Goal: Use online tool/utility

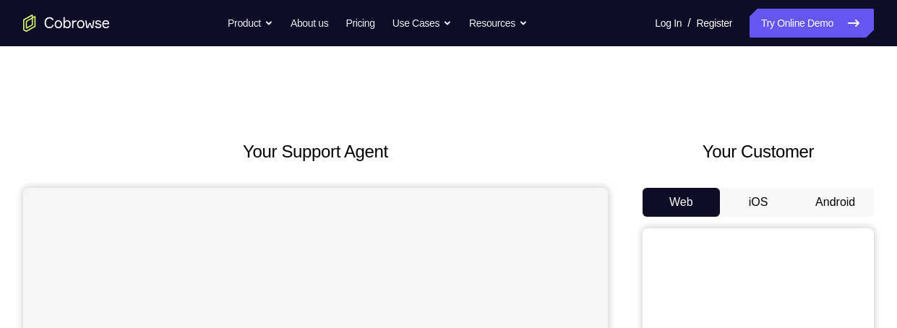
click at [843, 199] on button "Android" at bounding box center [834, 202] width 77 height 29
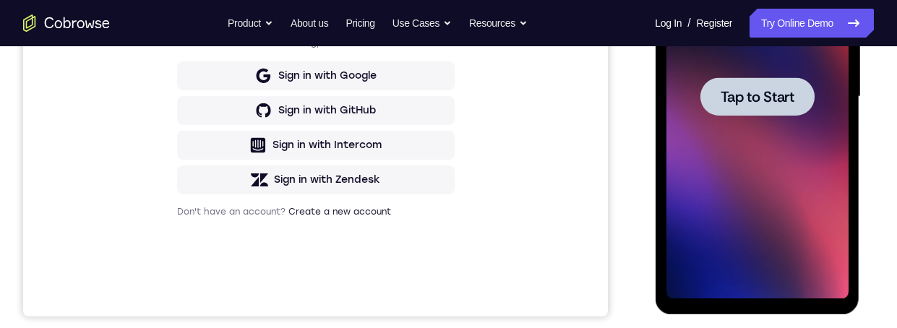
click at [759, 103] on span "Tap to Start" at bounding box center [757, 97] width 74 height 14
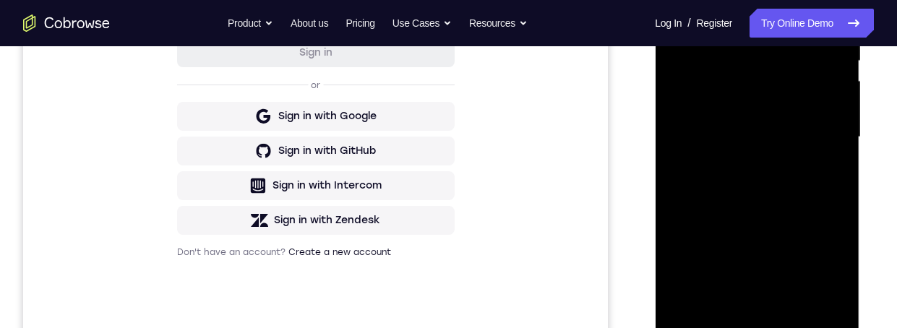
scroll to position [383, 0]
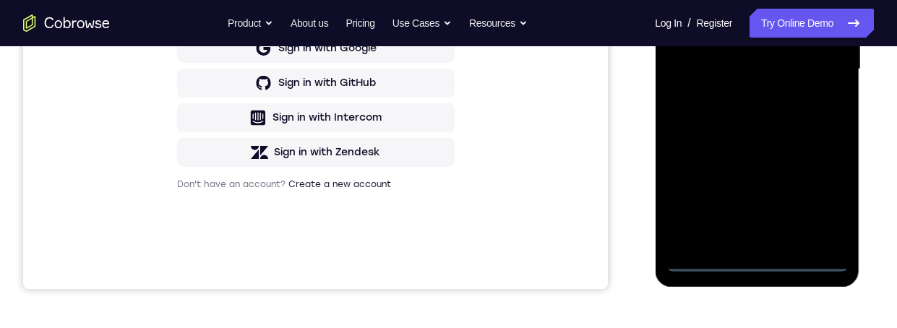
click at [753, 255] on div at bounding box center [756, 69] width 182 height 405
click at [754, 254] on div at bounding box center [756, 68] width 182 height 405
click at [754, 262] on div at bounding box center [756, 68] width 182 height 405
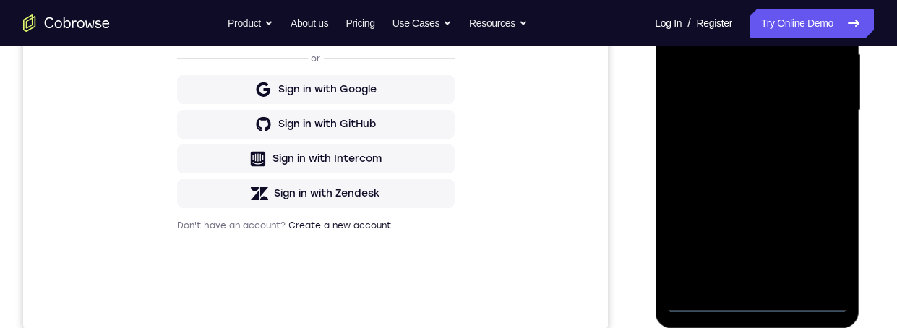
click at [815, 237] on div at bounding box center [756, 110] width 182 height 405
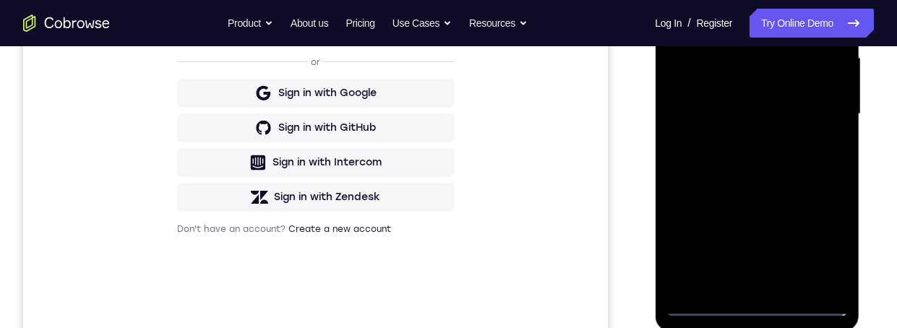
scroll to position [258, 0]
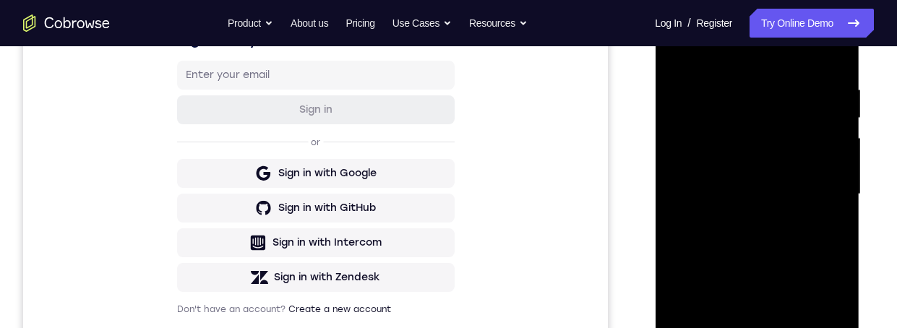
click at [674, 20] on div at bounding box center [756, 194] width 182 height 405
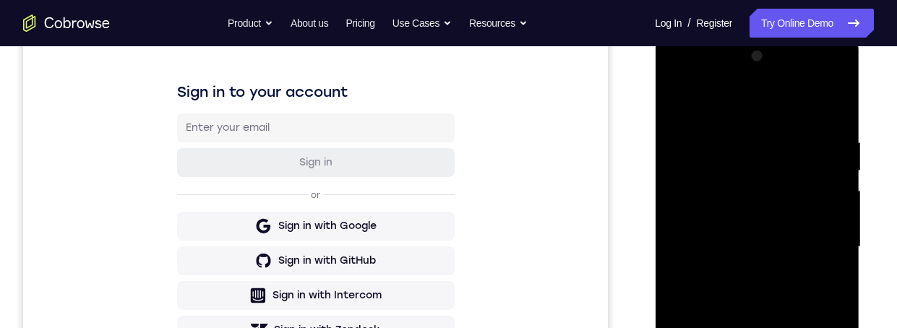
click at [813, 239] on div at bounding box center [756, 247] width 182 height 405
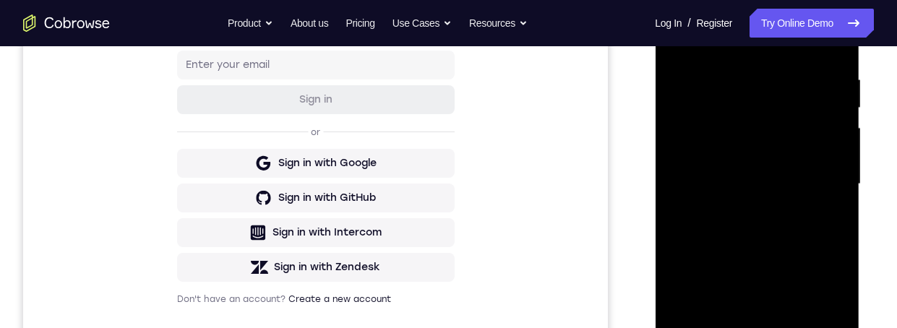
scroll to position [371, 0]
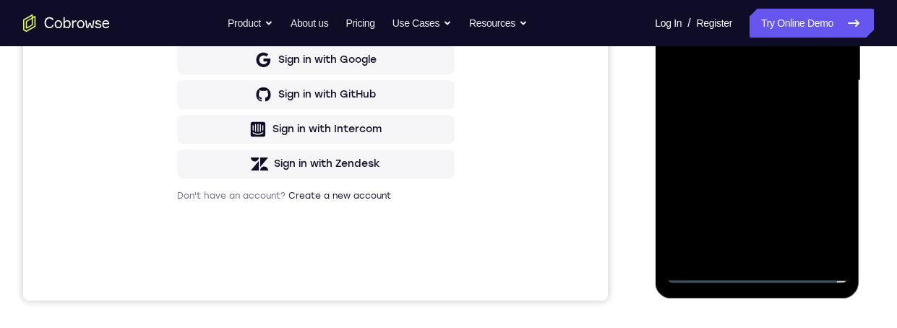
click at [737, 245] on div at bounding box center [756, 81] width 182 height 405
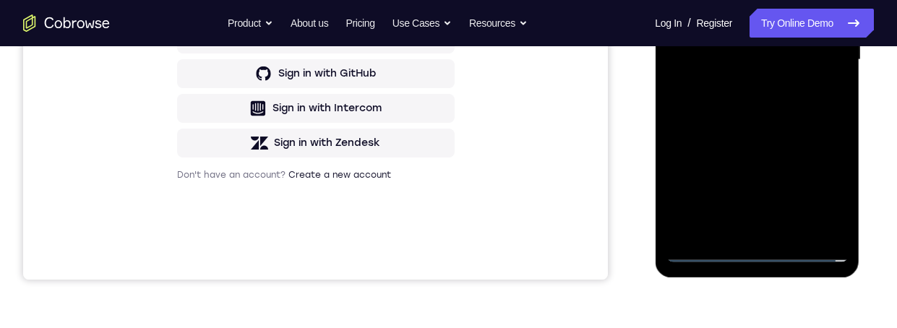
click at [784, 50] on div at bounding box center [756, 60] width 182 height 405
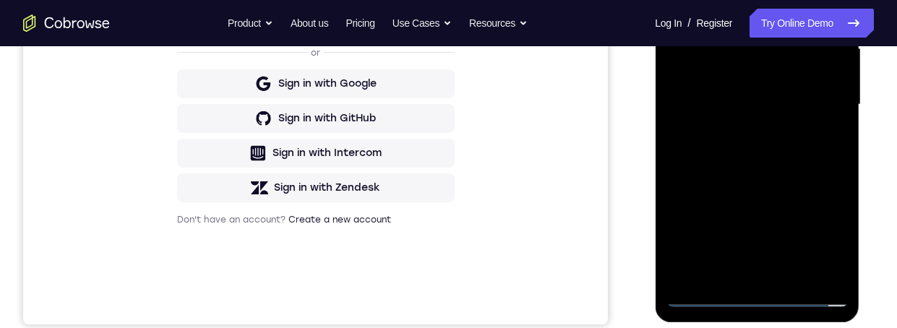
click at [707, 73] on div at bounding box center [756, 104] width 182 height 405
click at [773, 102] on div at bounding box center [756, 104] width 182 height 405
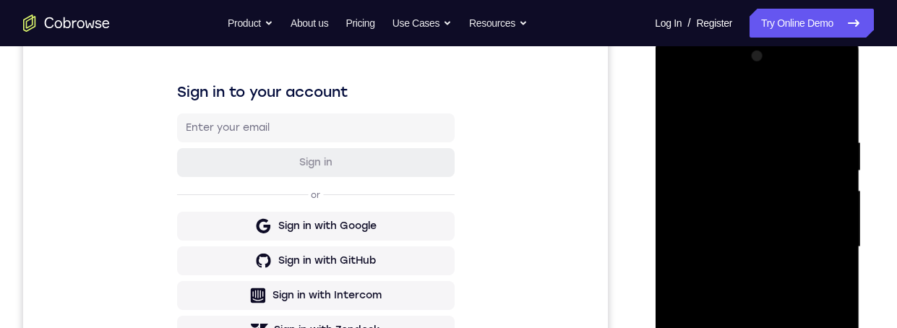
scroll to position [291, 0]
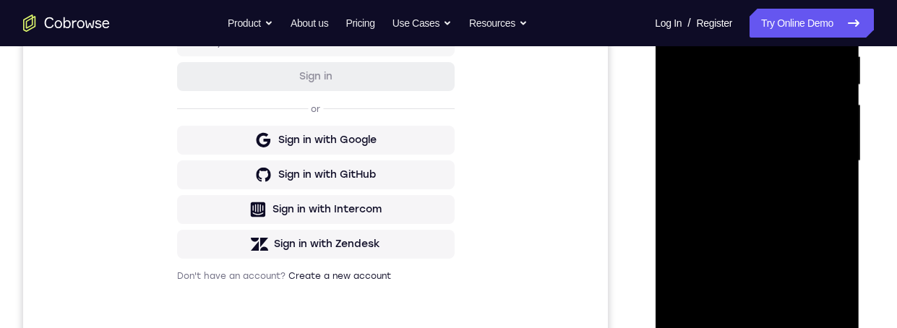
click at [793, 216] on div at bounding box center [756, 161] width 182 height 405
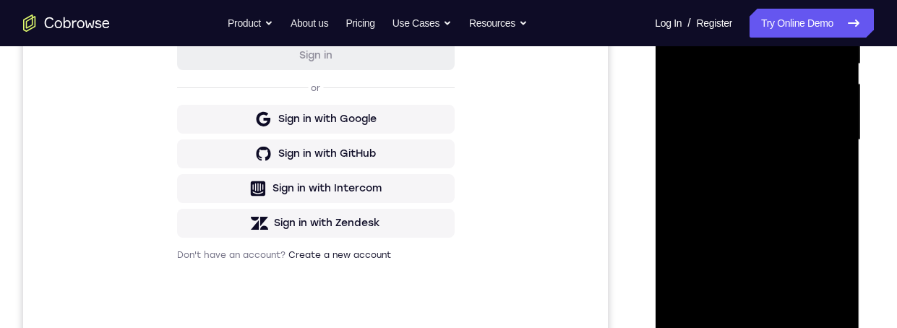
click at [735, 28] on div at bounding box center [756, 140] width 182 height 405
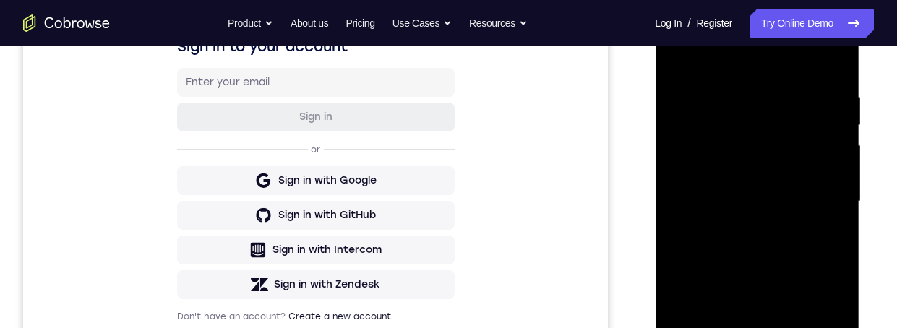
click at [835, 107] on div at bounding box center [756, 201] width 182 height 405
click at [832, 116] on div at bounding box center [756, 201] width 182 height 405
click at [831, 77] on div at bounding box center [756, 201] width 182 height 405
click at [795, 327] on div at bounding box center [756, 201] width 182 height 405
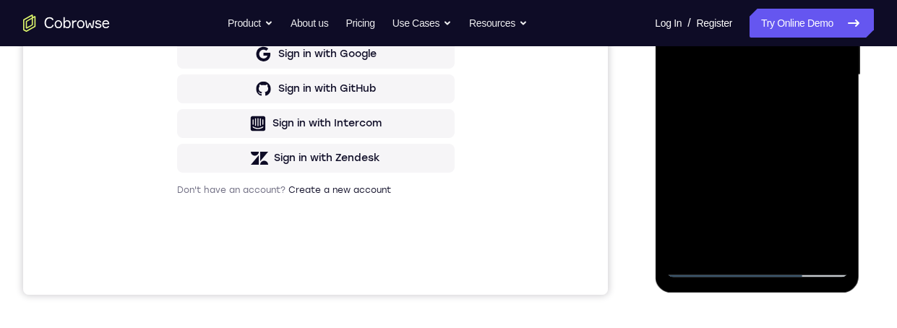
click at [868, 150] on div at bounding box center [757, 73] width 231 height 444
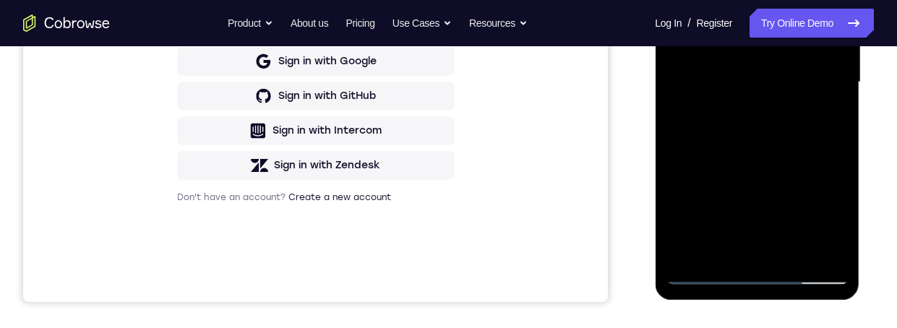
click at [860, 161] on div at bounding box center [758, 85] width 206 height 433
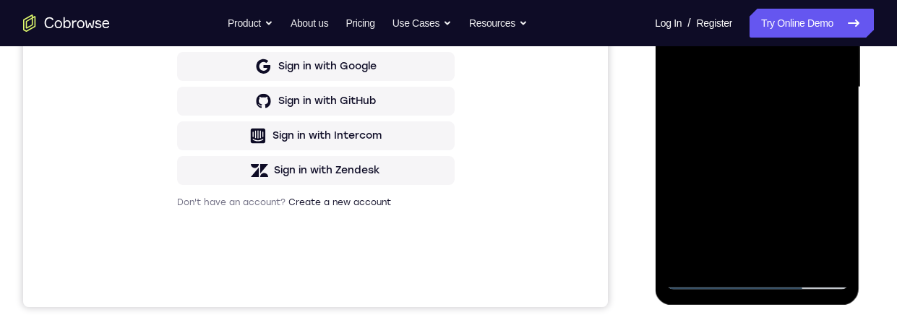
click at [859, 182] on div at bounding box center [758, 90] width 206 height 433
click at [859, 196] on div at bounding box center [758, 90] width 206 height 433
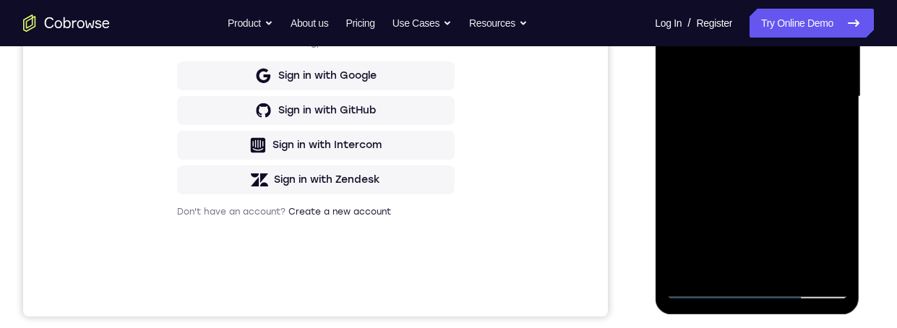
click at [806, 167] on div at bounding box center [756, 97] width 182 height 405
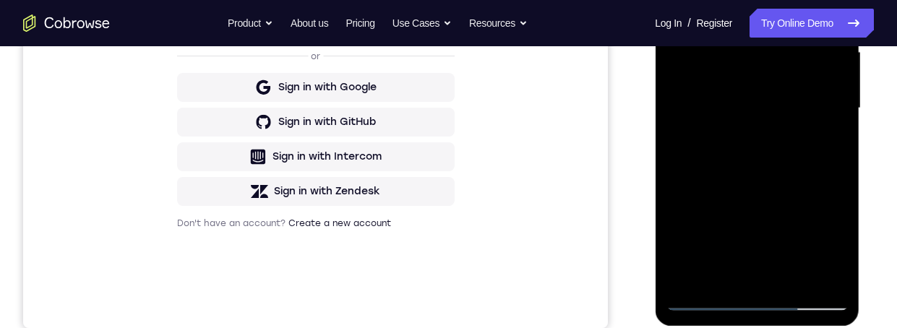
click at [779, 87] on div at bounding box center [756, 108] width 182 height 405
click at [738, 260] on div at bounding box center [756, 108] width 182 height 405
click at [725, 272] on div at bounding box center [756, 108] width 182 height 405
click at [711, 271] on div at bounding box center [756, 108] width 182 height 405
click at [835, 247] on div at bounding box center [756, 108] width 182 height 405
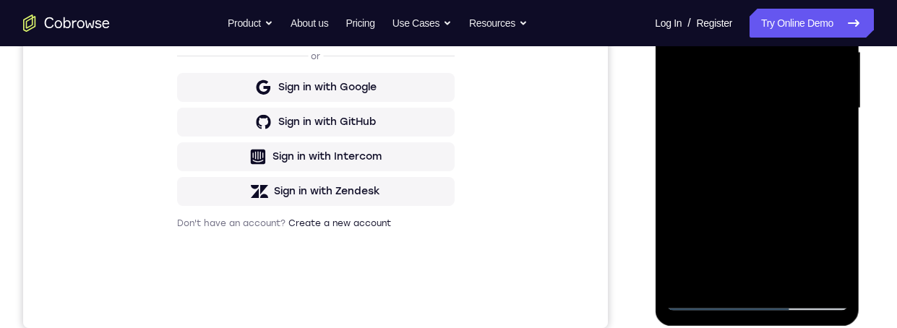
click at [827, 142] on div at bounding box center [756, 108] width 182 height 405
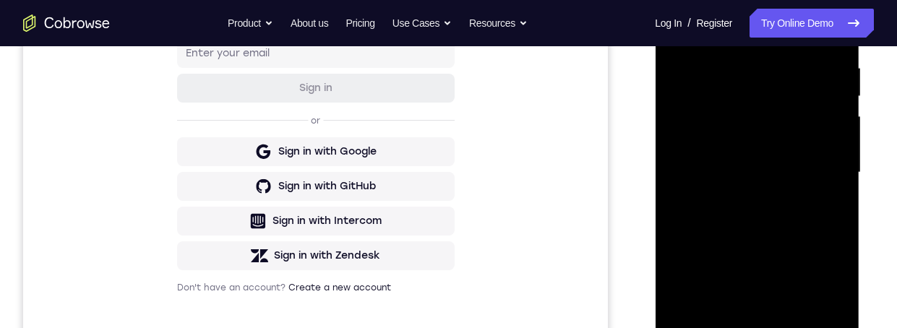
click at [676, 28] on div at bounding box center [756, 172] width 182 height 405
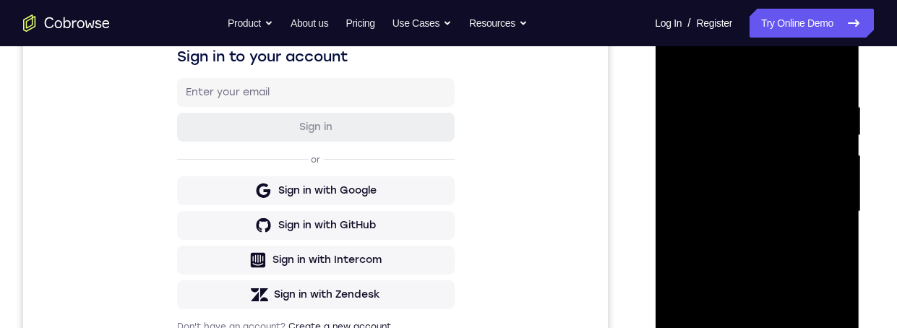
scroll to position [300, 0]
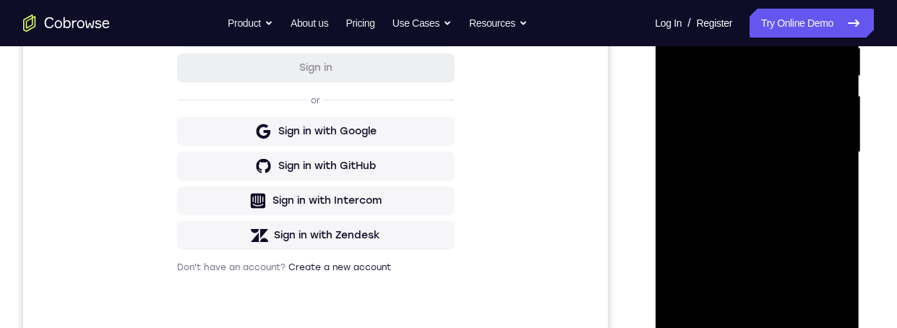
click at [756, 256] on div at bounding box center [756, 152] width 182 height 405
click at [737, 303] on div at bounding box center [756, 152] width 182 height 405
click at [714, 313] on div at bounding box center [756, 152] width 182 height 405
click at [828, 188] on div at bounding box center [756, 152] width 182 height 405
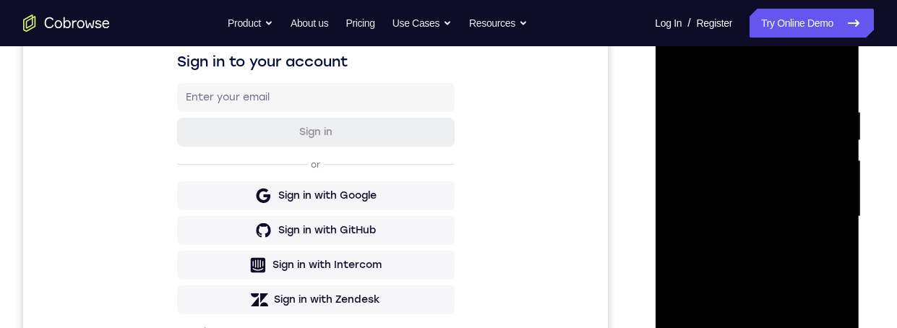
scroll to position [200, 0]
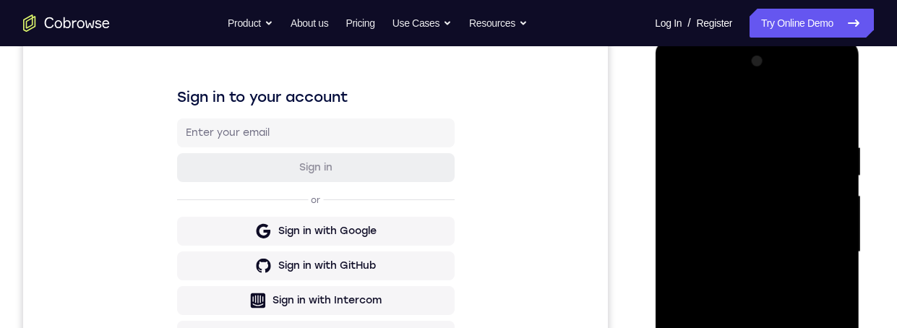
click at [673, 104] on div at bounding box center [756, 252] width 182 height 405
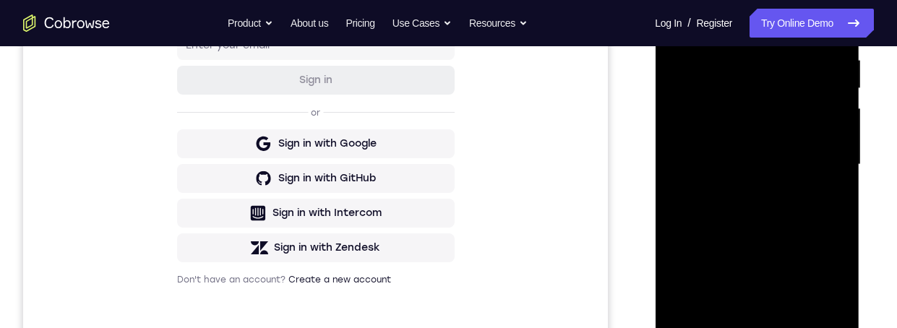
scroll to position [288, 0]
click at [767, 199] on div at bounding box center [756, 164] width 182 height 405
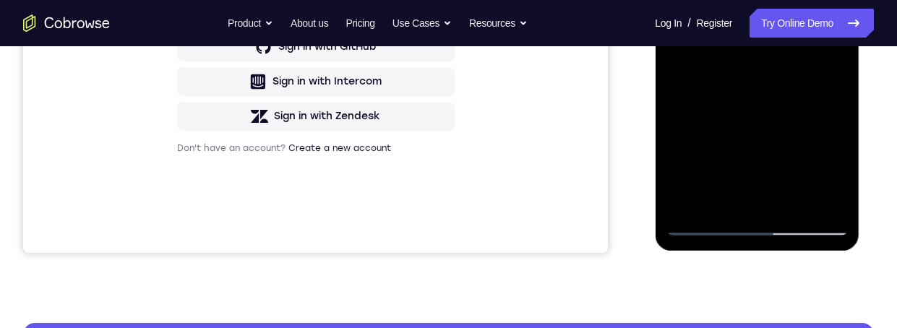
scroll to position [414, 0]
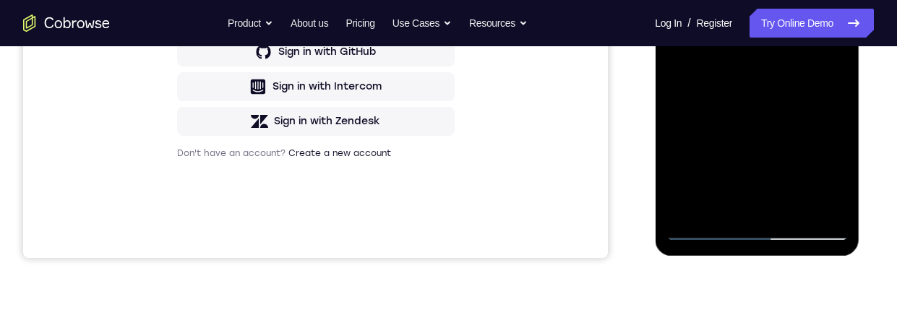
click at [734, 191] on div at bounding box center [756, 38] width 182 height 405
click at [735, 199] on div at bounding box center [756, 38] width 182 height 405
click at [826, 74] on div at bounding box center [756, 38] width 182 height 405
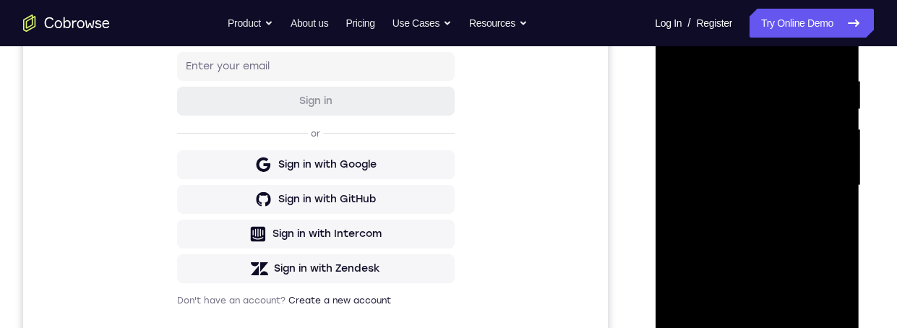
scroll to position [16, 0]
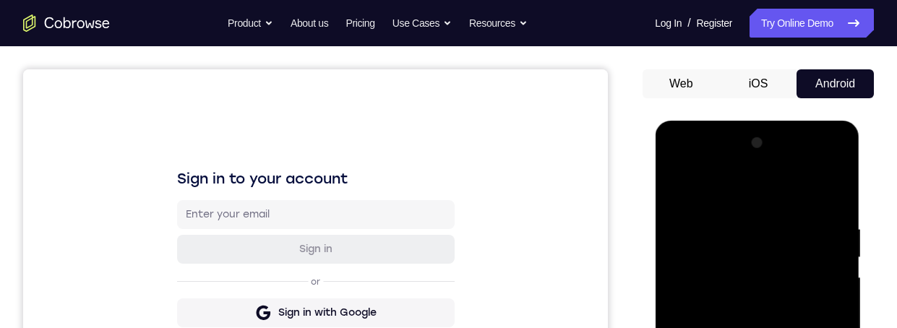
scroll to position [317, 0]
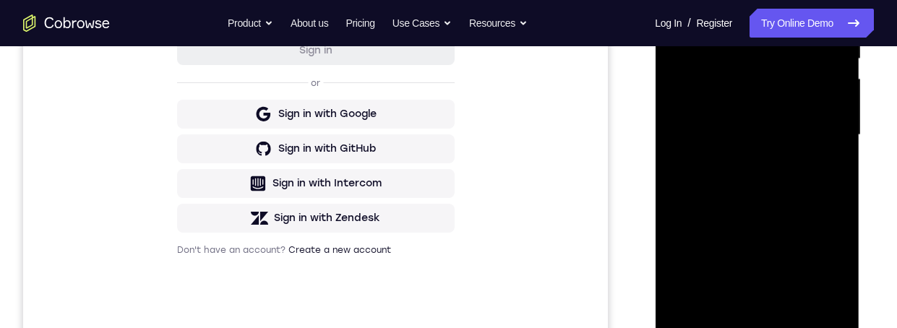
click at [761, 207] on div at bounding box center [756, 135] width 182 height 405
click at [725, 294] on div at bounding box center [756, 135] width 182 height 405
click at [826, 170] on div at bounding box center [756, 135] width 182 height 405
click at [834, 270] on div at bounding box center [756, 135] width 182 height 405
click at [834, 267] on div at bounding box center [756, 135] width 182 height 405
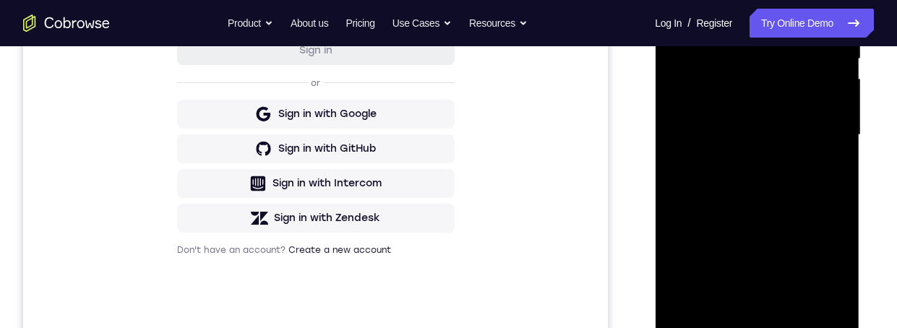
click at [832, 269] on div at bounding box center [756, 135] width 182 height 405
click at [835, 267] on div at bounding box center [756, 135] width 182 height 405
click at [835, 266] on div at bounding box center [756, 135] width 182 height 405
click at [834, 267] on div at bounding box center [756, 135] width 182 height 405
click at [837, 270] on div at bounding box center [756, 135] width 182 height 405
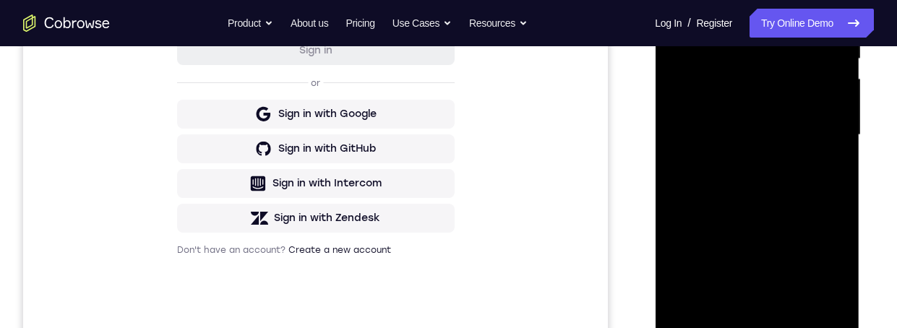
click at [835, 268] on div at bounding box center [756, 135] width 182 height 405
click at [834, 269] on div at bounding box center [756, 135] width 182 height 405
click at [834, 268] on div at bounding box center [756, 135] width 182 height 405
click at [834, 267] on div at bounding box center [756, 135] width 182 height 405
click at [835, 269] on div at bounding box center [756, 135] width 182 height 405
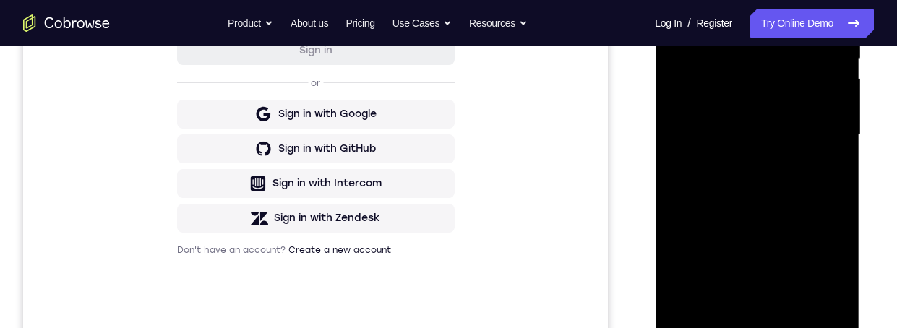
click at [834, 272] on div at bounding box center [756, 135] width 182 height 405
click at [832, 275] on div at bounding box center [756, 135] width 182 height 405
click at [831, 275] on div at bounding box center [756, 135] width 182 height 405
click at [832, 273] on div at bounding box center [756, 135] width 182 height 405
click at [832, 272] on div at bounding box center [756, 135] width 182 height 405
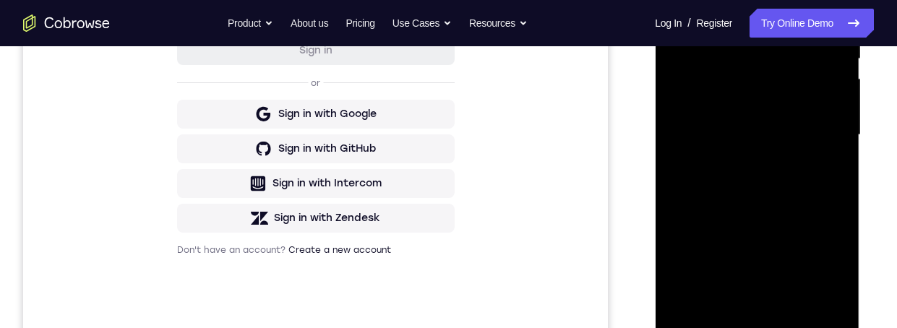
click at [829, 275] on div at bounding box center [756, 135] width 182 height 405
click at [831, 272] on div at bounding box center [756, 135] width 182 height 405
click at [830, 275] on div at bounding box center [756, 135] width 182 height 405
click at [830, 277] on div at bounding box center [756, 135] width 182 height 405
click at [829, 276] on div at bounding box center [756, 135] width 182 height 405
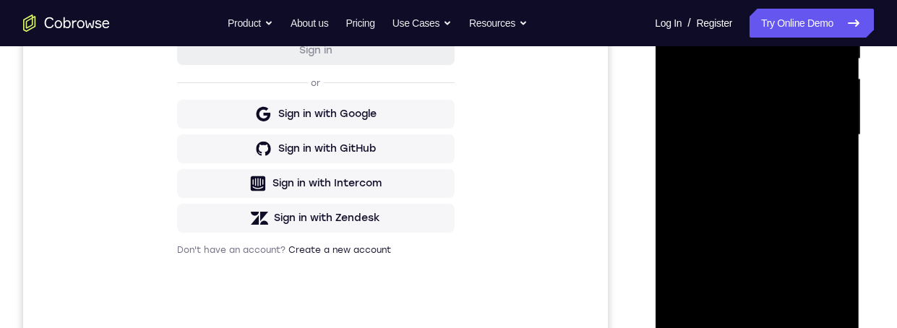
click at [831, 277] on div at bounding box center [756, 135] width 182 height 405
click at [830, 275] on div at bounding box center [756, 135] width 182 height 405
click at [829, 275] on div at bounding box center [756, 135] width 182 height 405
click at [831, 272] on div at bounding box center [756, 135] width 182 height 405
click at [823, 170] on div at bounding box center [756, 135] width 182 height 405
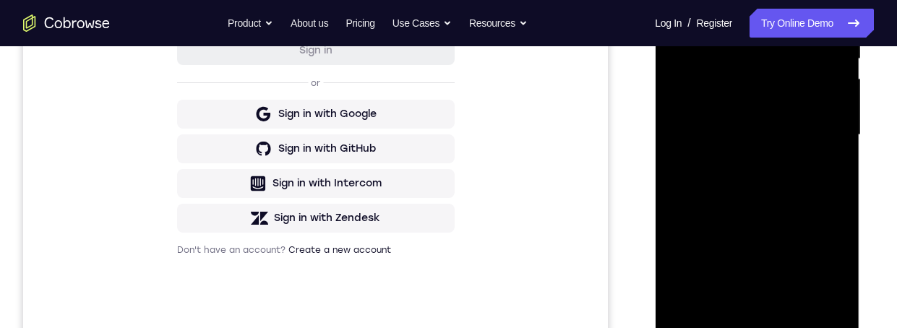
click at [675, 0] on div at bounding box center [756, 135] width 182 height 405
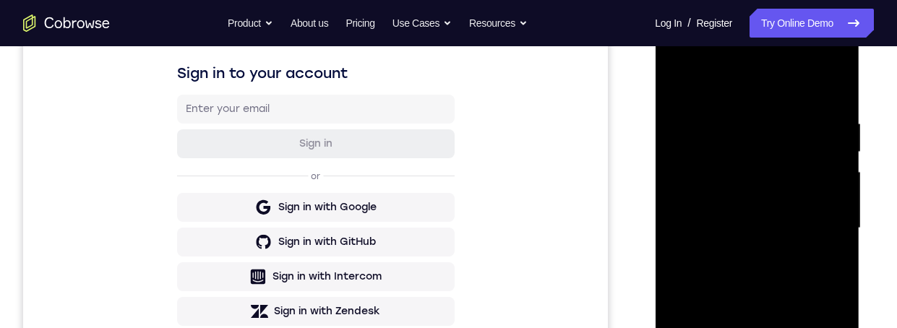
scroll to position [322, 0]
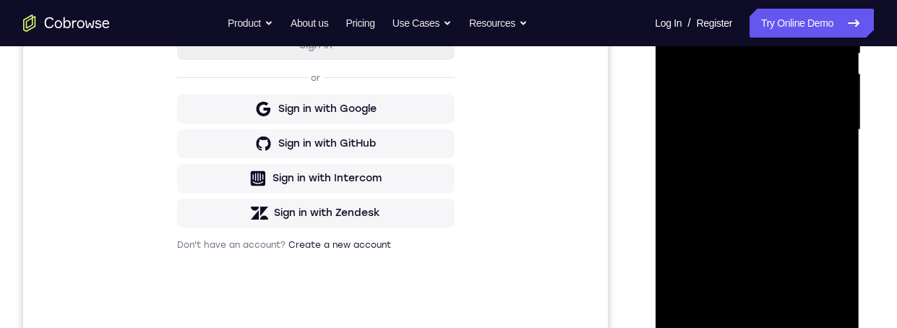
click at [770, 244] on div at bounding box center [756, 130] width 182 height 405
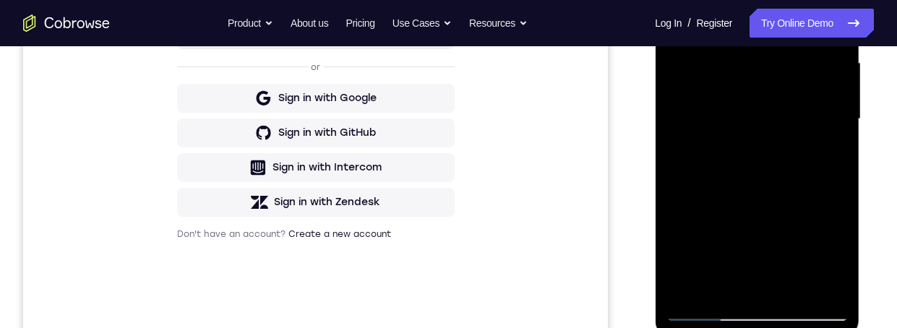
click at [728, 271] on div at bounding box center [756, 119] width 182 height 405
click at [764, 252] on div at bounding box center [756, 119] width 182 height 405
click at [827, 151] on div at bounding box center [756, 119] width 182 height 405
click at [720, 280] on div at bounding box center [756, 119] width 182 height 405
click at [795, 202] on div at bounding box center [756, 119] width 182 height 405
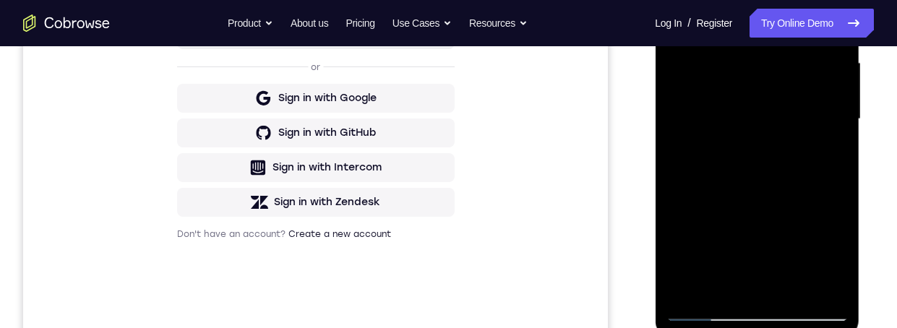
click at [796, 201] on div at bounding box center [756, 119] width 182 height 405
click at [793, 201] on div at bounding box center [756, 119] width 182 height 405
click at [793, 199] on div at bounding box center [756, 119] width 182 height 405
click at [830, 147] on div at bounding box center [756, 119] width 182 height 405
click at [706, 21] on div at bounding box center [756, 119] width 182 height 405
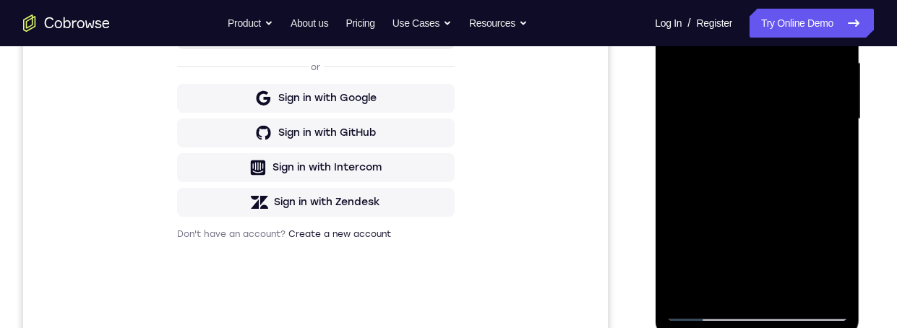
click at [733, 103] on div at bounding box center [756, 119] width 182 height 405
click at [832, 262] on div at bounding box center [756, 119] width 182 height 405
click at [832, 260] on div at bounding box center [756, 119] width 182 height 405
click at [826, 155] on div at bounding box center [756, 119] width 182 height 405
click at [680, 0] on div at bounding box center [756, 119] width 182 height 405
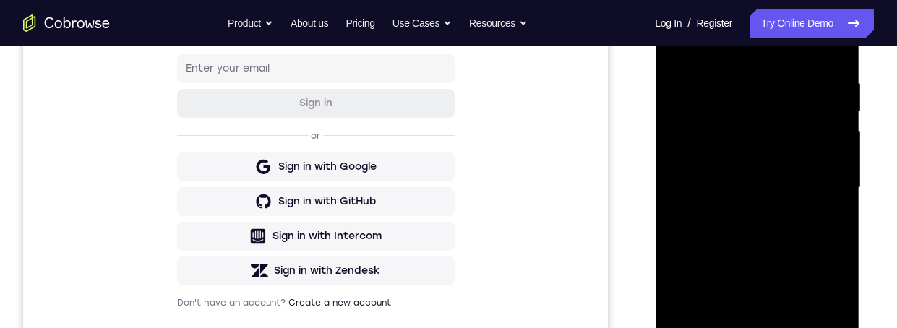
scroll to position [264, 0]
click at [778, 292] on div at bounding box center [756, 188] width 182 height 405
click at [726, 327] on div at bounding box center [756, 188] width 182 height 405
click at [829, 227] on div at bounding box center [756, 188] width 182 height 405
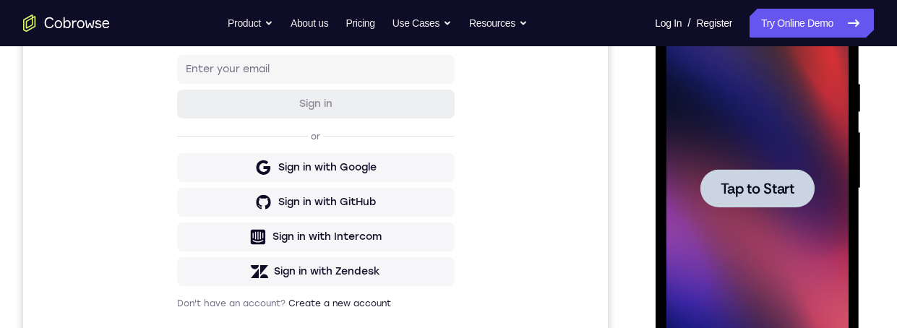
click at [761, 181] on span "Tap to Start" at bounding box center [757, 188] width 74 height 14
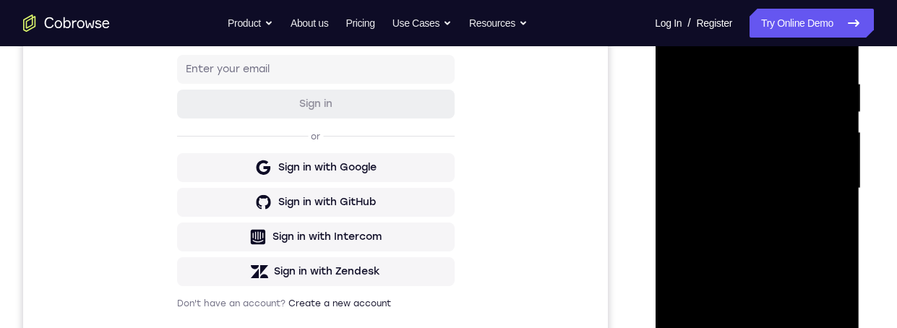
click at [859, 177] on div at bounding box center [758, 191] width 206 height 433
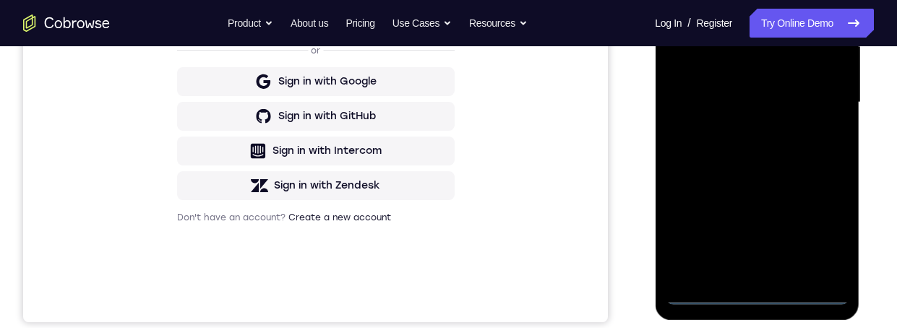
click at [756, 286] on div at bounding box center [756, 102] width 182 height 405
click at [755, 298] on div at bounding box center [756, 102] width 182 height 405
click at [816, 228] on div at bounding box center [756, 102] width 182 height 405
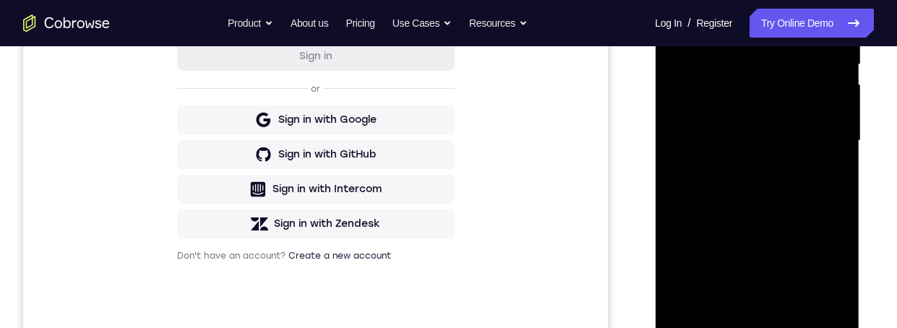
click at [845, 202] on div at bounding box center [756, 141] width 182 height 405
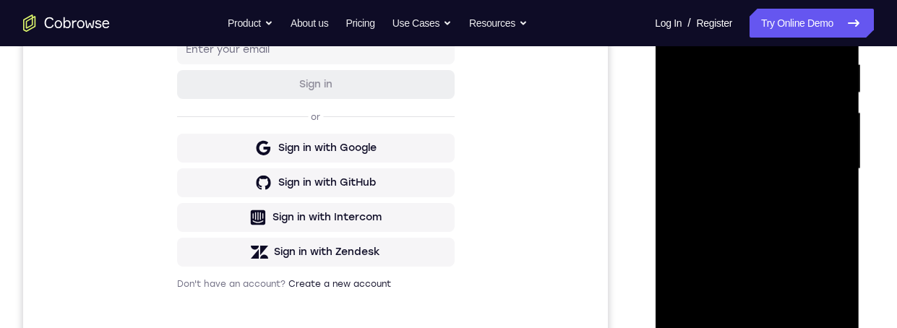
click at [859, 234] on div at bounding box center [758, 172] width 206 height 433
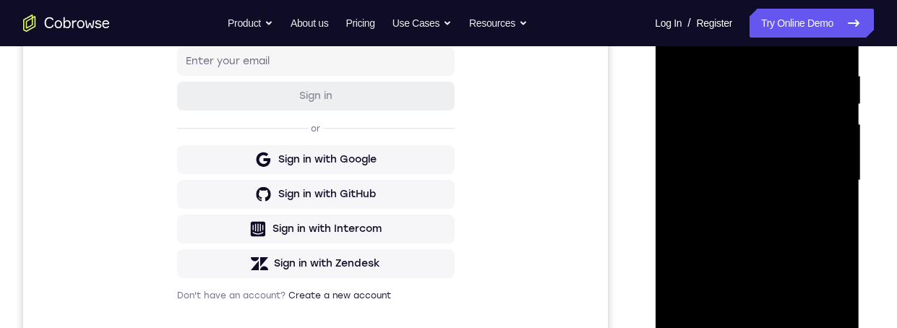
scroll to position [201, 0]
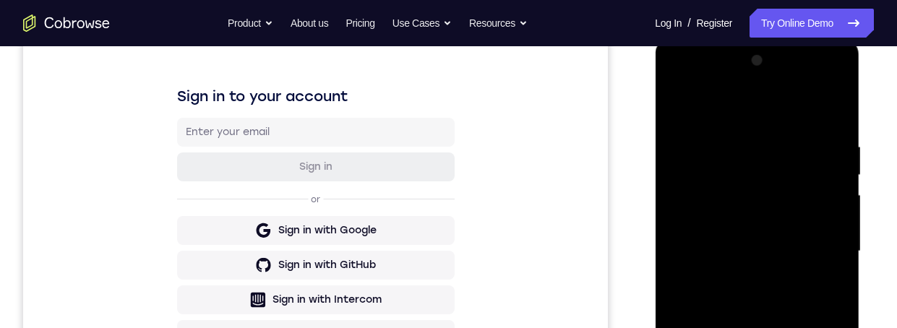
click at [859, 262] on div at bounding box center [758, 254] width 206 height 433
click at [685, 79] on div at bounding box center [756, 251] width 182 height 405
click at [821, 250] on div at bounding box center [756, 251] width 182 height 405
click at [734, 272] on div at bounding box center [756, 251] width 182 height 405
click at [769, 228] on div at bounding box center [756, 251] width 182 height 405
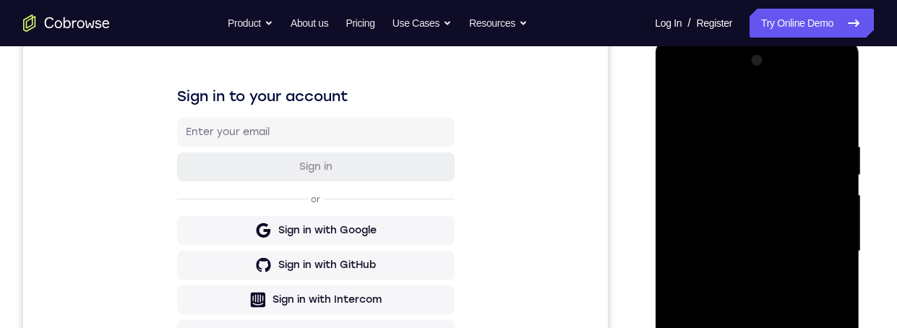
click at [731, 217] on div at bounding box center [756, 251] width 182 height 405
click at [771, 250] on div at bounding box center [756, 251] width 182 height 405
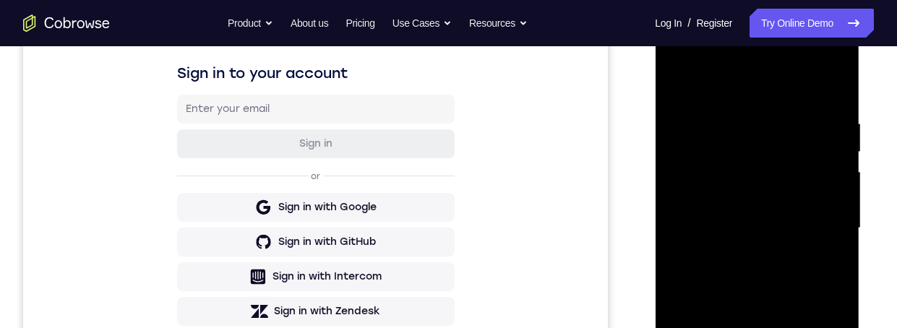
click at [869, 183] on div at bounding box center [757, 226] width 231 height 444
click at [873, 199] on div "Your Support Agent Your Customer Web iOS Android Next Steps We’d be happy to gi…" at bounding box center [448, 298] width 897 height 953
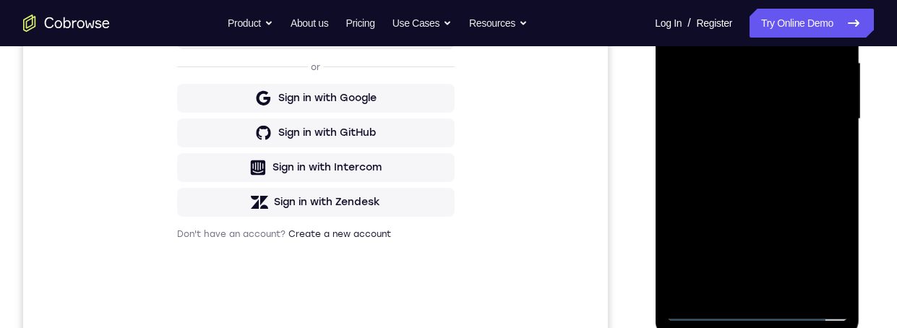
click at [868, 199] on div at bounding box center [757, 117] width 231 height 444
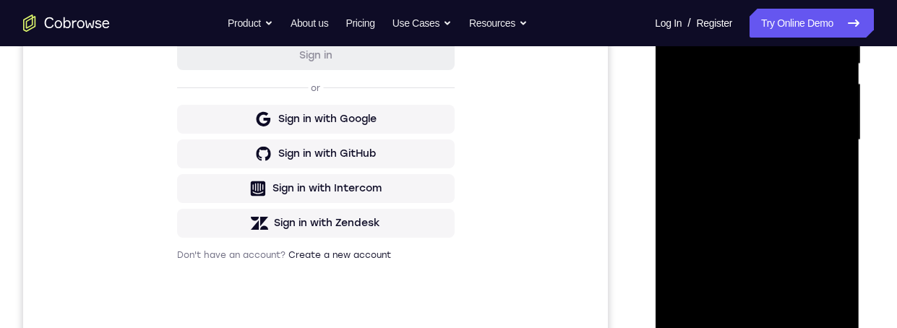
click at [886, 275] on div "Your Support Agent Your Customer Web iOS Android Next Steps We’d be happy to gi…" at bounding box center [448, 210] width 897 height 953
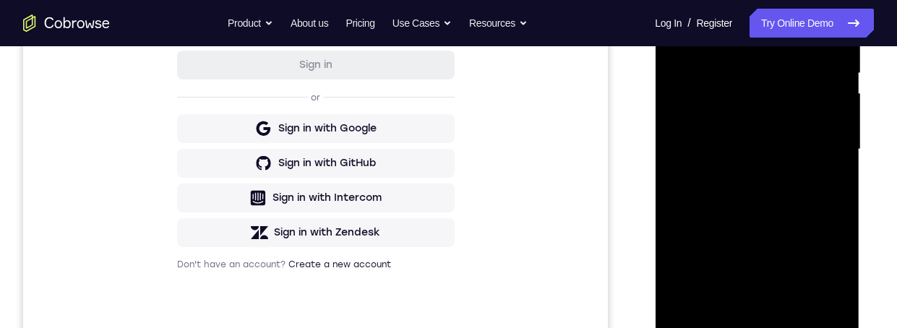
scroll to position [351, 0]
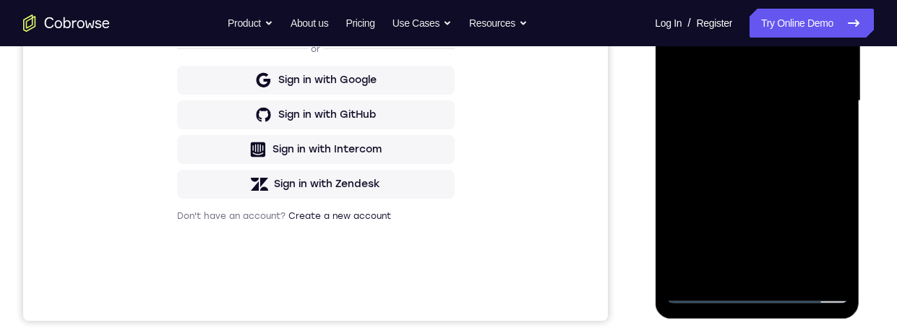
click at [806, 159] on div at bounding box center [756, 101] width 182 height 405
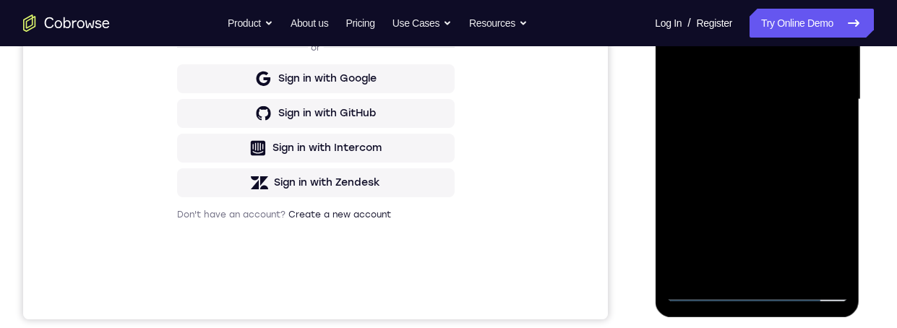
click at [787, 267] on div at bounding box center [756, 99] width 182 height 405
click at [799, 178] on div at bounding box center [756, 99] width 182 height 405
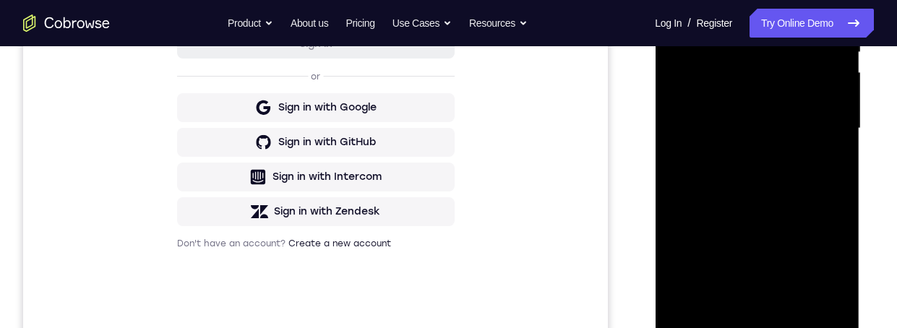
scroll to position [295, 0]
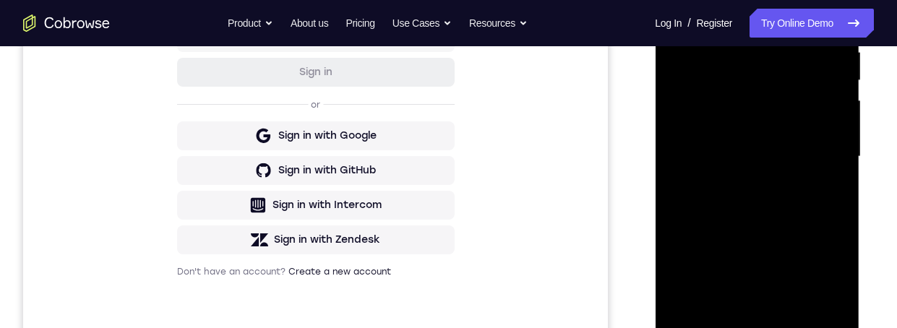
click at [774, 123] on div at bounding box center [756, 156] width 182 height 405
click at [858, 246] on div at bounding box center [758, 160] width 206 height 433
click at [860, 227] on div at bounding box center [758, 160] width 206 height 433
click at [735, 319] on div at bounding box center [756, 156] width 182 height 405
click at [716, 321] on div at bounding box center [756, 156] width 182 height 405
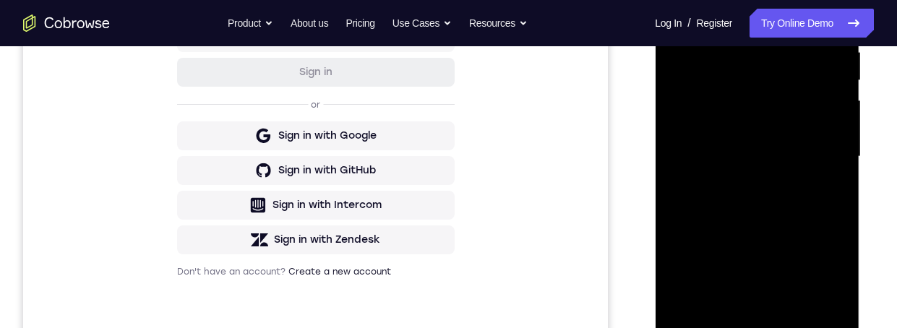
click at [774, 241] on div at bounding box center [756, 156] width 182 height 405
click at [776, 238] on div at bounding box center [756, 156] width 182 height 405
click at [773, 239] on div at bounding box center [756, 156] width 182 height 405
click at [832, 184] on div at bounding box center [756, 156] width 182 height 405
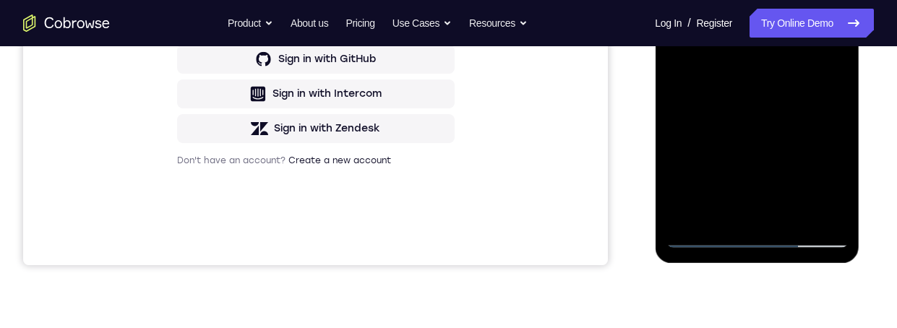
click at [673, 0] on div at bounding box center [756, 45] width 182 height 405
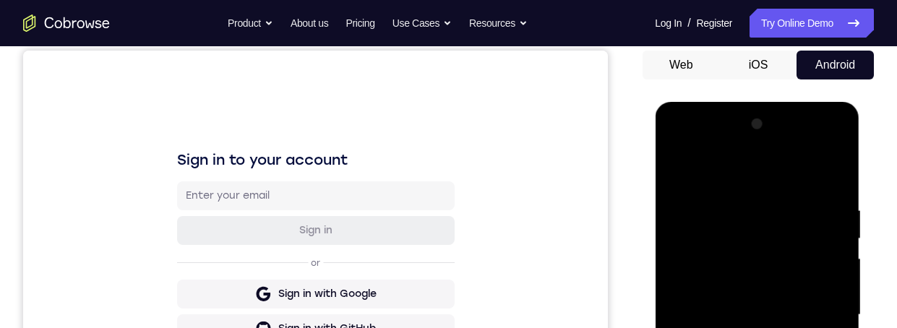
click at [782, 298] on div at bounding box center [756, 315] width 182 height 405
click at [720, 170] on div at bounding box center [756, 315] width 182 height 405
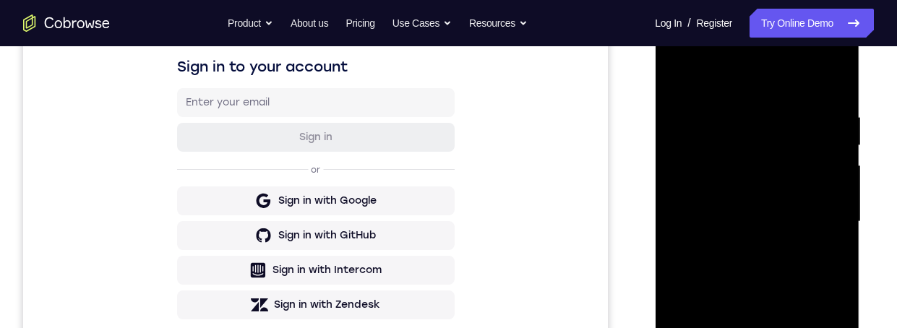
scroll to position [230, 0]
click at [683, 204] on div at bounding box center [756, 222] width 182 height 405
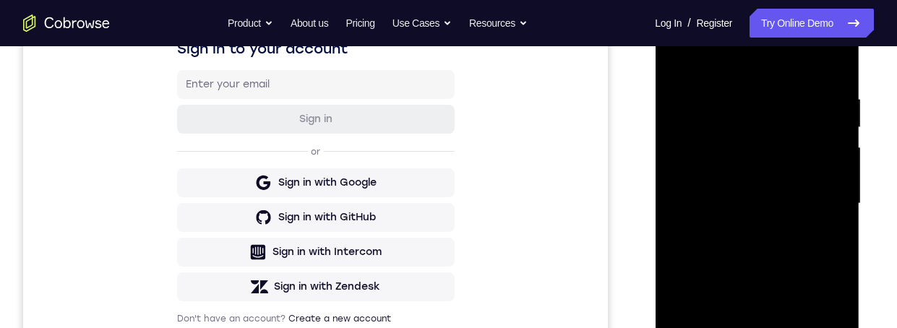
scroll to position [282, 0]
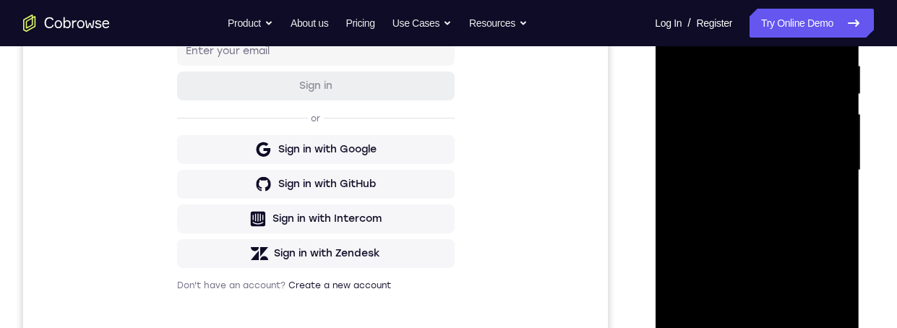
click at [626, 151] on div "Your Support Agent Your Customer Web iOS Android" at bounding box center [448, 124] width 850 height 534
click at [822, 165] on div at bounding box center [756, 170] width 182 height 405
click at [823, 158] on div at bounding box center [756, 170] width 182 height 405
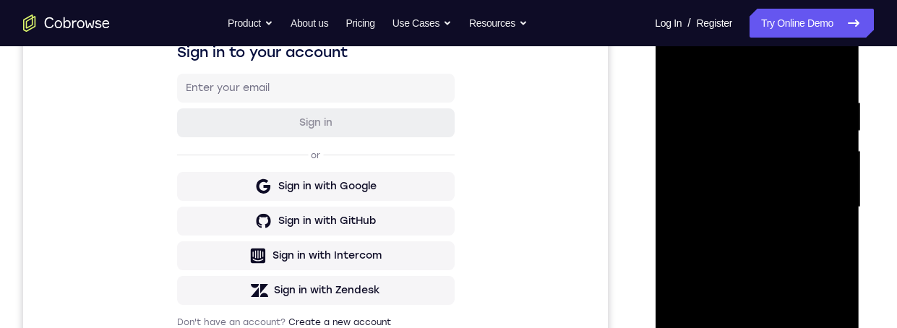
scroll to position [212, 0]
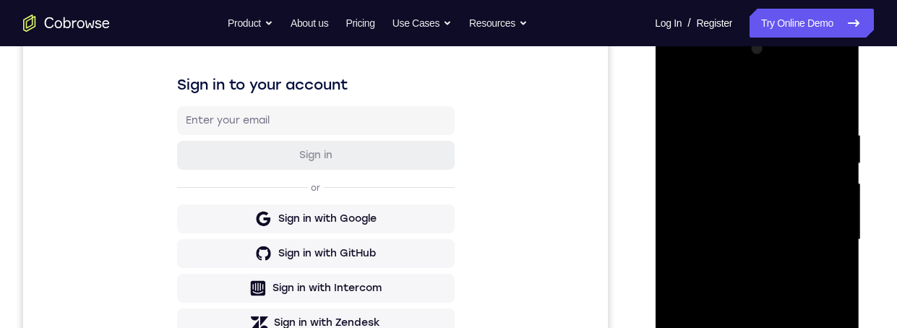
click at [826, 128] on div at bounding box center [756, 240] width 182 height 405
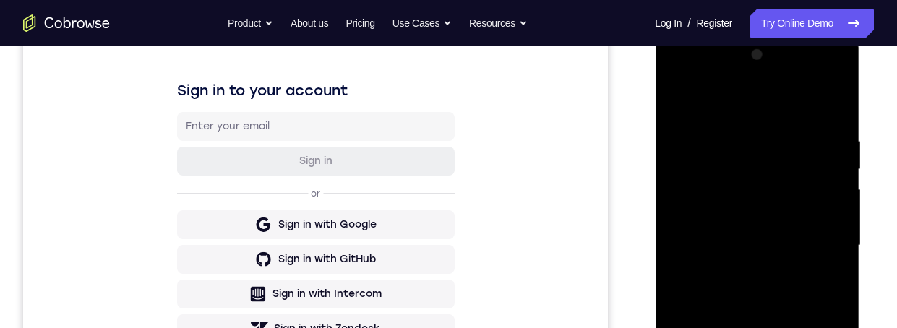
scroll to position [209, 0]
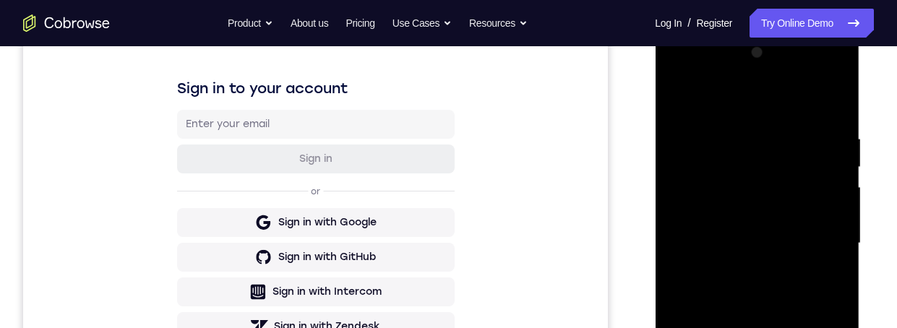
click at [825, 149] on div at bounding box center [756, 243] width 182 height 405
click at [871, 157] on div at bounding box center [757, 242] width 231 height 444
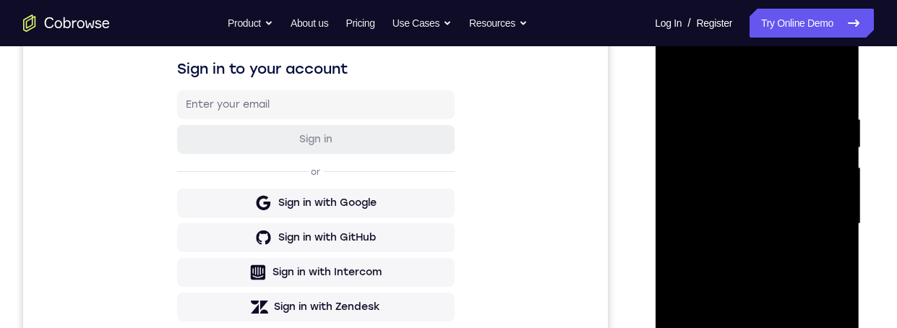
scroll to position [249, 0]
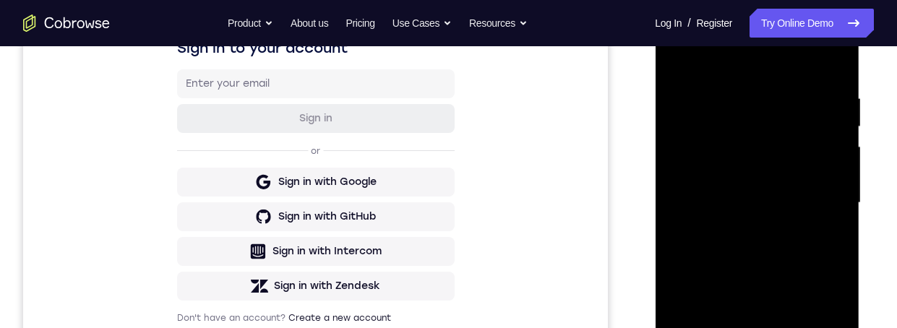
click at [828, 180] on div at bounding box center [756, 203] width 182 height 405
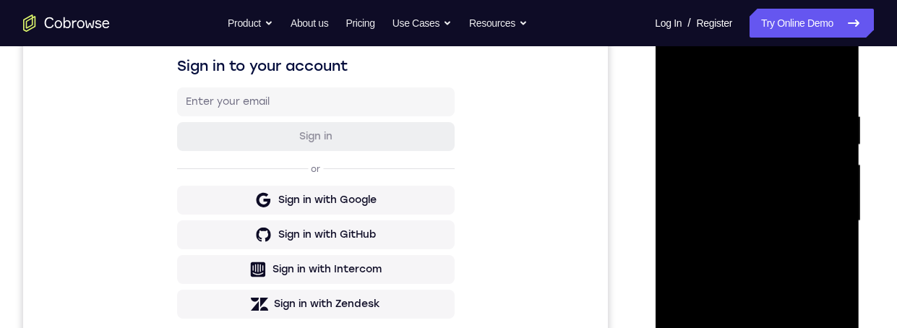
scroll to position [176, 0]
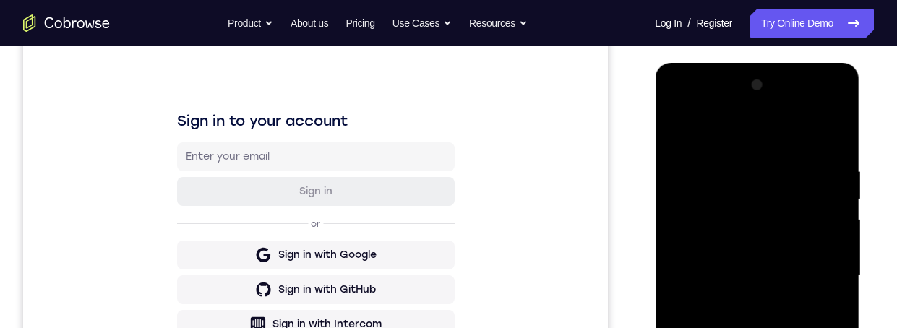
click at [822, 155] on div at bounding box center [756, 276] width 182 height 405
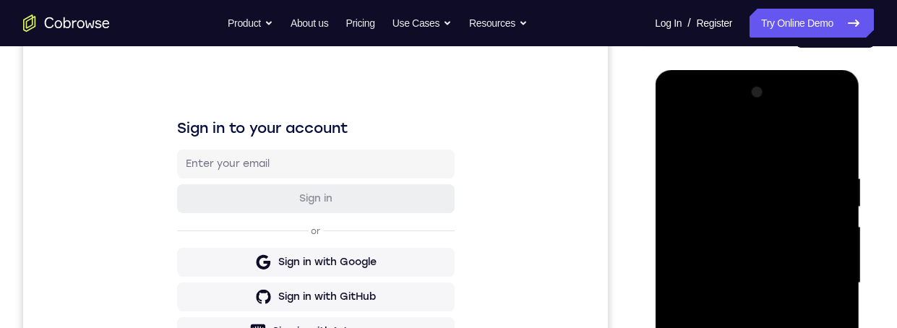
click at [873, 162] on div at bounding box center [757, 281] width 231 height 444
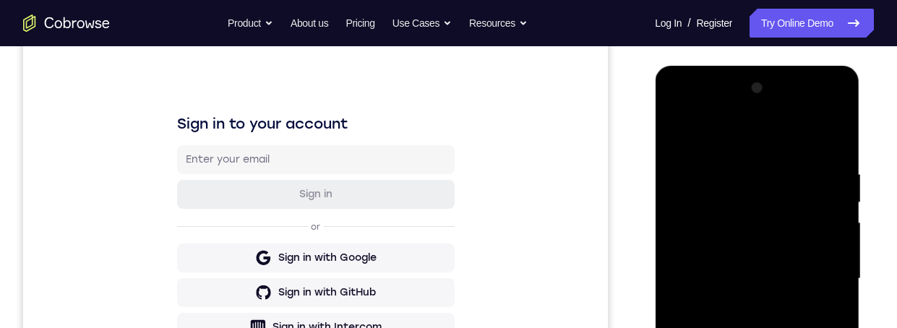
click at [827, 168] on div at bounding box center [756, 279] width 182 height 405
click at [828, 152] on div at bounding box center [756, 278] width 182 height 405
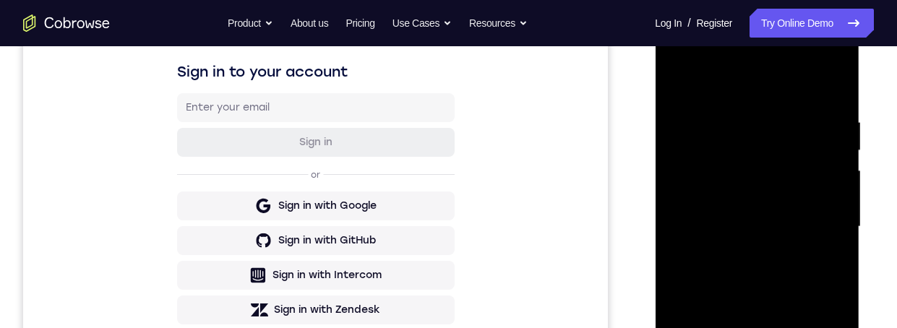
scroll to position [236, 0]
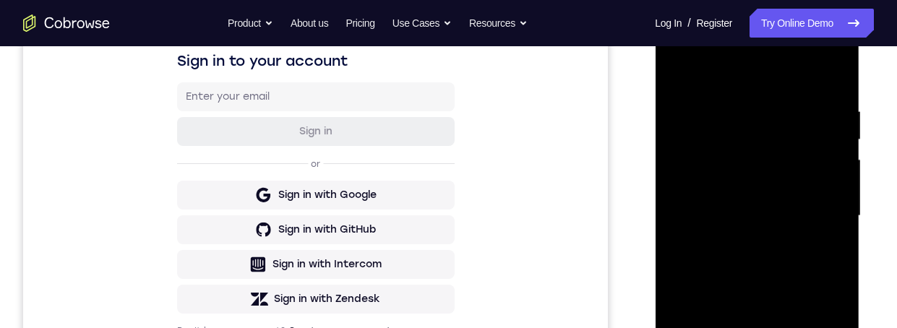
click at [830, 157] on div at bounding box center [756, 216] width 182 height 405
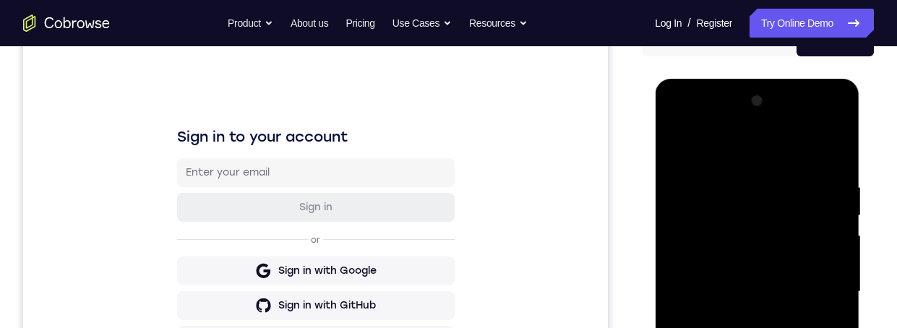
scroll to position [160, 0]
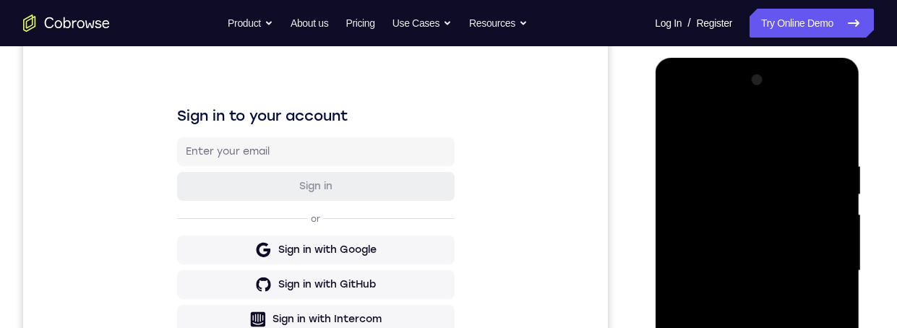
click at [678, 120] on div at bounding box center [756, 271] width 182 height 405
click at [677, 128] on div at bounding box center [756, 270] width 182 height 405
click at [678, 123] on div at bounding box center [756, 270] width 182 height 405
click at [832, 122] on div at bounding box center [756, 270] width 182 height 405
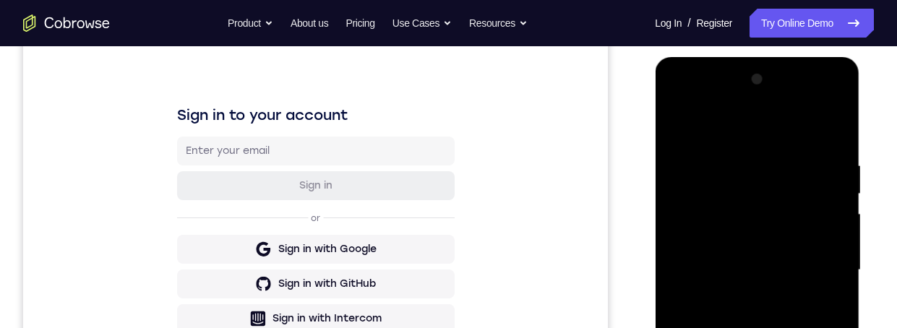
scroll to position [207, 0]
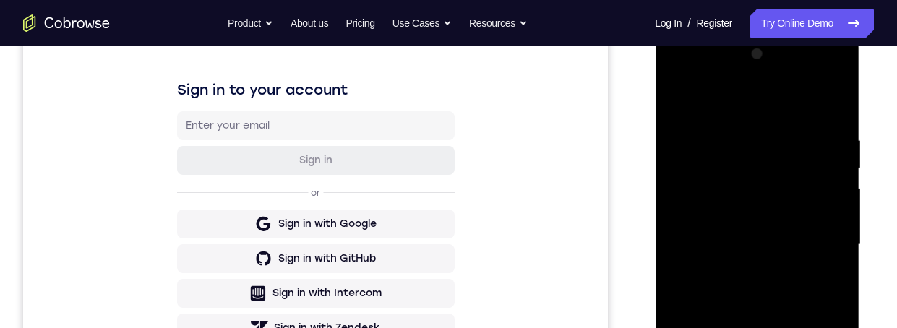
click at [870, 163] on div at bounding box center [757, 243] width 231 height 444
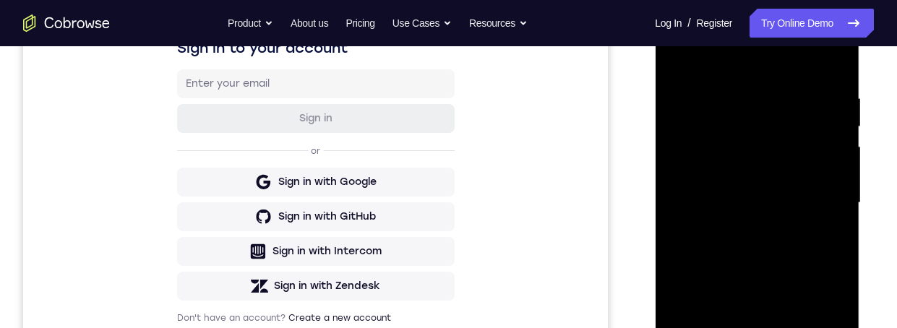
click at [871, 164] on div at bounding box center [757, 201] width 231 height 444
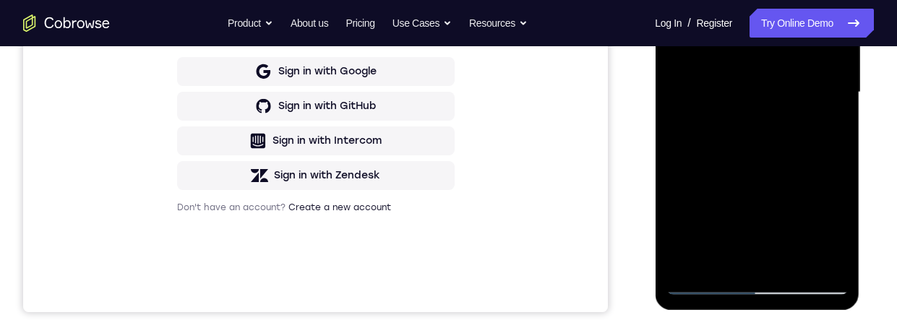
scroll to position [210, 0]
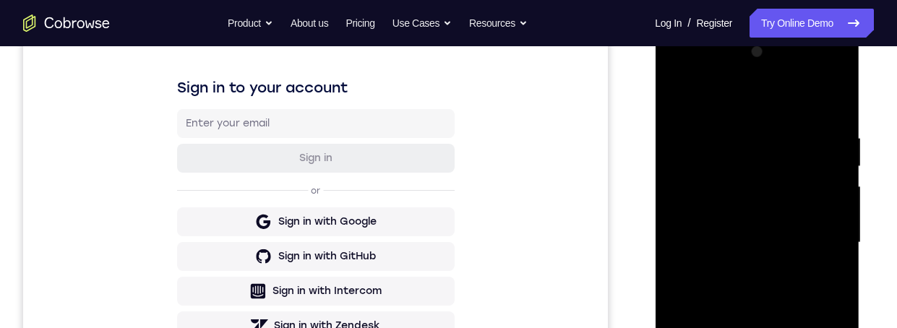
click at [681, 95] on div at bounding box center [756, 242] width 182 height 405
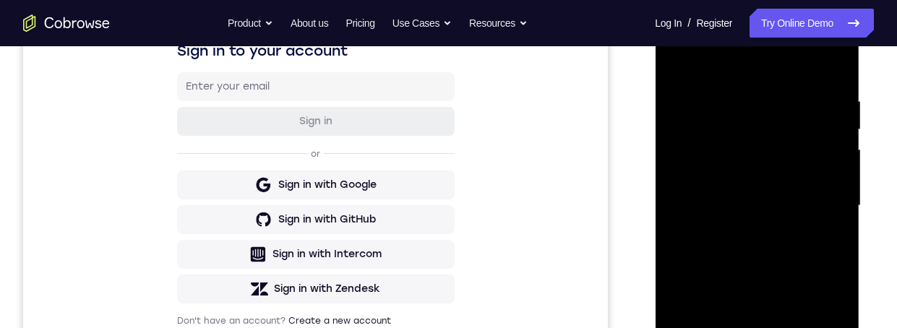
scroll to position [327, 0]
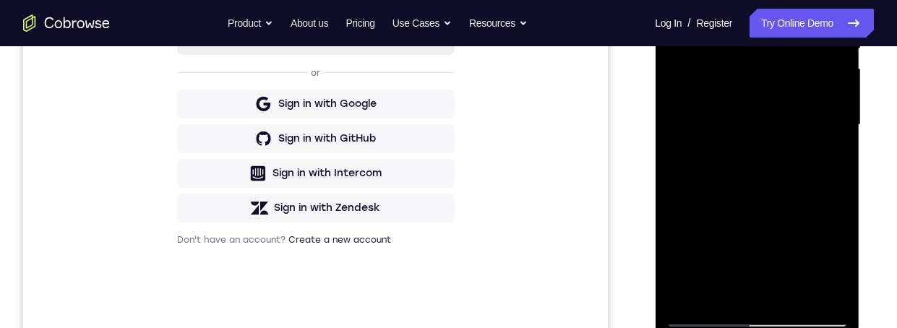
click at [718, 299] on div at bounding box center [756, 125] width 182 height 405
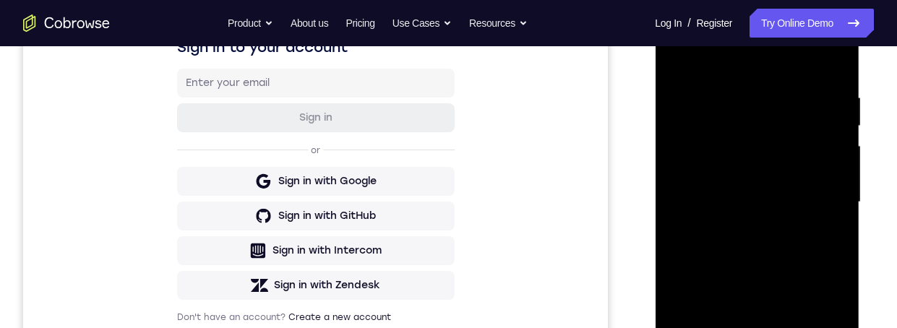
scroll to position [195, 0]
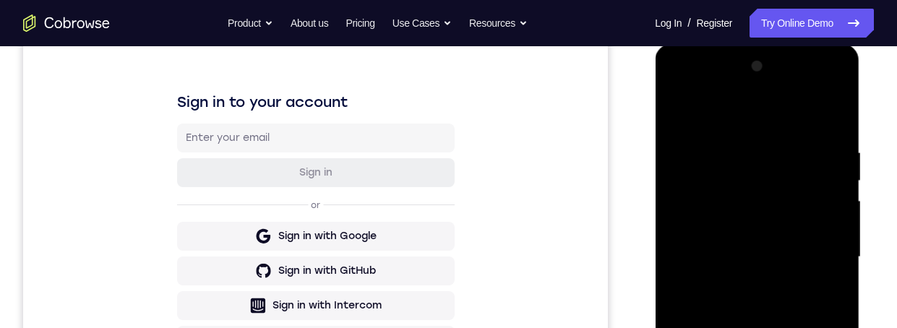
click at [750, 110] on div at bounding box center [756, 257] width 182 height 405
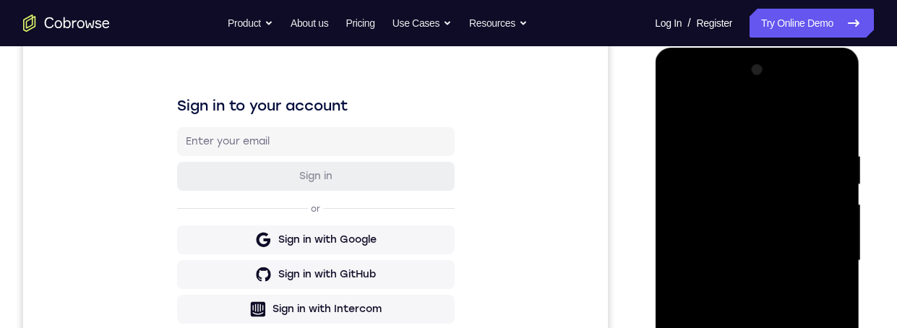
click at [741, 134] on div at bounding box center [756, 261] width 182 height 405
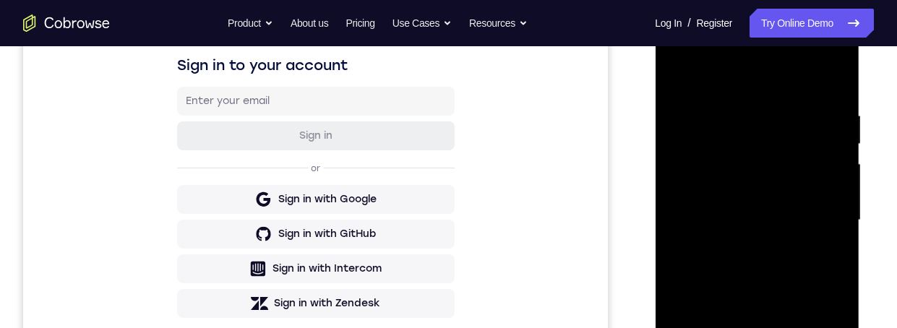
scroll to position [243, 0]
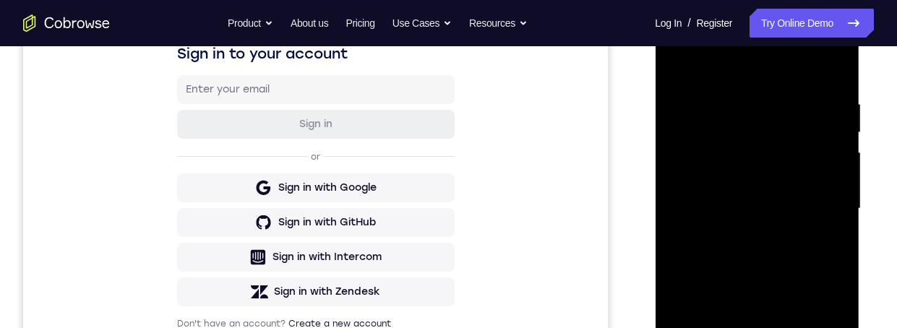
click at [816, 264] on div at bounding box center [756, 209] width 182 height 405
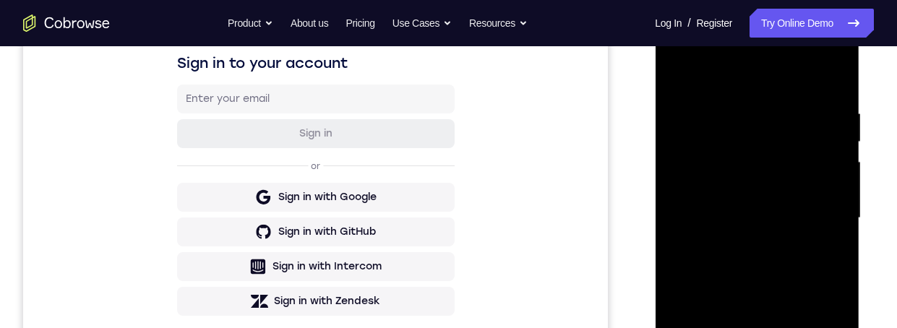
scroll to position [213, 0]
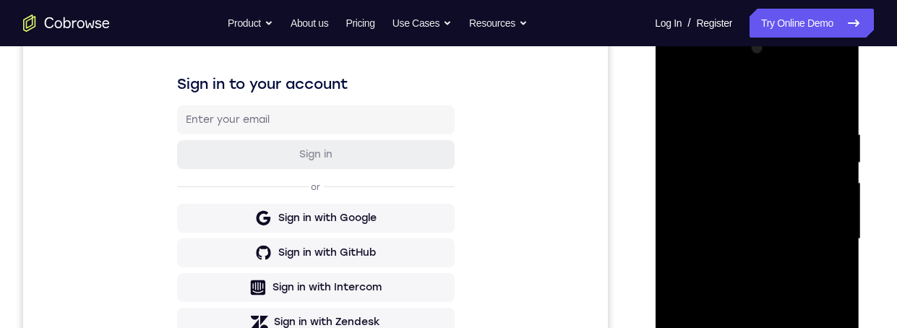
click at [679, 90] on div at bounding box center [756, 239] width 182 height 405
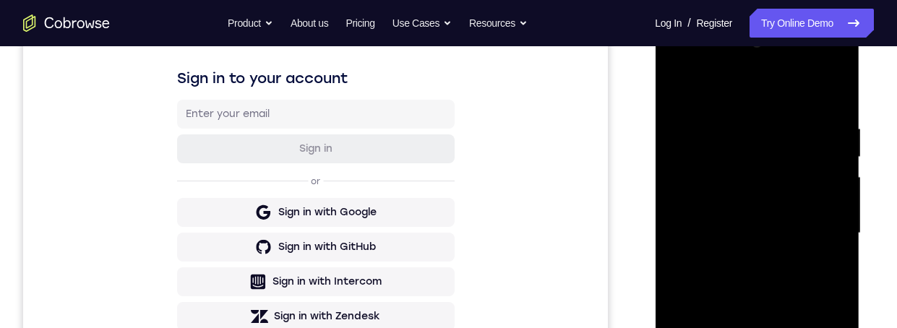
click at [826, 282] on div at bounding box center [756, 233] width 182 height 405
click at [714, 246] on div at bounding box center [756, 233] width 182 height 405
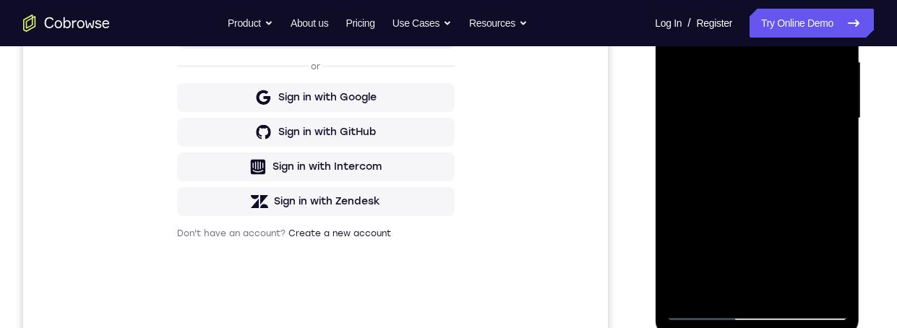
scroll to position [210, 0]
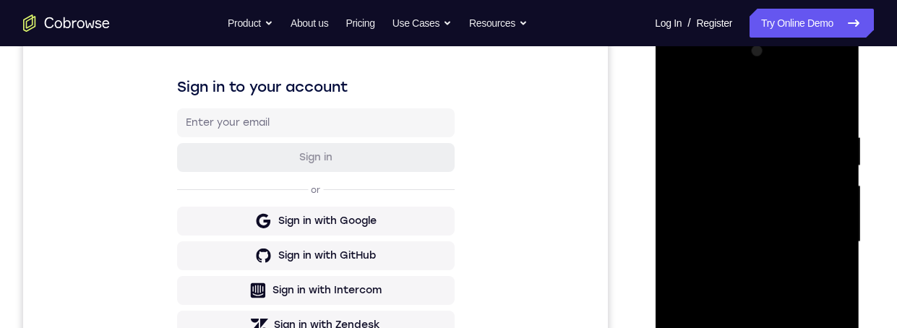
click at [683, 96] on div at bounding box center [756, 242] width 182 height 405
click at [712, 251] on div at bounding box center [756, 240] width 182 height 405
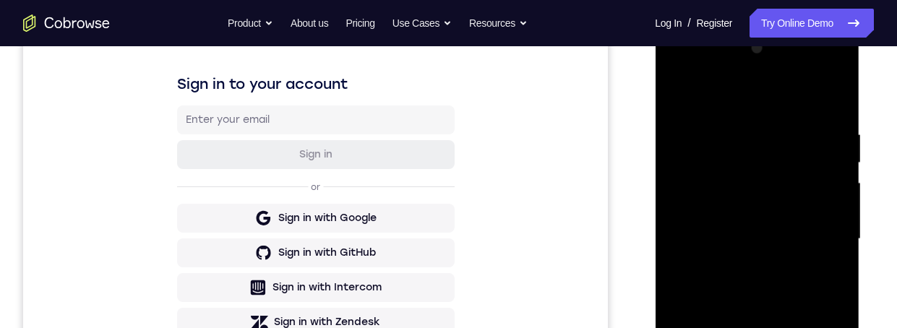
scroll to position [179, 0]
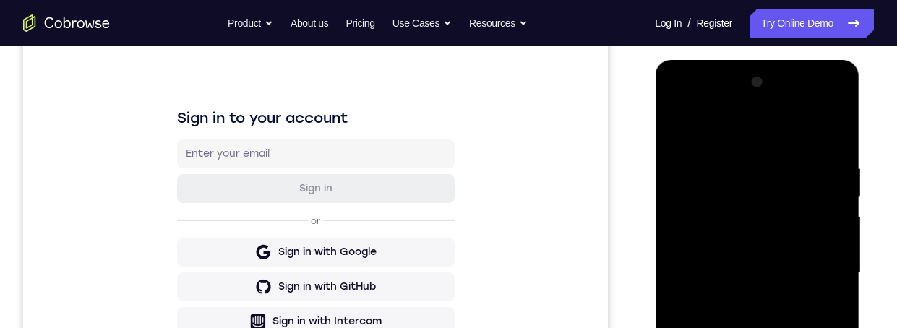
click at [826, 149] on div at bounding box center [756, 273] width 182 height 405
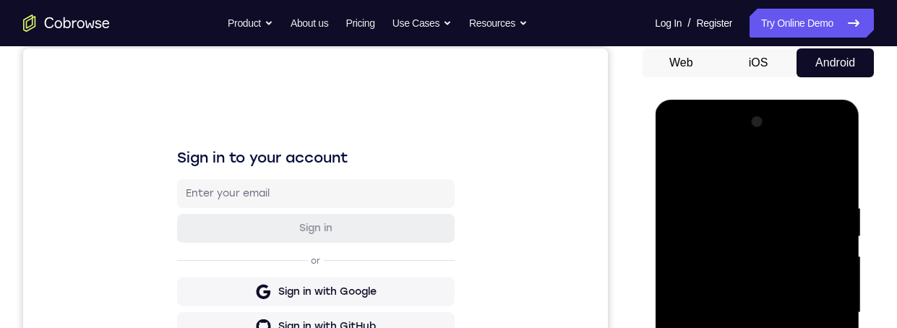
scroll to position [208, 0]
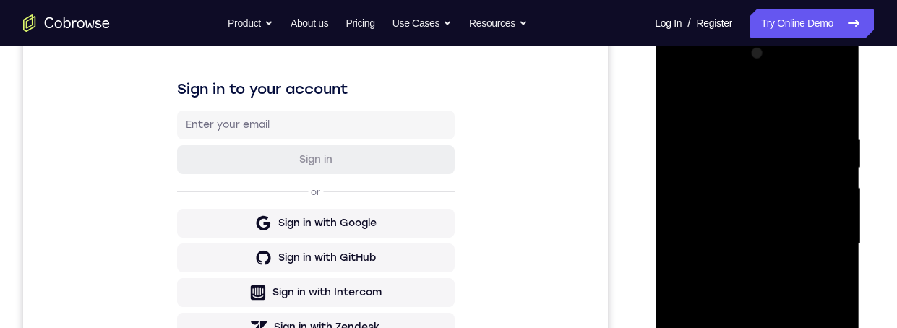
click at [828, 150] on div at bounding box center [756, 244] width 182 height 405
click at [743, 263] on div at bounding box center [756, 244] width 182 height 405
click at [865, 135] on div at bounding box center [757, 242] width 231 height 444
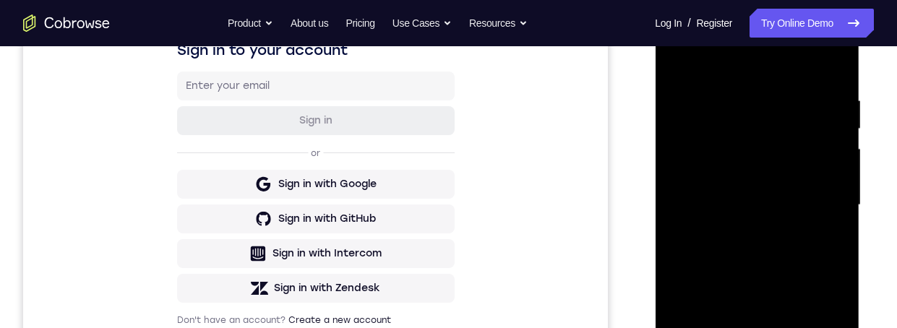
scroll to position [287, 0]
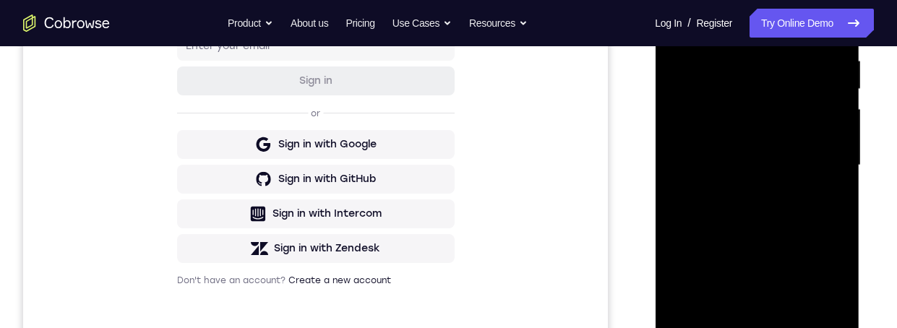
click at [836, 0] on div at bounding box center [756, 165] width 182 height 405
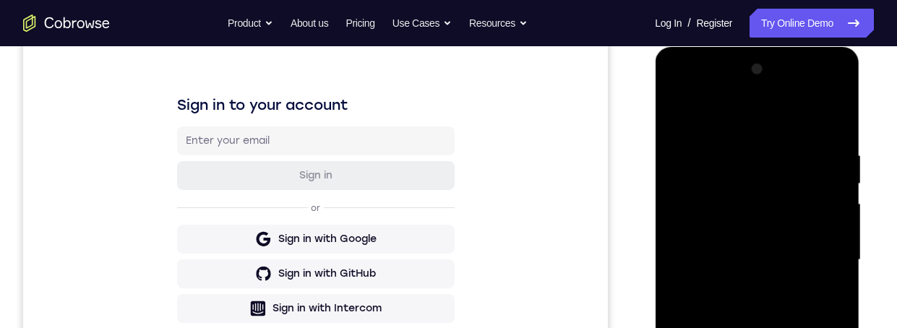
click at [680, 274] on div at bounding box center [756, 260] width 182 height 405
click at [857, 308] on div at bounding box center [757, 262] width 204 height 431
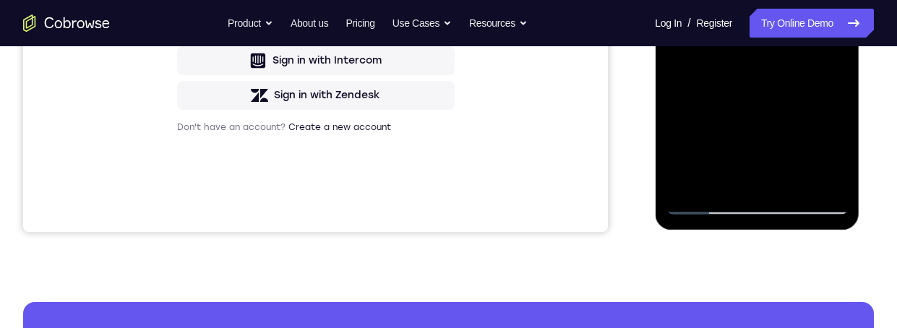
scroll to position [327, 0]
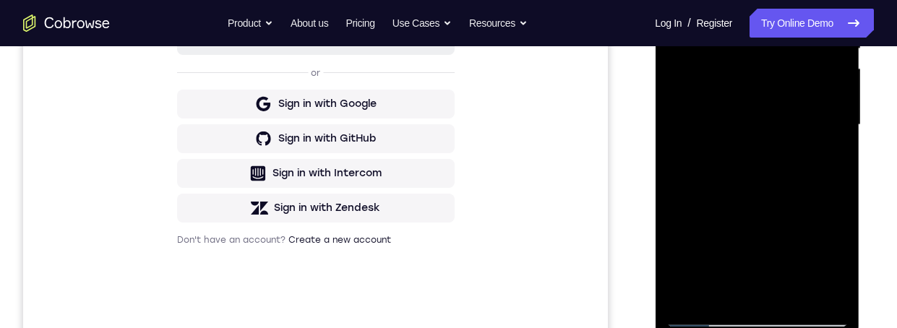
click at [866, 149] on div at bounding box center [757, 123] width 231 height 444
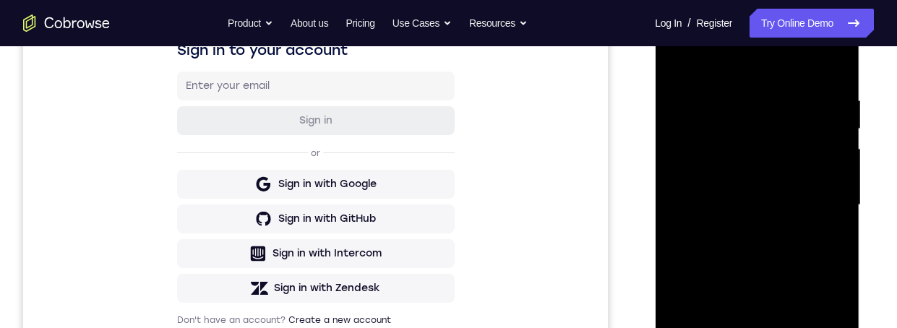
click at [865, 181] on div at bounding box center [757, 203] width 231 height 444
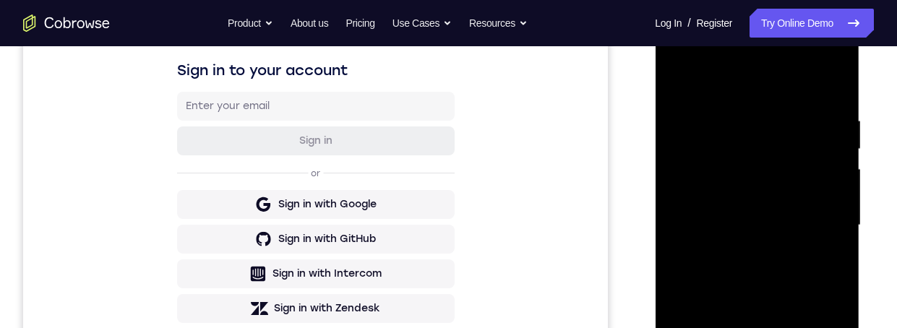
click at [824, 164] on div at bounding box center [756, 225] width 182 height 405
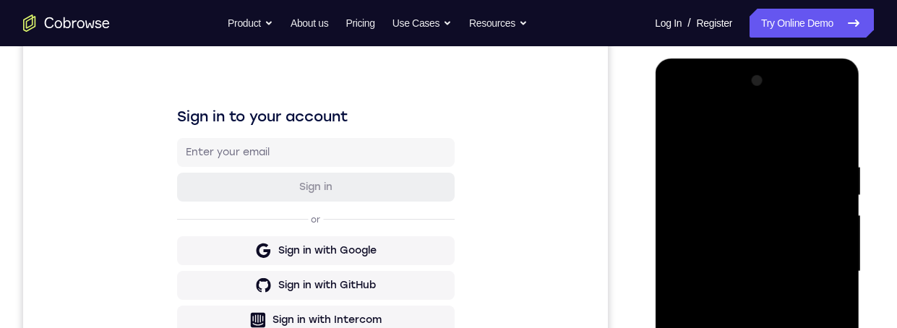
scroll to position [160, 0]
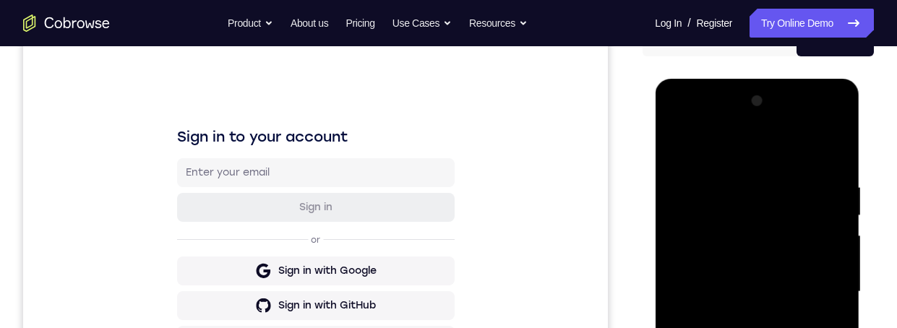
click at [823, 173] on div at bounding box center [756, 292] width 182 height 405
click at [829, 166] on div at bounding box center [756, 292] width 182 height 405
click at [832, 105] on div at bounding box center [756, 292] width 182 height 405
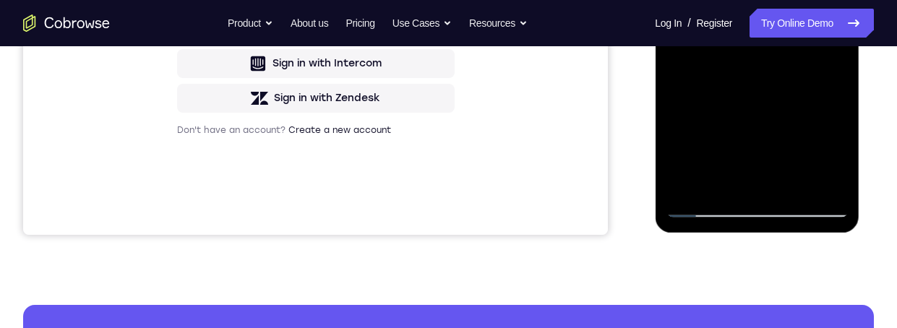
scroll to position [243, 0]
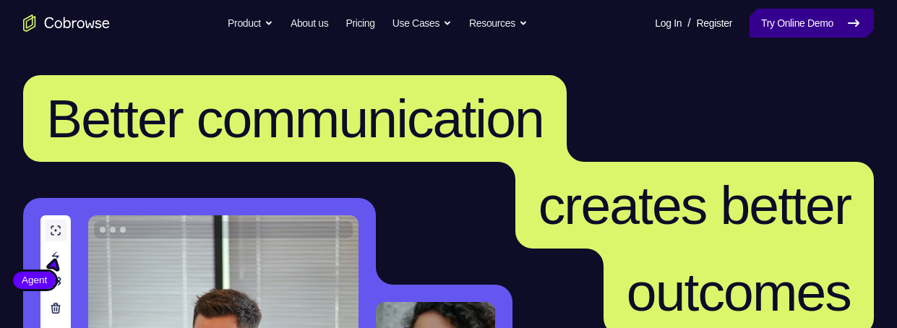
click at [811, 27] on link "Try Online Demo" at bounding box center [811, 23] width 124 height 29
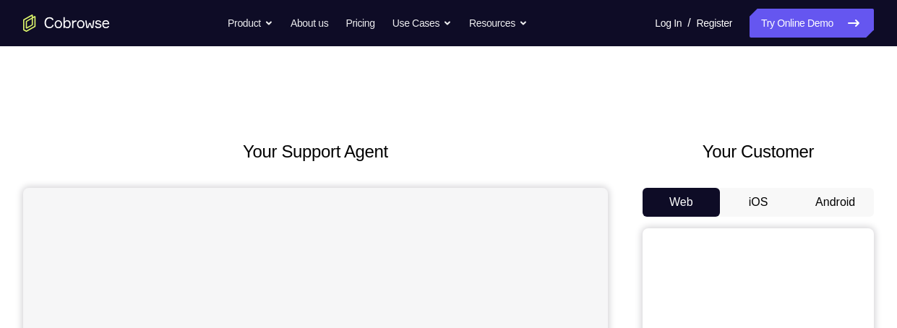
click at [832, 199] on button "Android" at bounding box center [834, 202] width 77 height 29
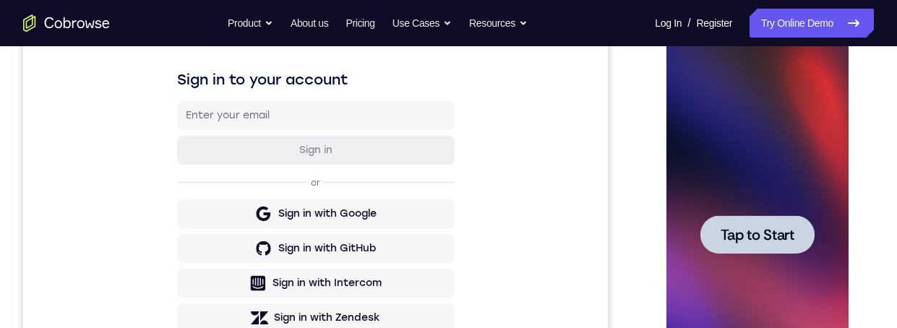
click at [769, 231] on span "Tap to Start" at bounding box center [757, 235] width 74 height 14
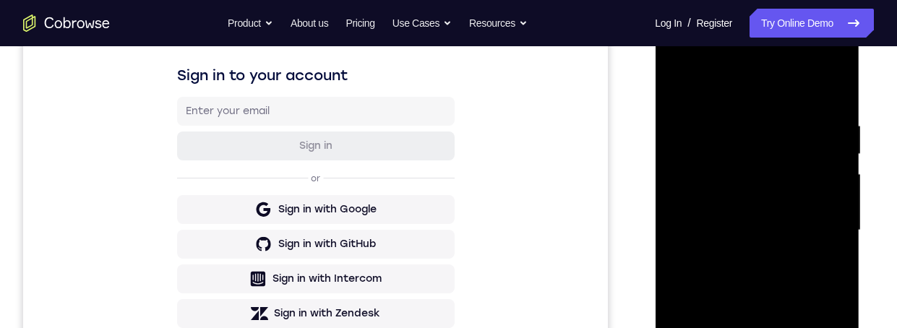
scroll to position [248, 0]
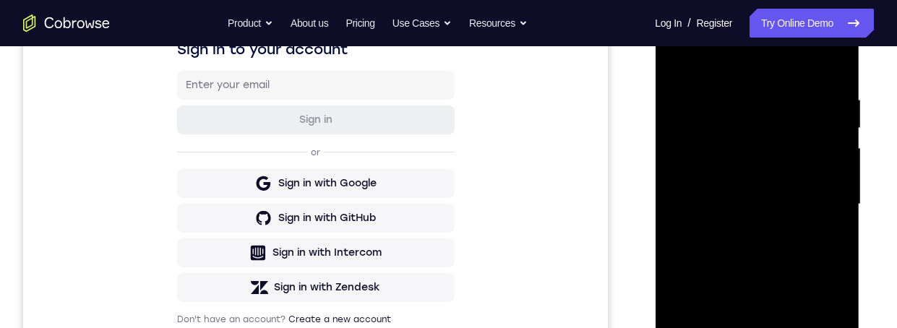
click at [746, 327] on div at bounding box center [756, 204] width 182 height 405
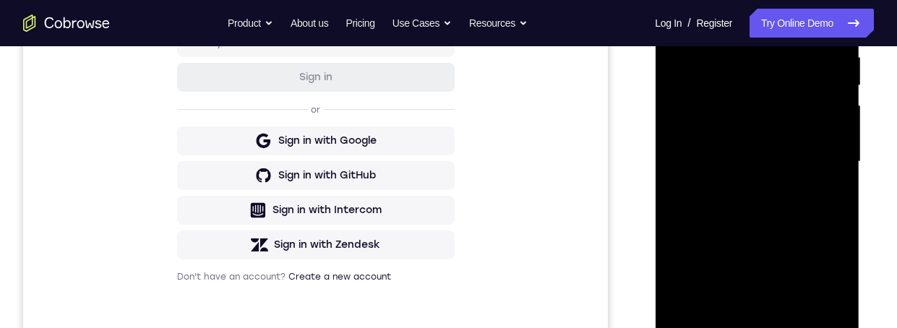
click at [816, 290] on div at bounding box center [756, 162] width 182 height 405
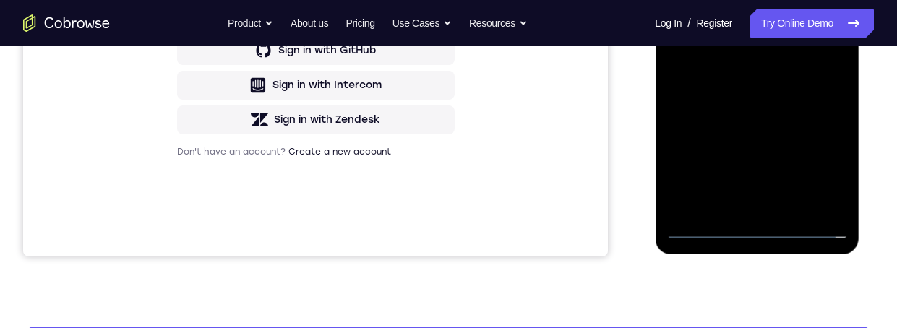
click at [676, 0] on div at bounding box center [756, 37] width 182 height 405
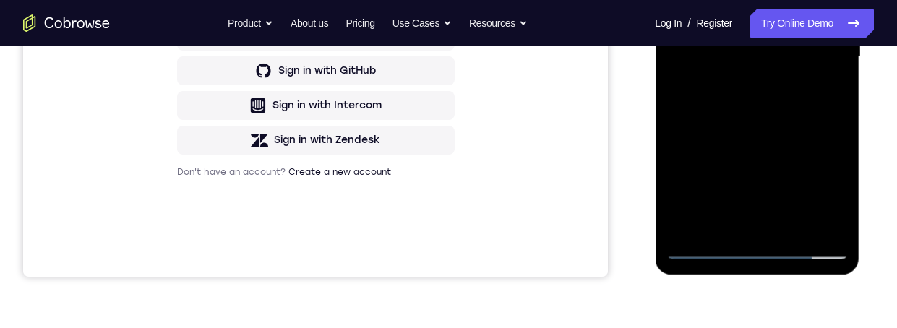
click at [881, 166] on div "Your Support Agent Your Customer Web iOS Android Next Steps We’d be happy to gi…" at bounding box center [448, 127] width 897 height 953
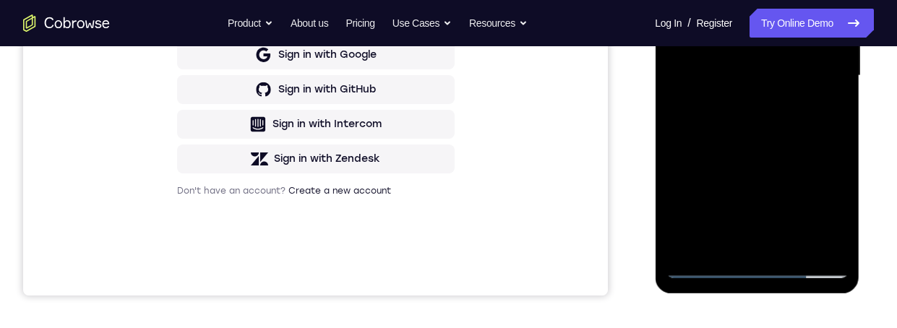
click at [858, 201] on div at bounding box center [758, 79] width 206 height 433
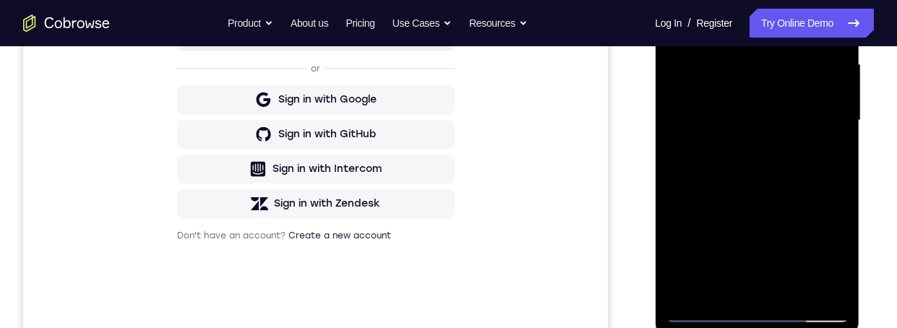
click at [858, 260] on div at bounding box center [757, 123] width 204 height 431
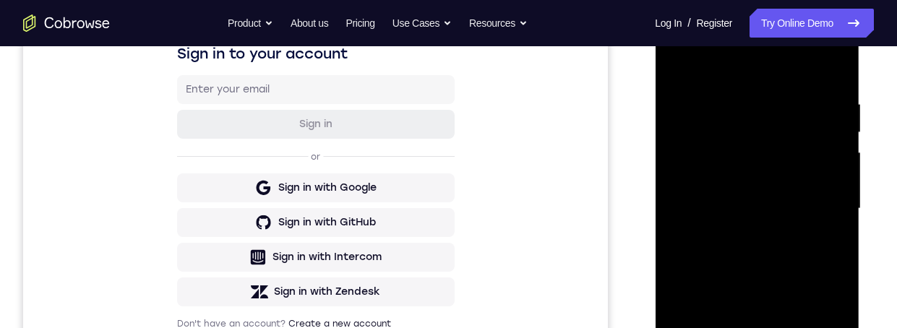
scroll to position [240, 0]
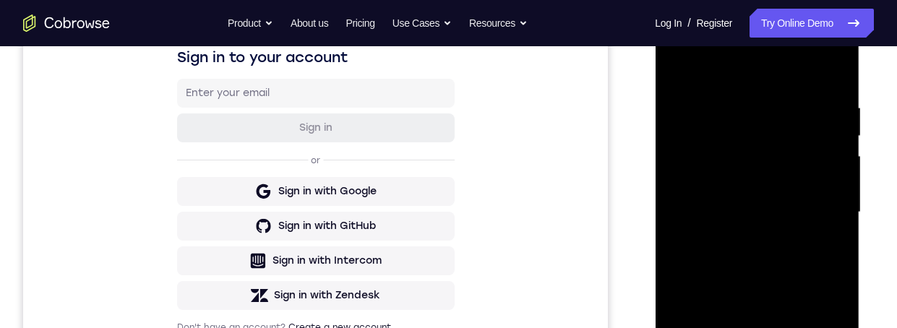
click at [798, 269] on div at bounding box center [756, 212] width 182 height 405
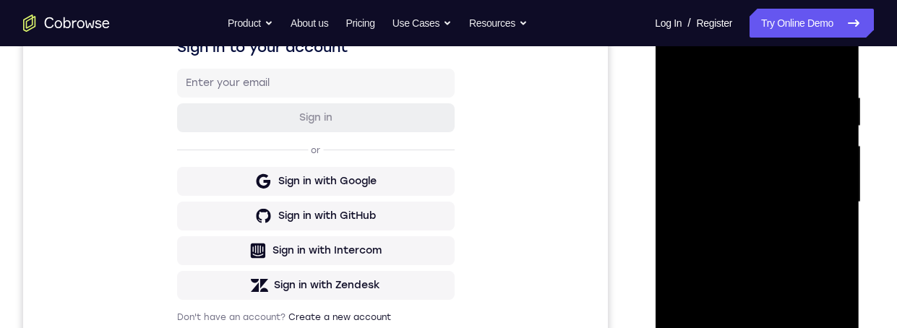
click at [720, 327] on div at bounding box center [756, 202] width 182 height 405
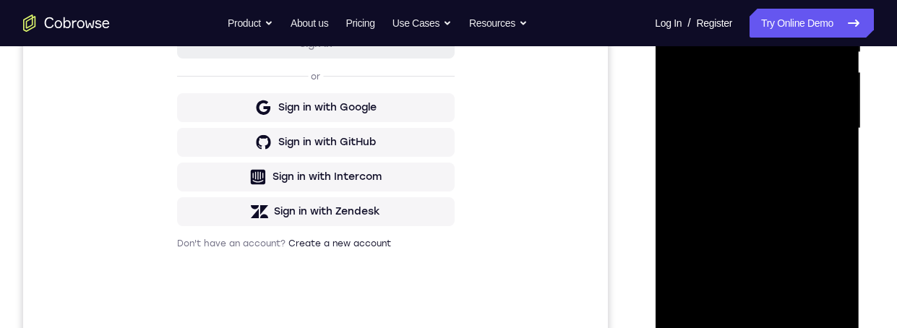
scroll to position [186, 0]
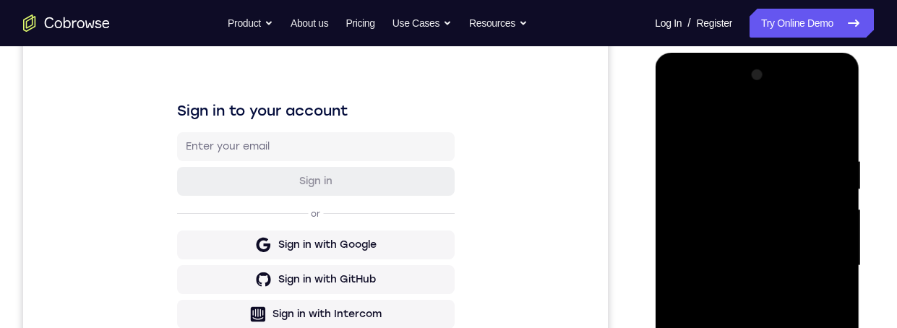
click at [727, 117] on div at bounding box center [756, 266] width 182 height 405
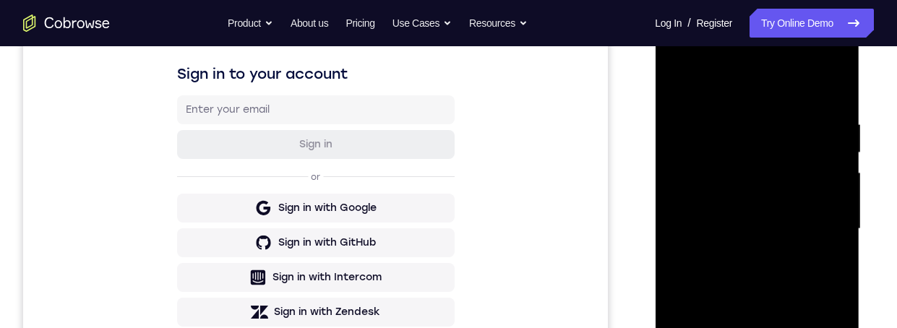
scroll to position [222, 0]
click at [785, 110] on div at bounding box center [756, 230] width 182 height 405
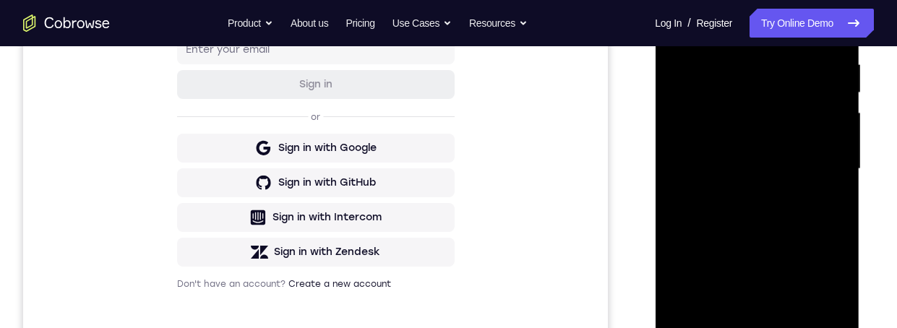
scroll to position [292, 0]
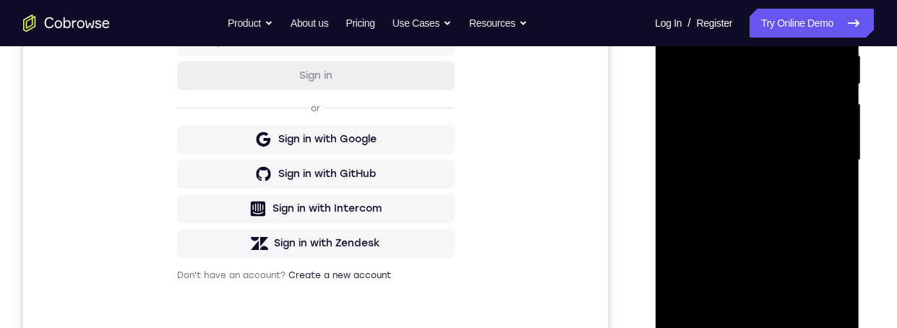
click at [675, 176] on div at bounding box center [756, 160] width 182 height 405
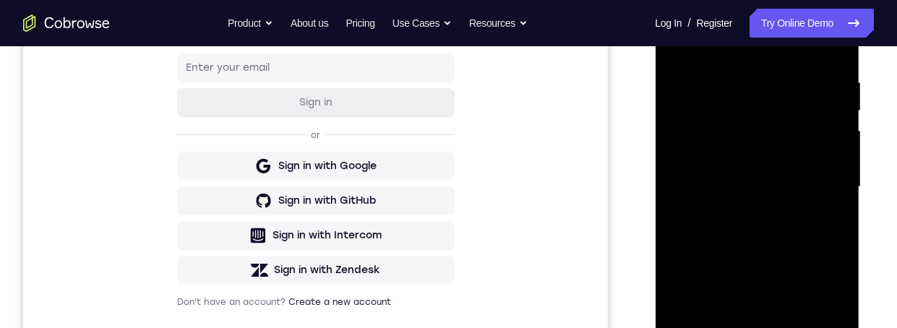
scroll to position [290, 0]
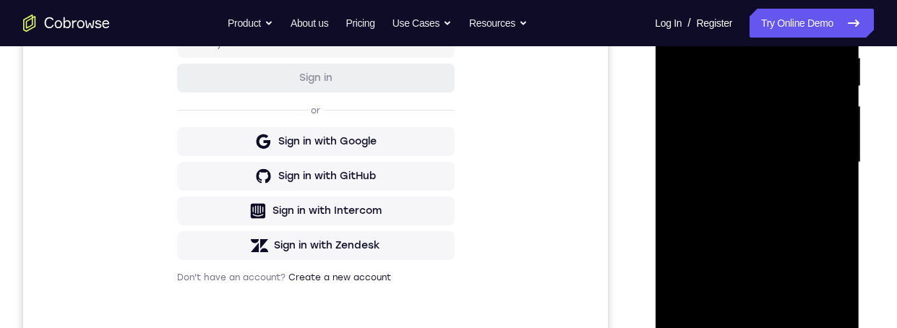
click at [824, 183] on div at bounding box center [756, 162] width 182 height 405
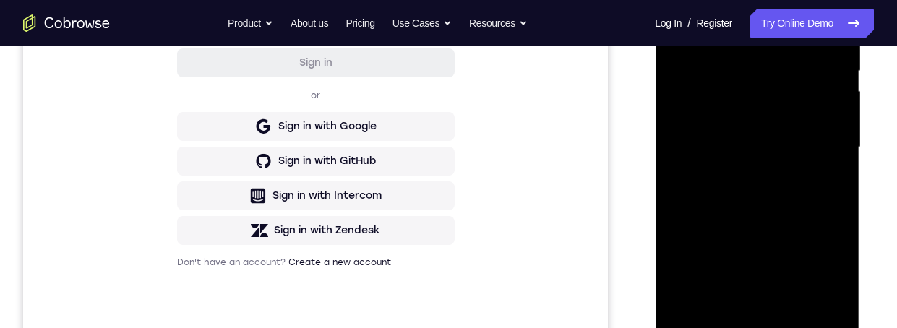
click at [829, 23] on div at bounding box center [756, 147] width 182 height 405
click at [866, 197] on div at bounding box center [757, 145] width 231 height 444
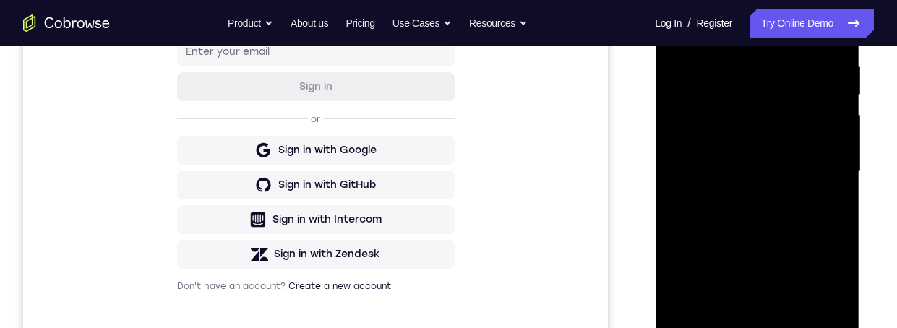
scroll to position [287, 0]
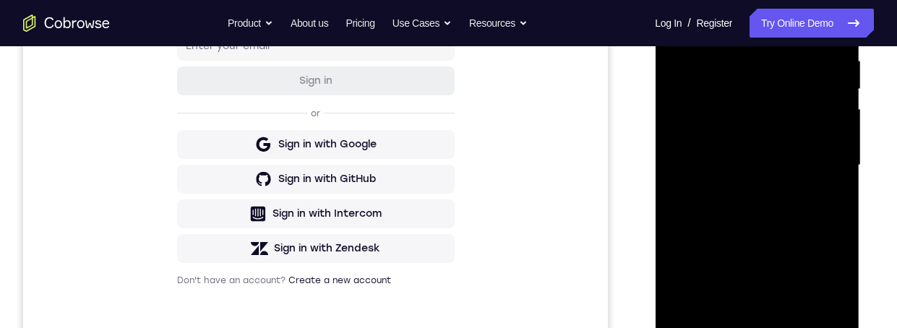
click at [673, 17] on div at bounding box center [756, 165] width 182 height 405
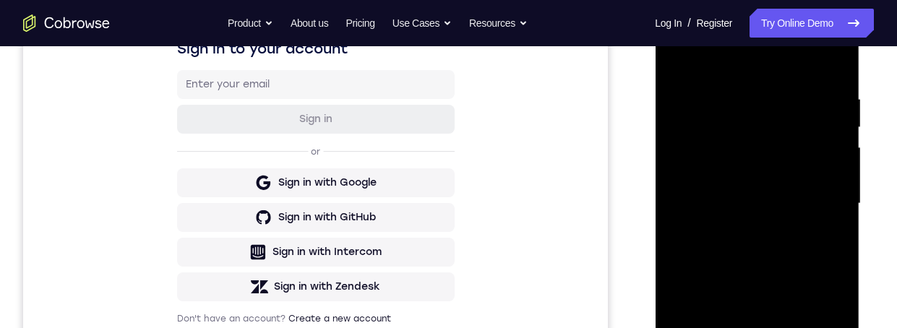
scroll to position [341, 0]
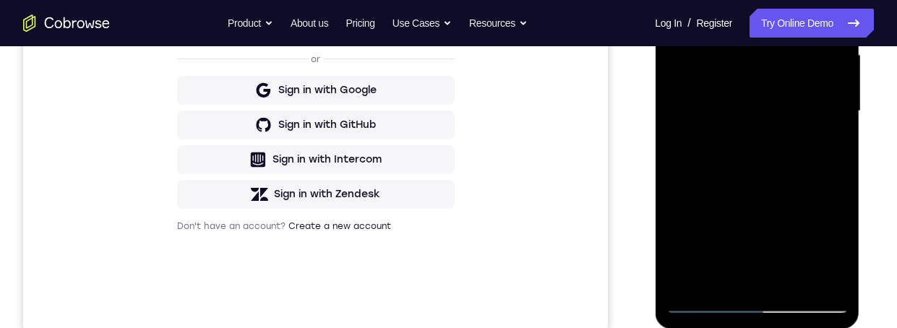
click at [706, 298] on div at bounding box center [756, 111] width 182 height 405
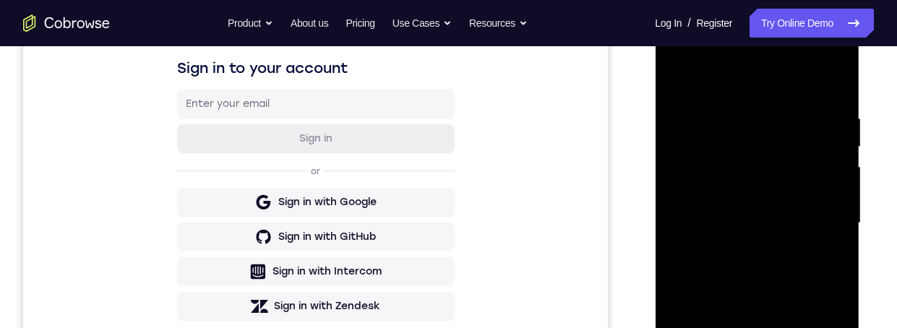
scroll to position [301, 0]
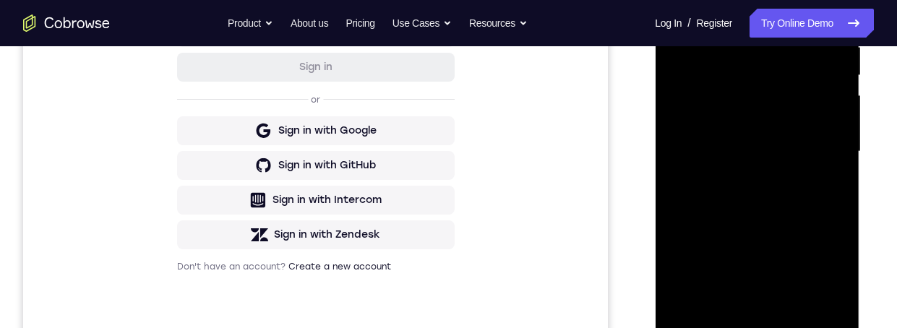
click at [702, 327] on div at bounding box center [756, 151] width 182 height 405
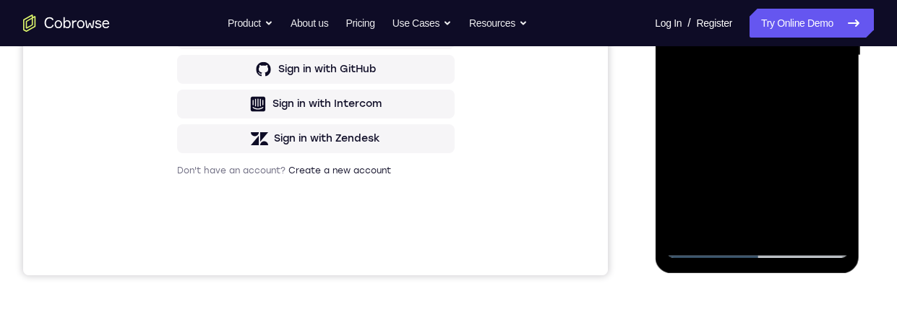
scroll to position [381, 0]
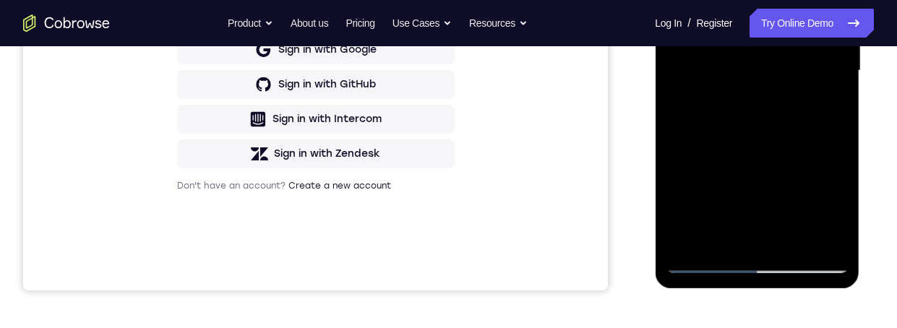
click at [701, 257] on div at bounding box center [756, 71] width 182 height 405
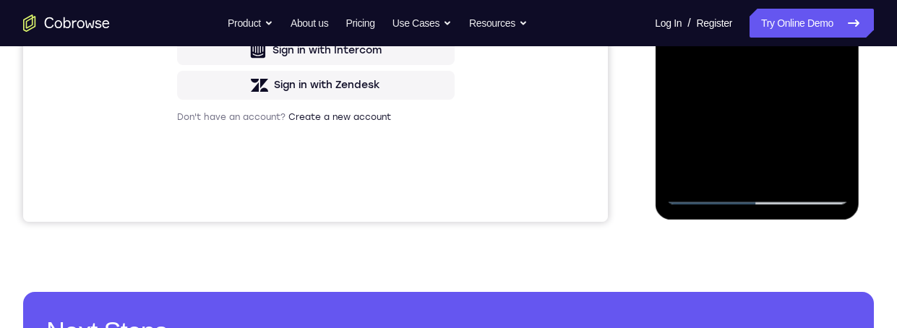
scroll to position [324, 0]
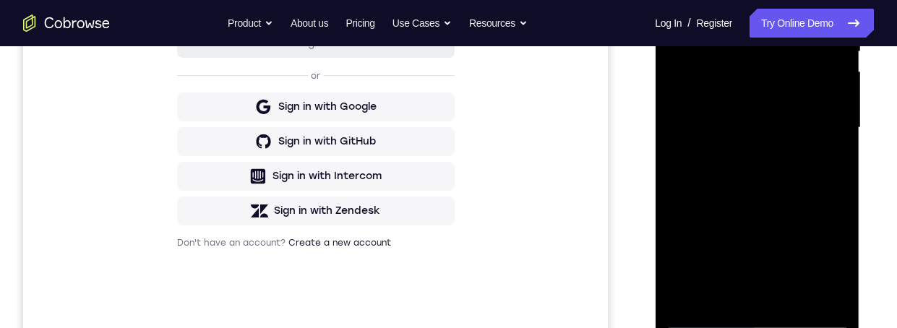
click at [728, 20] on div at bounding box center [756, 128] width 182 height 405
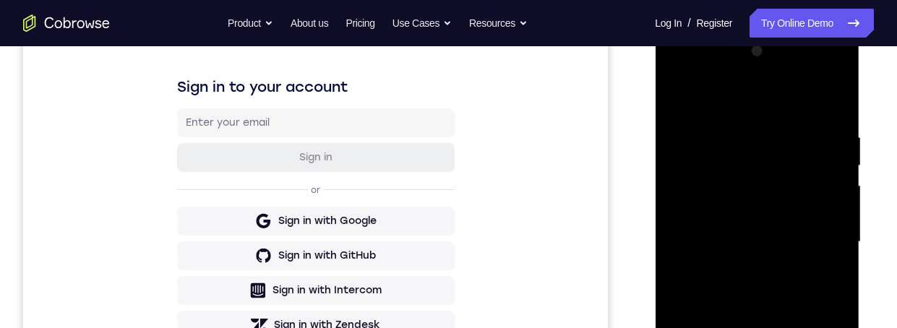
scroll to position [185, 0]
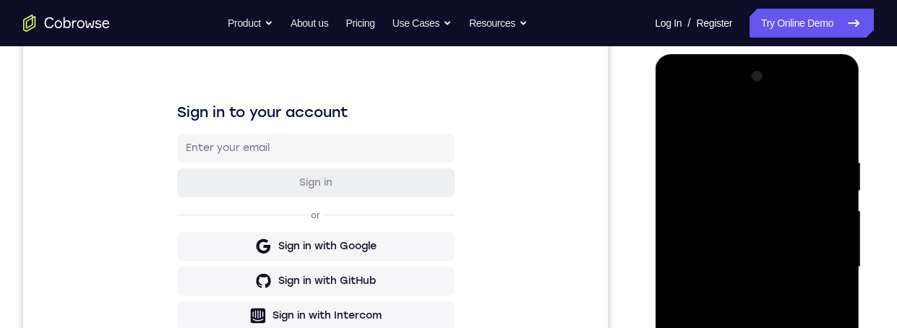
click at [830, 194] on div at bounding box center [756, 267] width 182 height 405
click at [829, 185] on div at bounding box center [756, 267] width 182 height 405
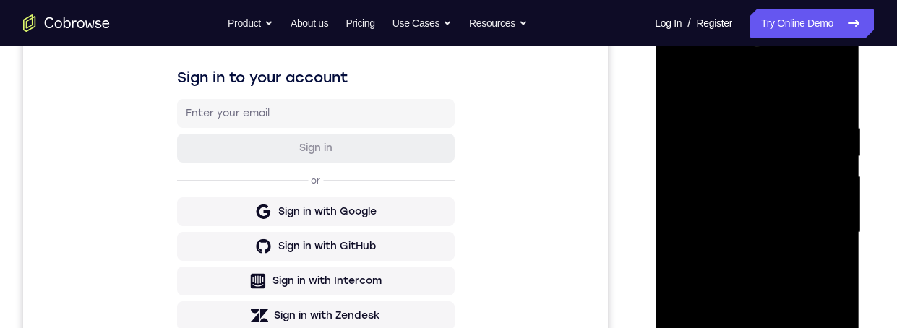
scroll to position [210, 0]
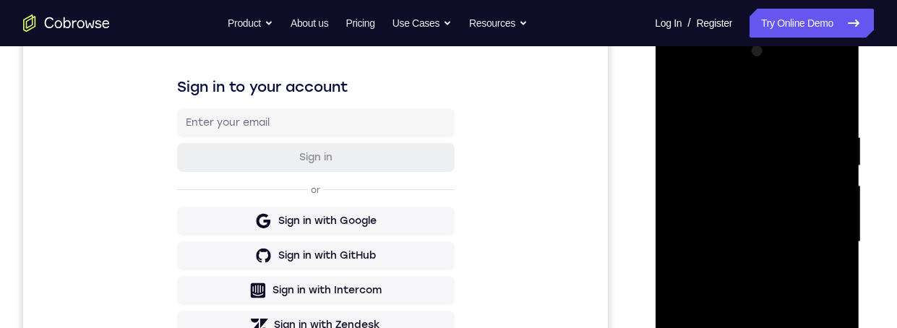
click at [706, 100] on div at bounding box center [756, 242] width 182 height 405
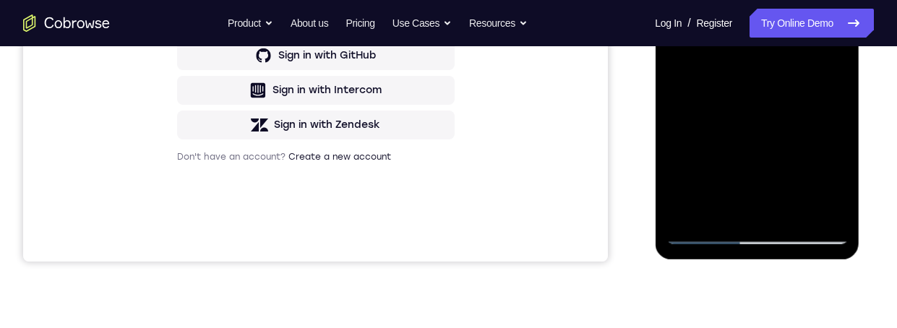
scroll to position [407, 0]
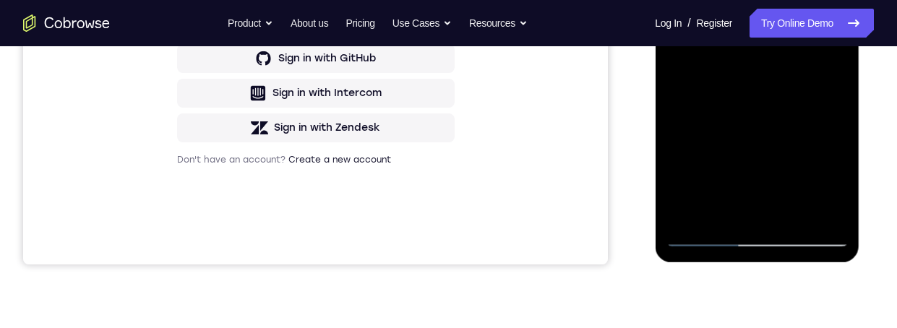
click at [750, 166] on div at bounding box center [756, 45] width 182 height 405
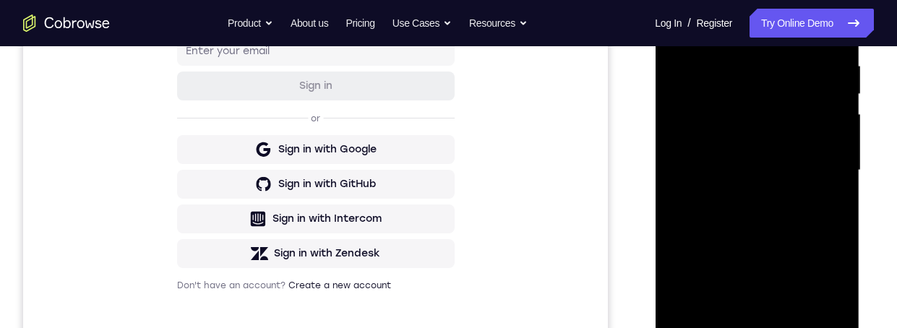
scroll to position [280, 0]
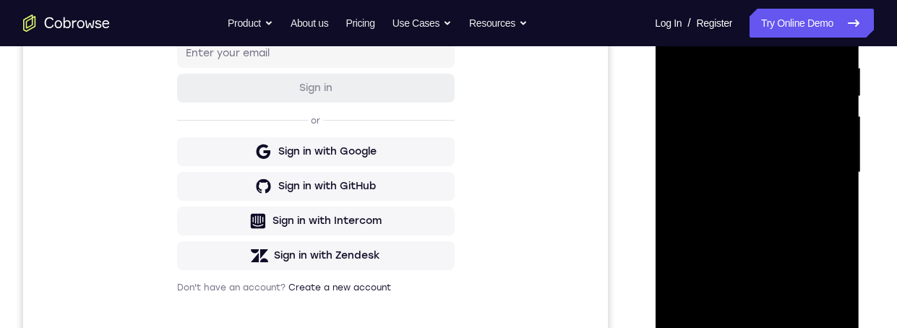
click at [829, 190] on div at bounding box center [756, 172] width 182 height 405
click at [757, 177] on div at bounding box center [756, 172] width 182 height 405
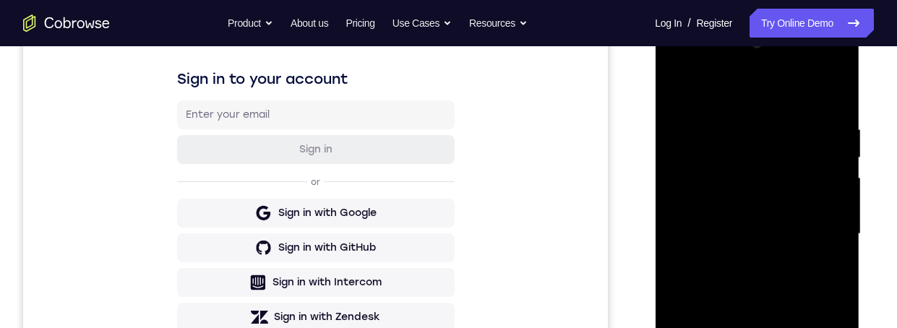
scroll to position [202, 0]
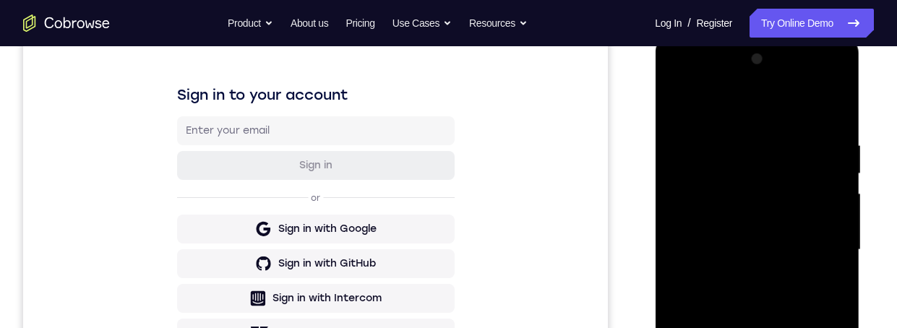
click at [679, 103] on div at bounding box center [756, 250] width 182 height 405
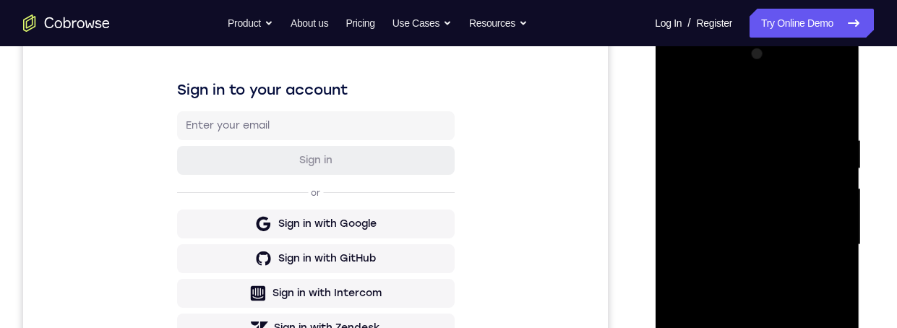
scroll to position [368, 0]
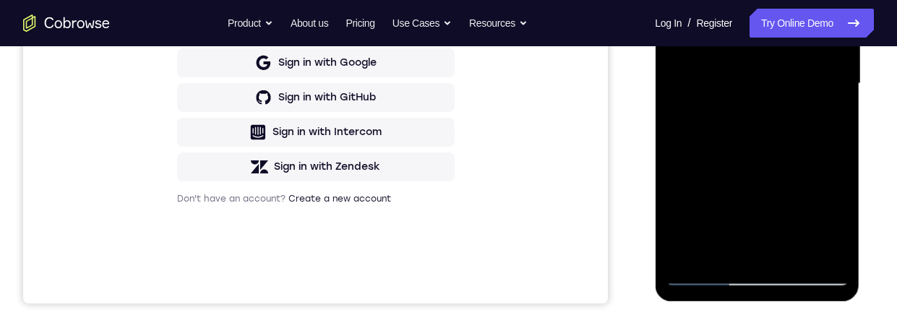
click at [697, 201] on div at bounding box center [756, 84] width 182 height 405
click at [694, 199] on div at bounding box center [756, 84] width 182 height 405
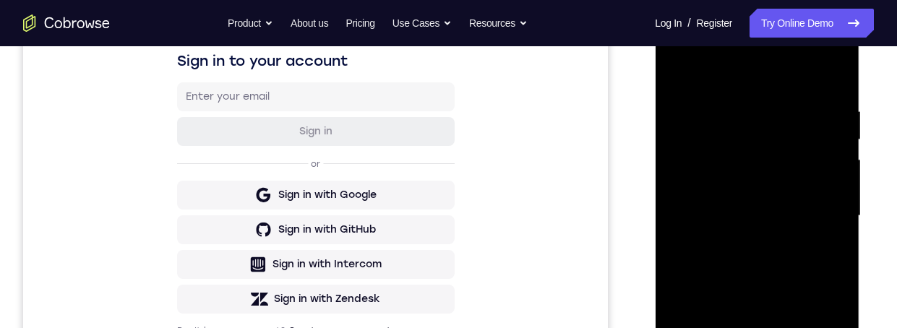
scroll to position [220, 0]
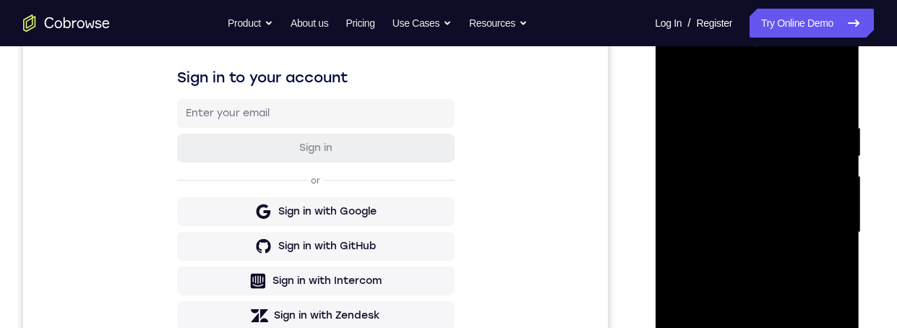
click at [839, 163] on div at bounding box center [756, 232] width 182 height 405
click at [837, 199] on div at bounding box center [756, 234] width 182 height 405
click at [839, 199] on div at bounding box center [756, 234] width 182 height 405
click at [835, 198] on div at bounding box center [756, 234] width 182 height 405
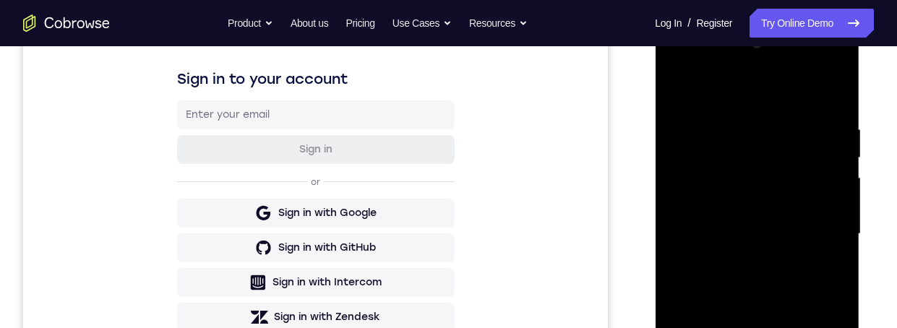
click at [838, 193] on div at bounding box center [756, 234] width 182 height 405
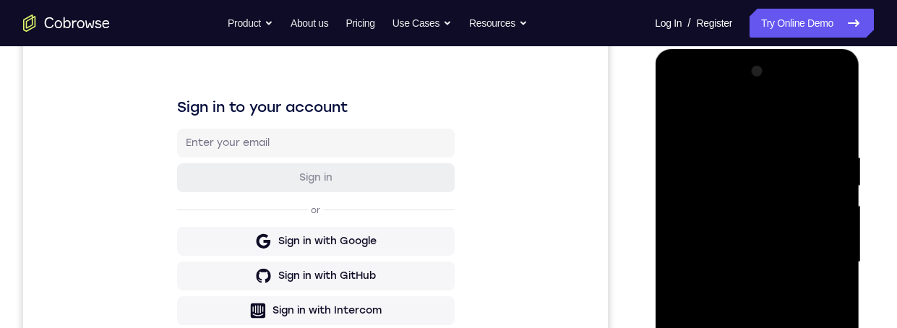
click at [675, 113] on div at bounding box center [756, 262] width 182 height 405
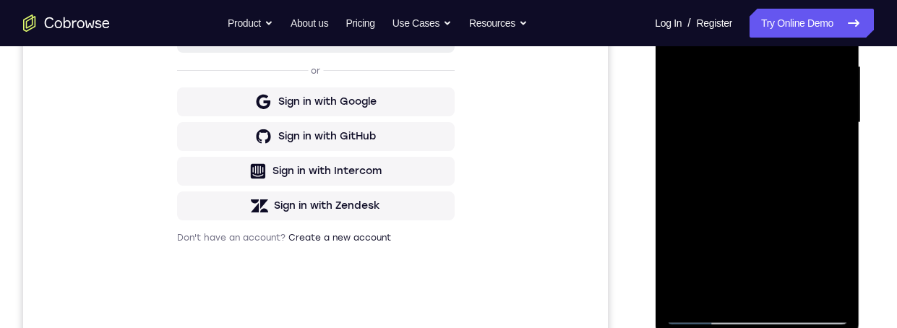
scroll to position [262, 0]
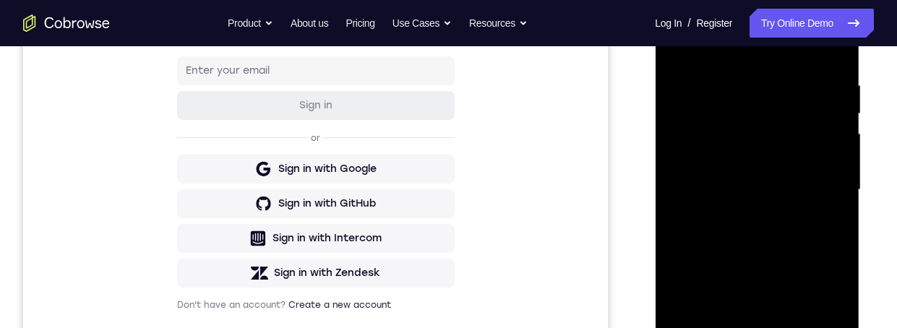
click at [680, 139] on div at bounding box center [756, 190] width 182 height 405
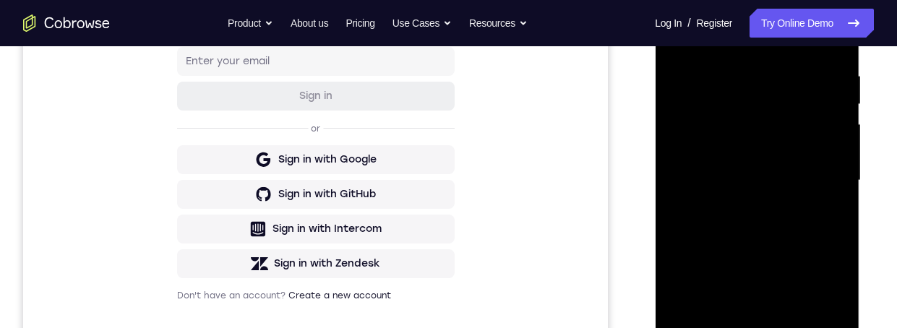
scroll to position [368, 0]
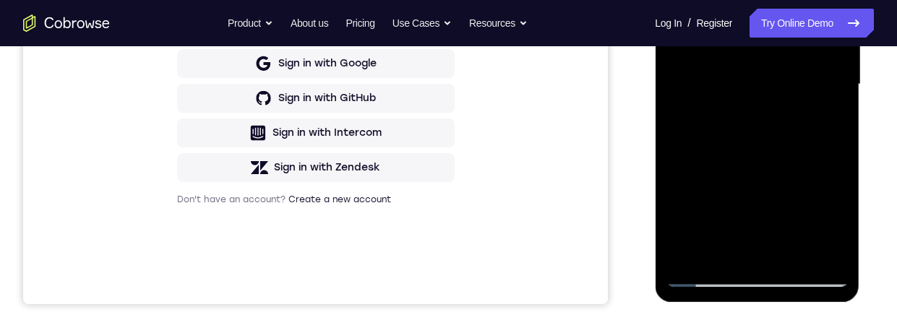
click at [825, 0] on div at bounding box center [756, 84] width 182 height 405
click at [830, 0] on div at bounding box center [756, 84] width 182 height 405
click at [826, 0] on div at bounding box center [756, 84] width 182 height 405
click at [827, 0] on div at bounding box center [756, 84] width 182 height 405
click at [829, 0] on div at bounding box center [756, 84] width 182 height 405
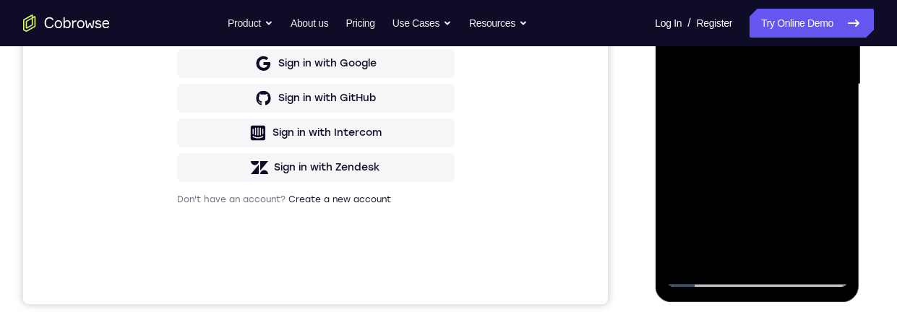
click at [826, 0] on div at bounding box center [756, 84] width 182 height 405
click at [824, 0] on div at bounding box center [756, 84] width 182 height 405
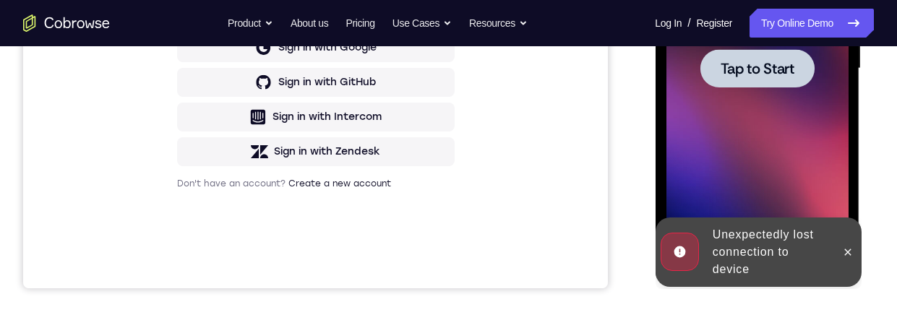
scroll to position [436, 0]
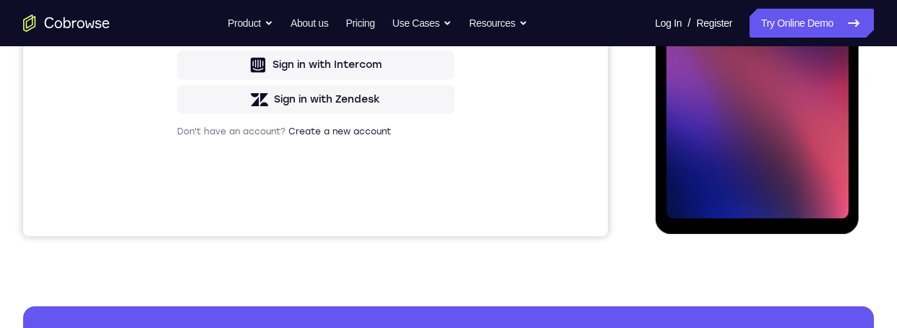
click at [790, 12] on span "Tap to Start" at bounding box center [757, 16] width 74 height 14
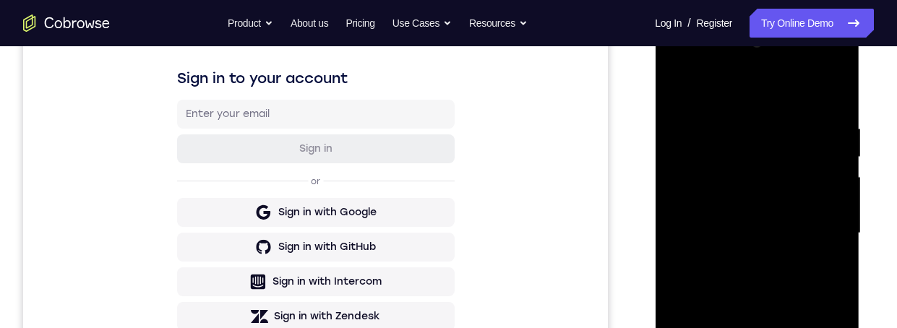
scroll to position [357, 0]
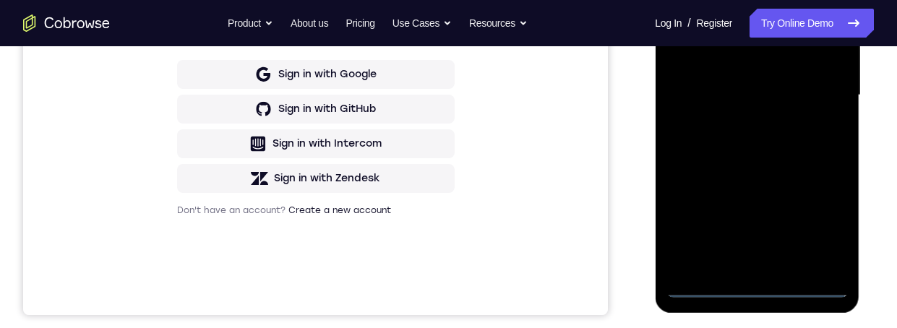
click at [751, 283] on div at bounding box center [756, 95] width 182 height 405
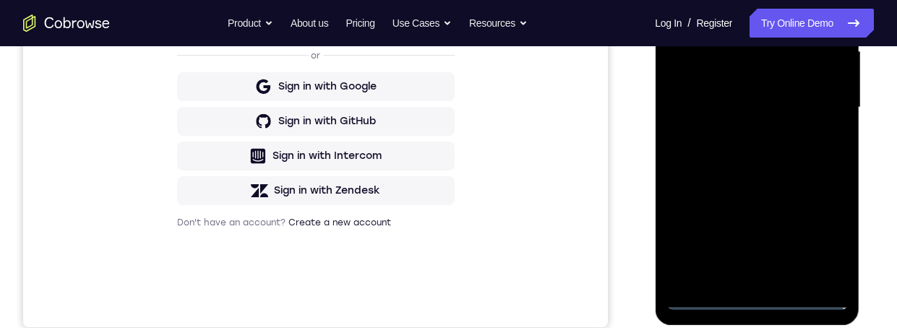
scroll to position [204, 0]
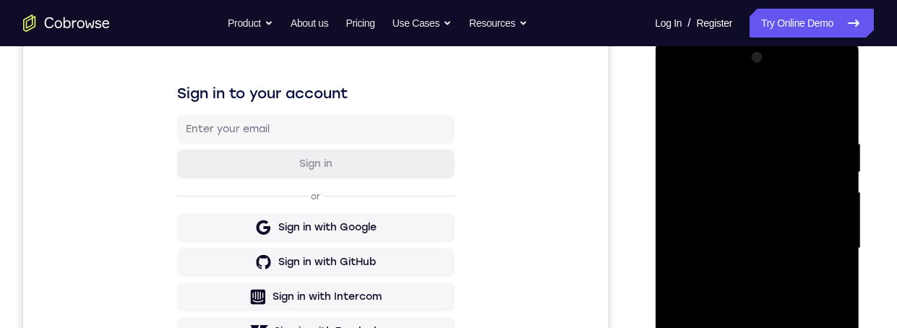
click at [677, 78] on div at bounding box center [756, 248] width 182 height 405
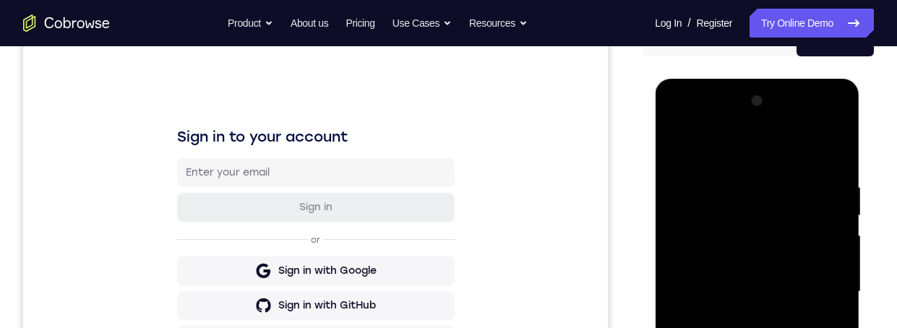
scroll to position [493, 0]
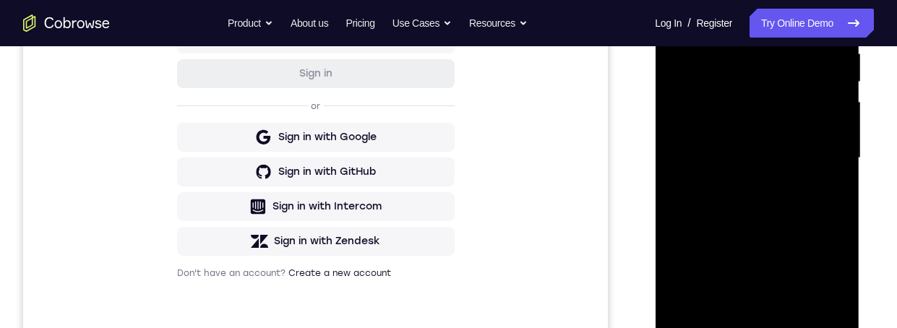
scroll to position [275, 0]
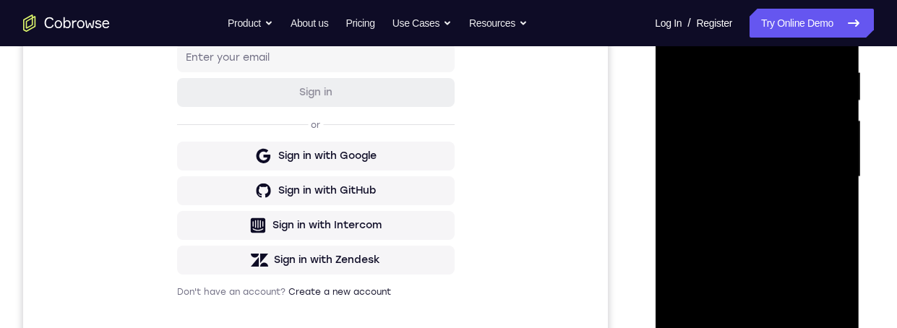
click at [741, 200] on div at bounding box center [756, 177] width 182 height 405
click at [793, 162] on div at bounding box center [756, 177] width 182 height 405
click at [738, 150] on div at bounding box center [756, 177] width 182 height 405
click at [800, 176] on div at bounding box center [756, 177] width 182 height 405
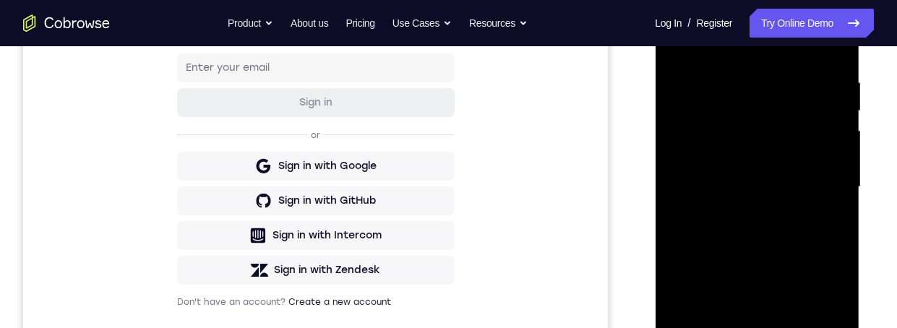
scroll to position [264, 0]
click at [868, 189] on div at bounding box center [757, 186] width 231 height 444
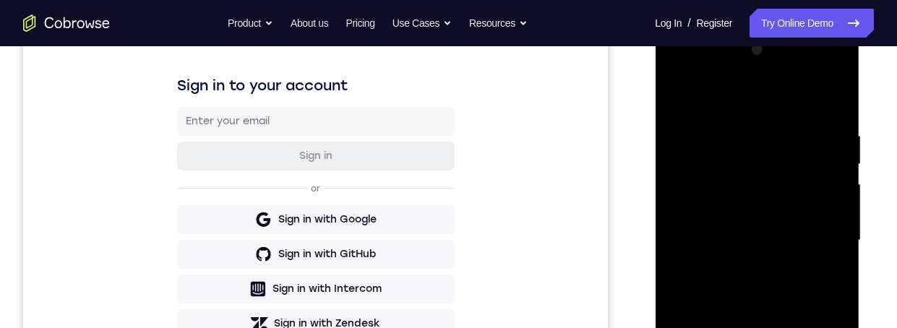
scroll to position [283, 0]
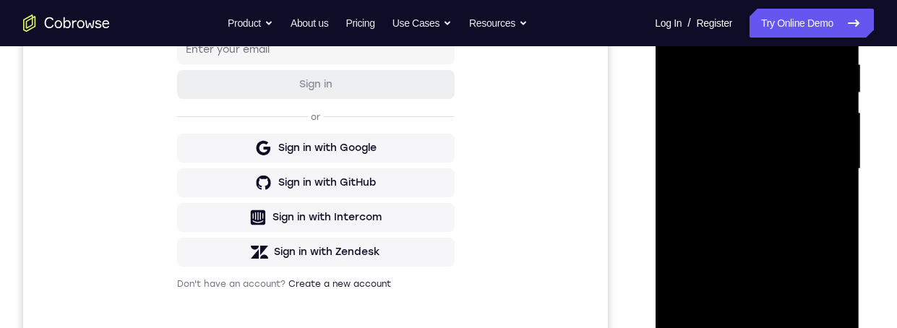
click at [811, 228] on div at bounding box center [756, 169] width 182 height 405
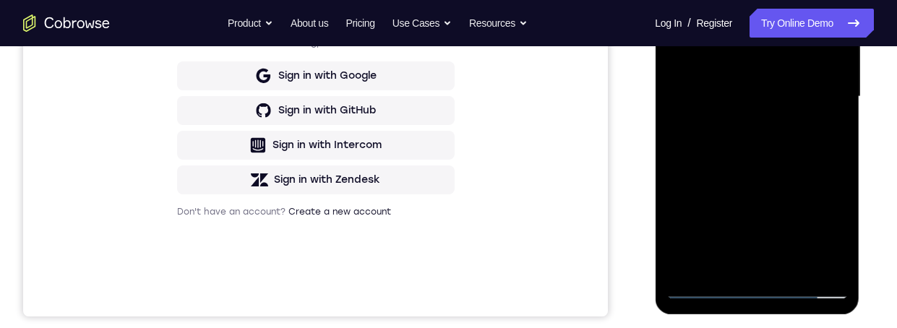
click at [840, 159] on div at bounding box center [756, 97] width 182 height 405
click at [837, 160] on div at bounding box center [756, 97] width 182 height 405
click at [838, 160] on div at bounding box center [756, 97] width 182 height 405
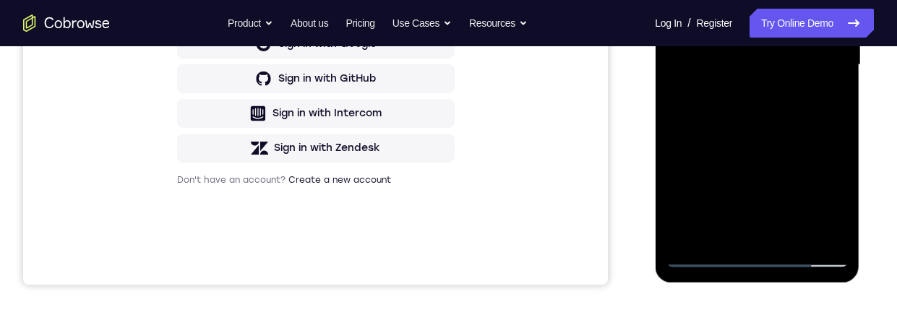
scroll to position [388, 0]
click at [845, 126] on div at bounding box center [756, 64] width 182 height 405
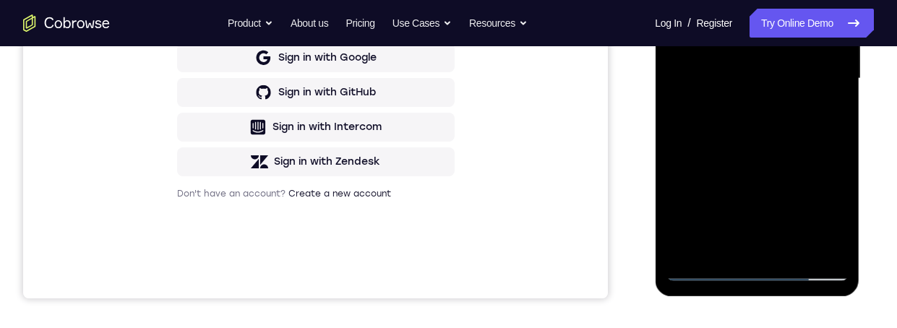
scroll to position [373, 0]
click at [840, 142] on div at bounding box center [756, 79] width 182 height 405
click at [843, 137] on div at bounding box center [756, 79] width 182 height 405
click at [836, 144] on div at bounding box center [756, 79] width 182 height 405
click at [834, 142] on div at bounding box center [756, 79] width 182 height 405
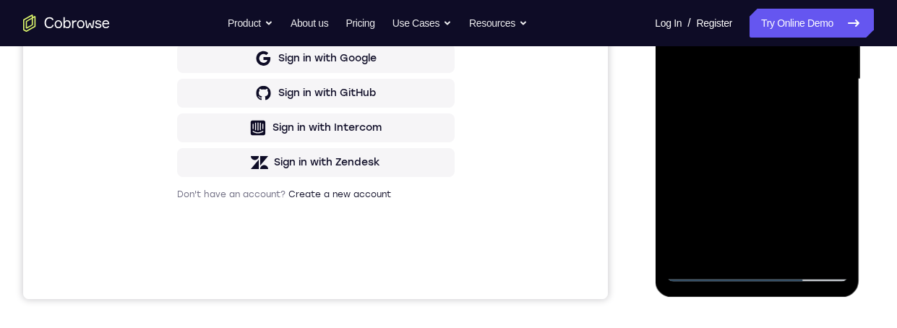
click at [835, 142] on div at bounding box center [756, 79] width 182 height 405
click at [675, 141] on div at bounding box center [756, 79] width 182 height 405
click at [676, 145] on div at bounding box center [756, 79] width 182 height 405
click at [677, 147] on div at bounding box center [756, 79] width 182 height 405
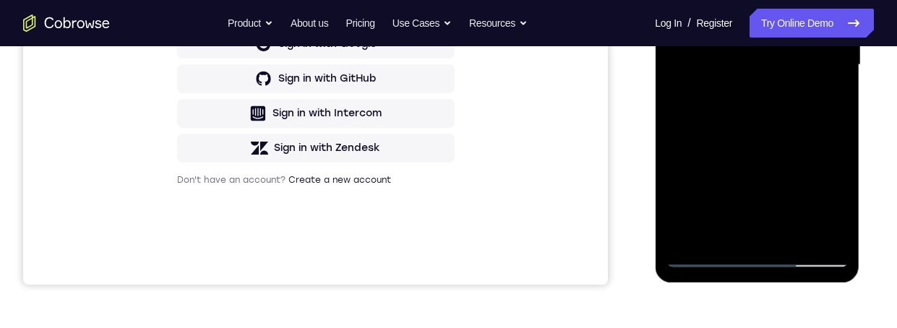
click at [675, 130] on div at bounding box center [756, 65] width 182 height 405
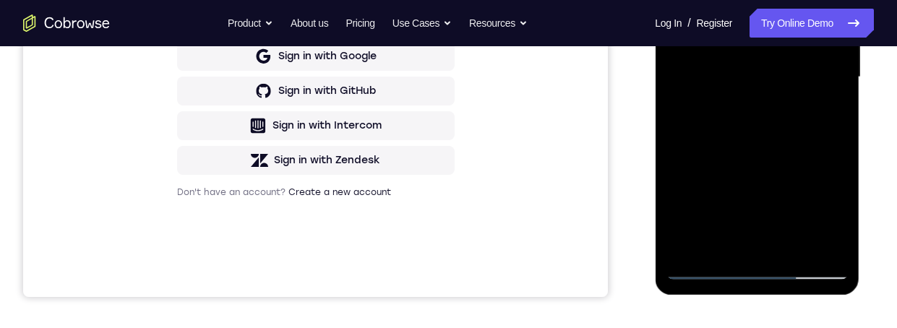
click at [881, 164] on div "Your Support Agent Your Customer Web iOS Android Next Steps We’d be happy to gi…" at bounding box center [448, 147] width 897 height 953
click at [881, 155] on div "Your Support Agent Your Customer Web iOS Android Next Steps We’d be happy to gi…" at bounding box center [448, 147] width 897 height 953
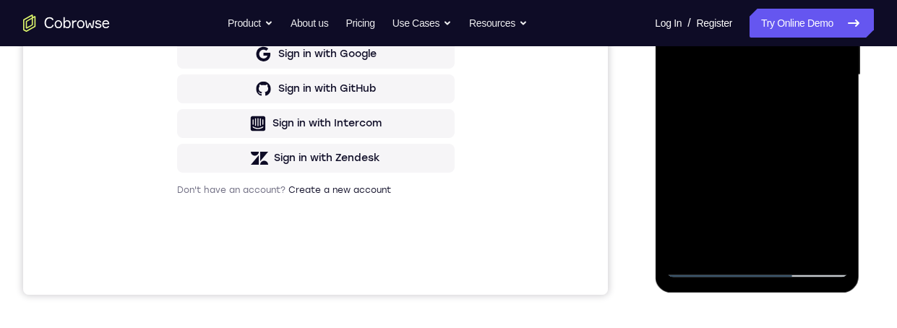
click at [720, 246] on div at bounding box center [756, 75] width 182 height 405
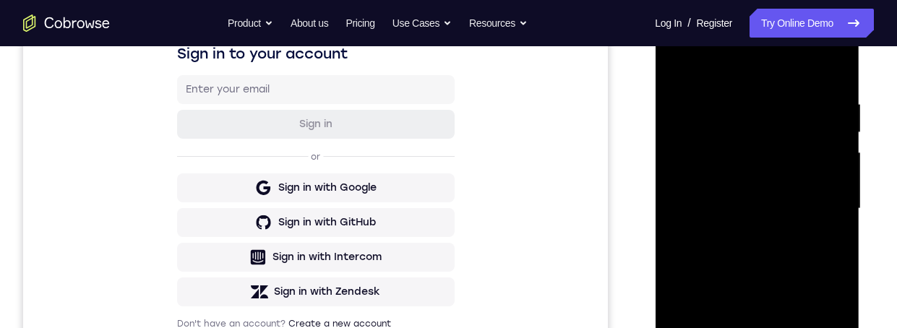
scroll to position [204, 0]
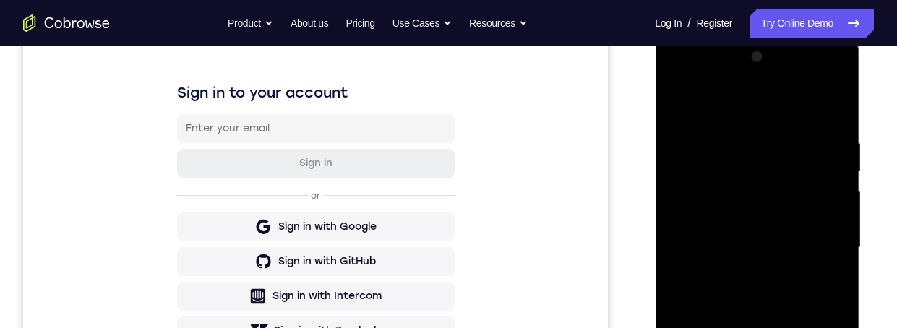
click at [772, 100] on div at bounding box center [756, 248] width 182 height 405
click at [750, 181] on div at bounding box center [756, 248] width 182 height 405
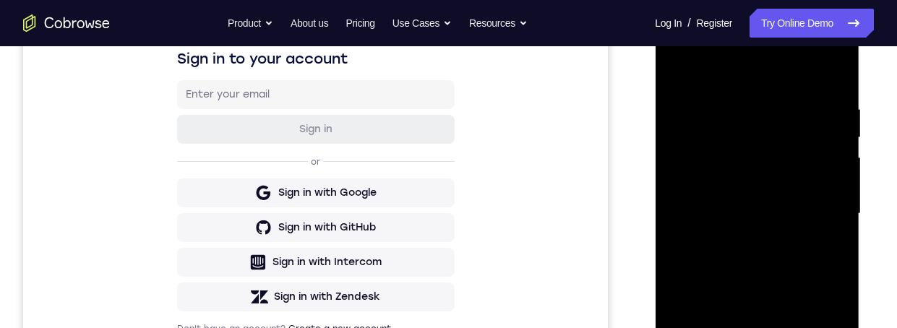
click at [743, 204] on div at bounding box center [756, 214] width 182 height 405
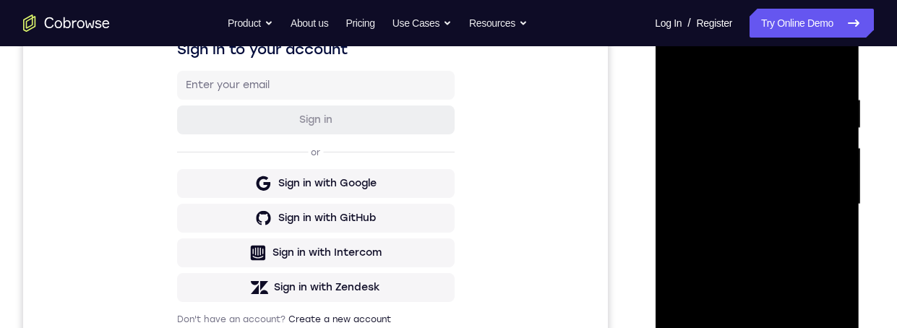
scroll to position [129, 0]
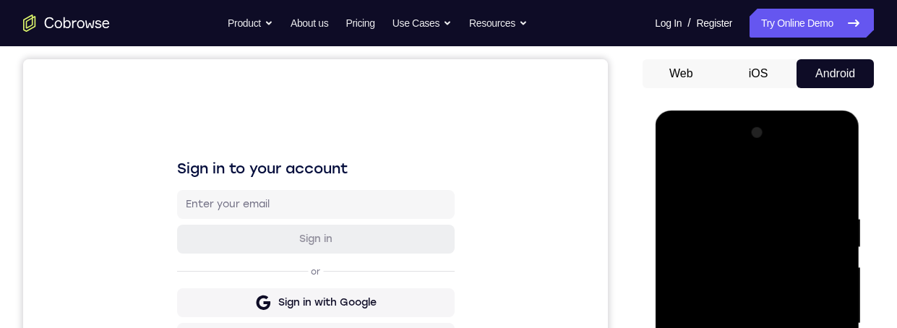
click at [838, 199] on div at bounding box center [756, 323] width 182 height 405
click at [834, 197] on div at bounding box center [756, 323] width 182 height 405
click at [835, 193] on div at bounding box center [756, 323] width 182 height 405
click at [835, 191] on div at bounding box center [756, 323] width 182 height 405
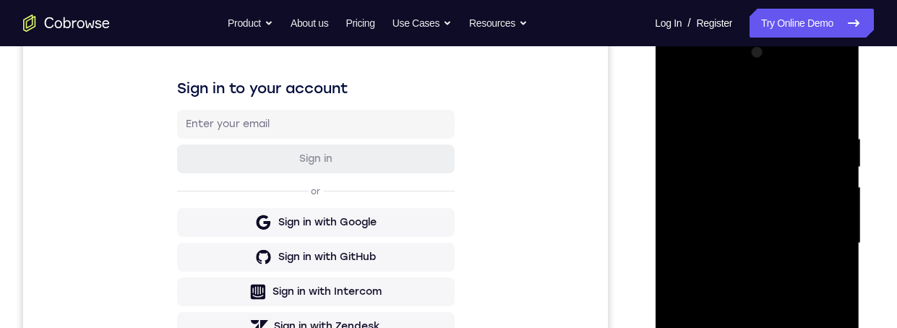
scroll to position [142, 0]
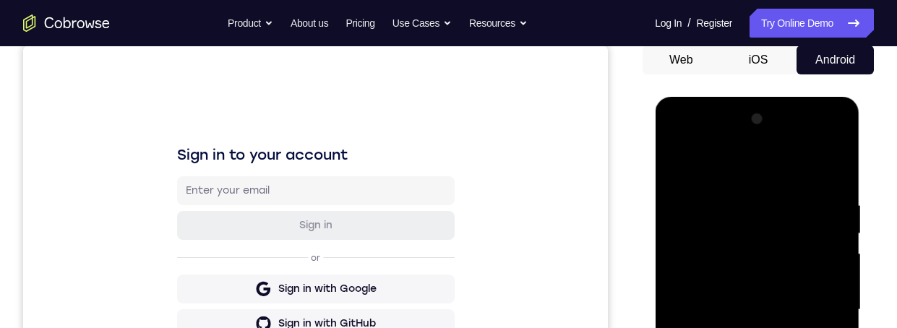
click at [829, 168] on div at bounding box center [756, 310] width 182 height 405
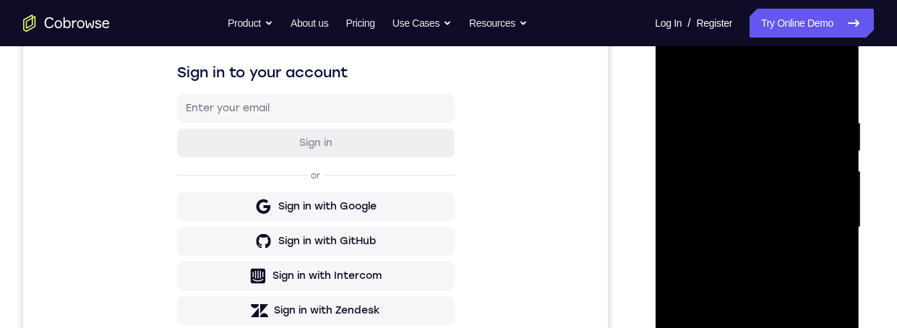
click at [832, 152] on div at bounding box center [756, 227] width 182 height 405
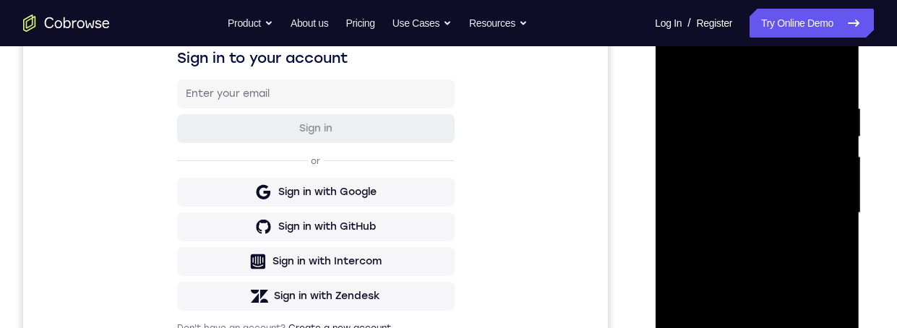
click at [830, 101] on div at bounding box center [756, 213] width 182 height 405
click at [831, 98] on div at bounding box center [756, 213] width 182 height 405
click at [832, 90] on div at bounding box center [756, 213] width 182 height 405
click at [832, 87] on div at bounding box center [756, 213] width 182 height 405
click at [831, 86] on div at bounding box center [756, 213] width 182 height 405
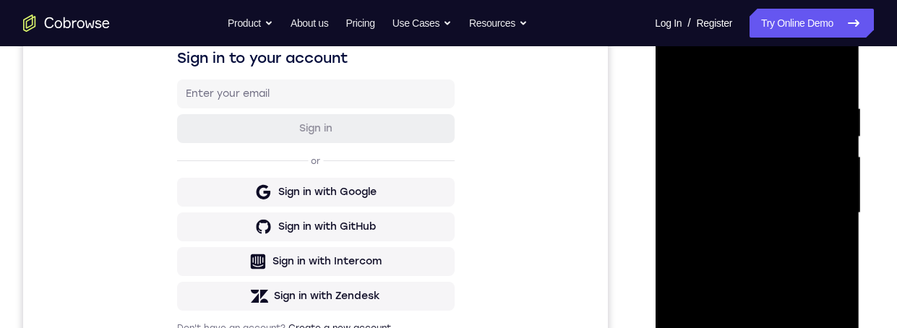
click at [831, 86] on div at bounding box center [756, 213] width 182 height 405
click at [831, 82] on div at bounding box center [756, 213] width 182 height 405
click at [832, 82] on div at bounding box center [756, 213] width 182 height 405
click at [834, 79] on div at bounding box center [756, 213] width 182 height 405
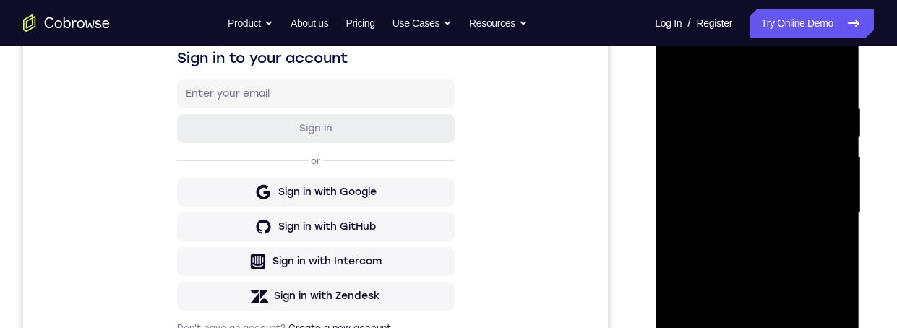
click at [837, 70] on div at bounding box center [756, 213] width 182 height 405
click at [824, 72] on div at bounding box center [756, 213] width 182 height 405
click at [813, 71] on div at bounding box center [756, 213] width 182 height 405
click at [816, 144] on div at bounding box center [756, 213] width 182 height 405
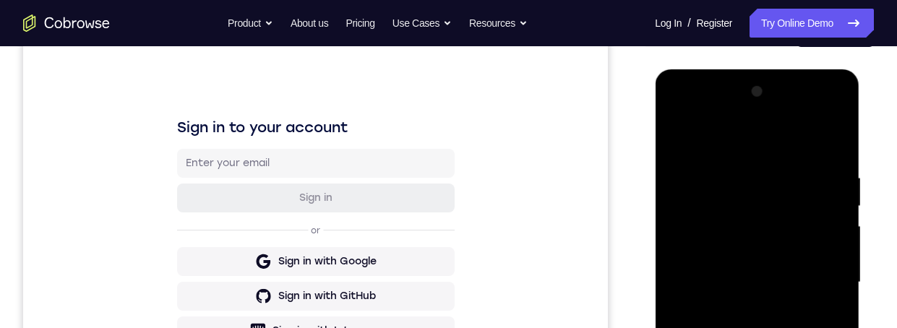
scroll to position [143, 0]
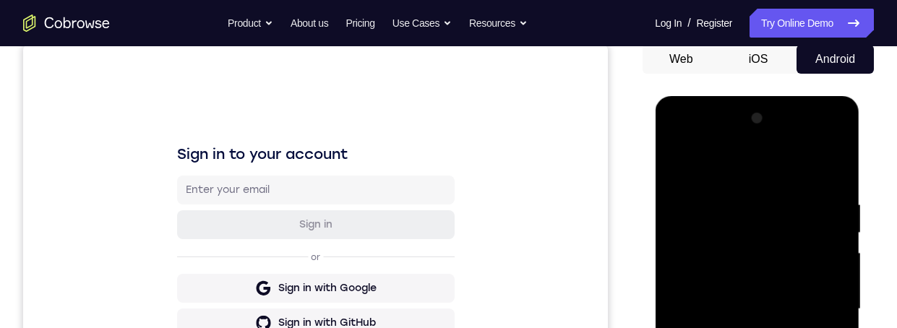
click at [826, 109] on div at bounding box center [756, 309] width 182 height 405
click at [825, 157] on div at bounding box center [756, 309] width 182 height 405
click at [826, 155] on div at bounding box center [756, 309] width 182 height 405
click at [826, 153] on div at bounding box center [756, 309] width 182 height 405
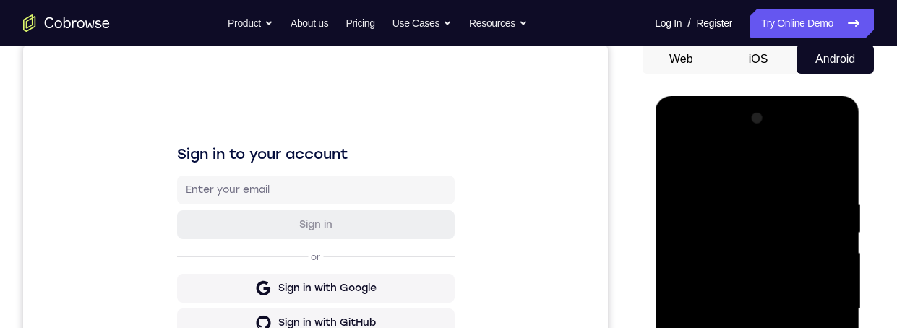
click at [825, 154] on div at bounding box center [756, 309] width 182 height 405
click at [824, 155] on div at bounding box center [756, 309] width 182 height 405
click at [825, 155] on div at bounding box center [756, 309] width 182 height 405
click at [824, 155] on div at bounding box center [756, 309] width 182 height 405
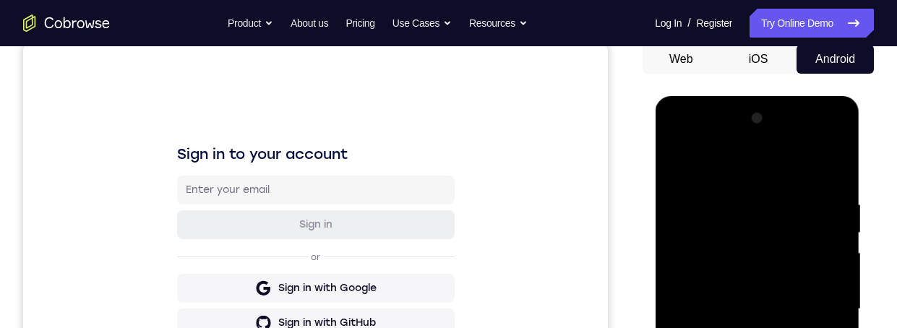
click at [825, 155] on div at bounding box center [756, 309] width 182 height 405
click at [825, 156] on div at bounding box center [756, 309] width 182 height 405
click at [824, 156] on div at bounding box center [756, 309] width 182 height 405
click at [824, 157] on div at bounding box center [756, 309] width 182 height 405
click at [824, 156] on div at bounding box center [756, 309] width 182 height 405
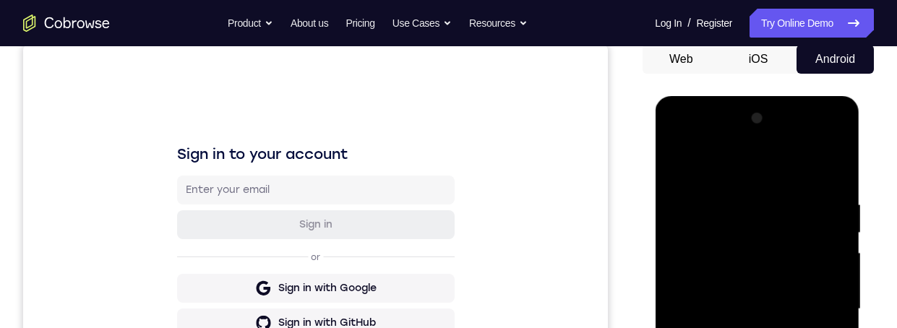
click at [825, 155] on div at bounding box center [756, 309] width 182 height 405
click at [824, 155] on div at bounding box center [756, 309] width 182 height 405
click at [825, 155] on div at bounding box center [756, 309] width 182 height 405
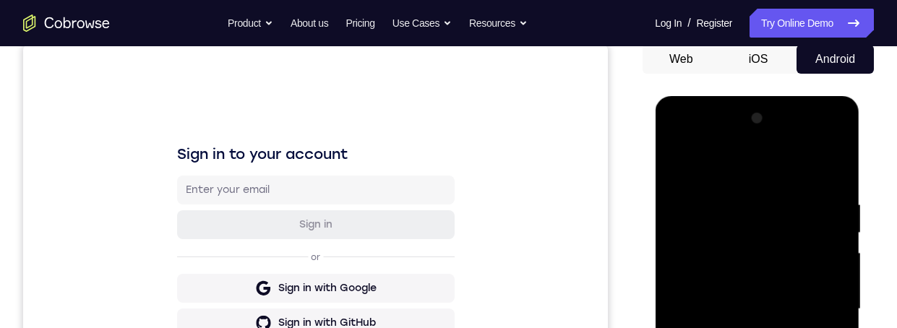
click at [825, 156] on div at bounding box center [756, 309] width 182 height 405
click at [826, 155] on div at bounding box center [756, 309] width 182 height 405
click at [826, 156] on div at bounding box center [756, 309] width 182 height 405
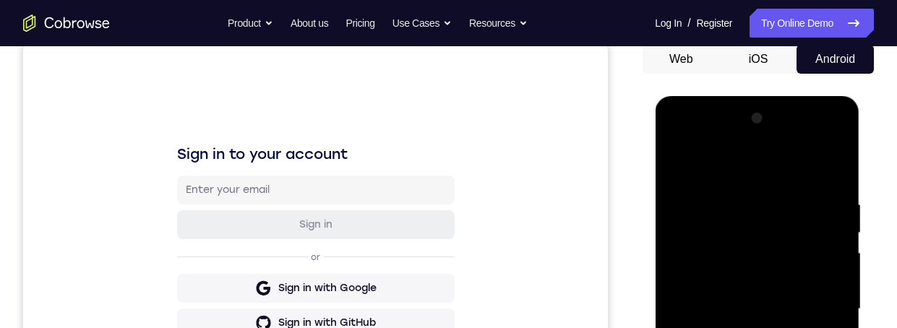
click at [826, 155] on div at bounding box center [756, 309] width 182 height 405
click at [826, 156] on div at bounding box center [756, 309] width 182 height 405
click at [826, 155] on div at bounding box center [756, 309] width 182 height 405
click at [825, 157] on div at bounding box center [756, 309] width 182 height 405
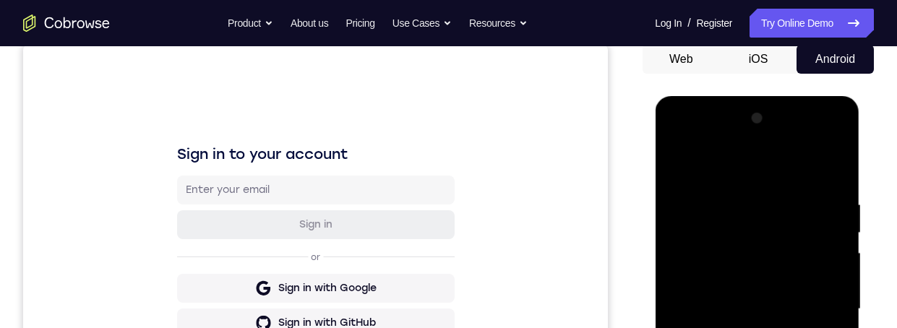
click at [825, 157] on div at bounding box center [756, 309] width 182 height 405
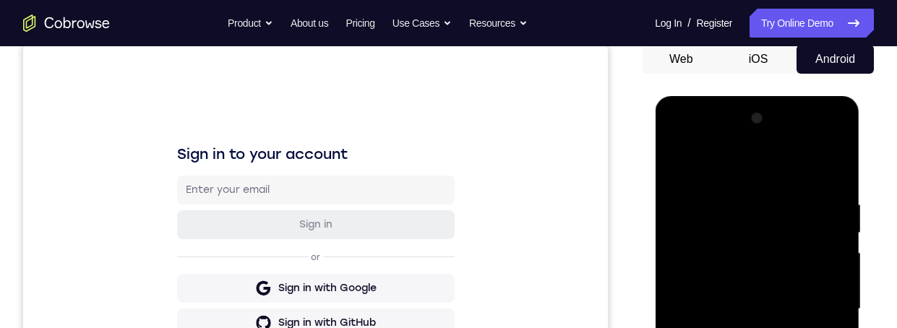
click at [825, 157] on div at bounding box center [756, 309] width 182 height 405
click at [832, 154] on div at bounding box center [756, 309] width 182 height 405
click at [836, 150] on div at bounding box center [756, 309] width 182 height 405
click at [832, 157] on div at bounding box center [756, 309] width 182 height 405
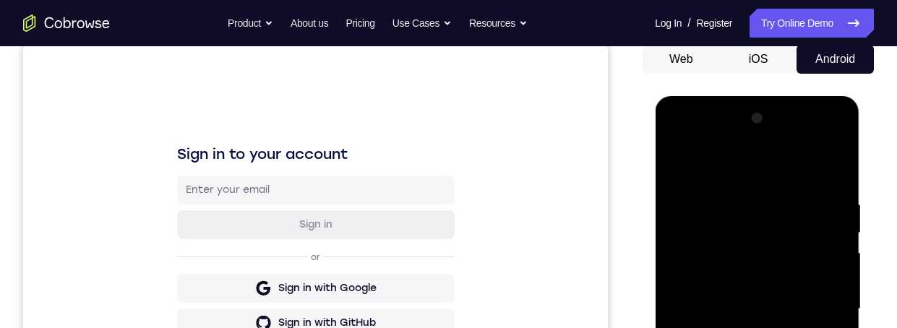
click at [676, 200] on div at bounding box center [756, 309] width 182 height 405
click at [675, 210] on div at bounding box center [756, 309] width 182 height 405
click at [674, 207] on div at bounding box center [756, 309] width 182 height 405
click at [671, 215] on div at bounding box center [756, 309] width 182 height 405
click at [670, 215] on div at bounding box center [756, 309] width 182 height 405
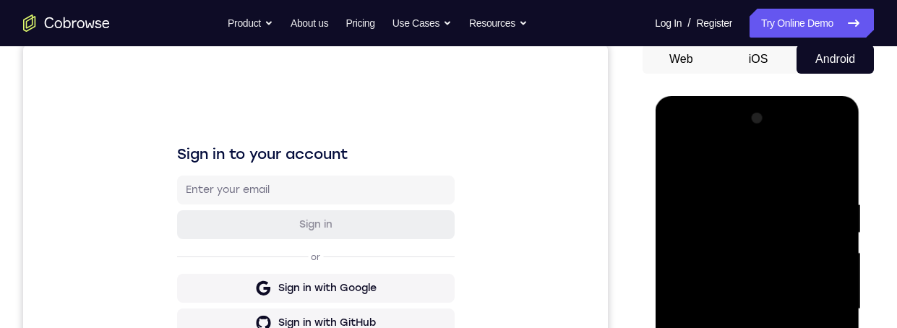
click at [670, 212] on div at bounding box center [756, 309] width 182 height 405
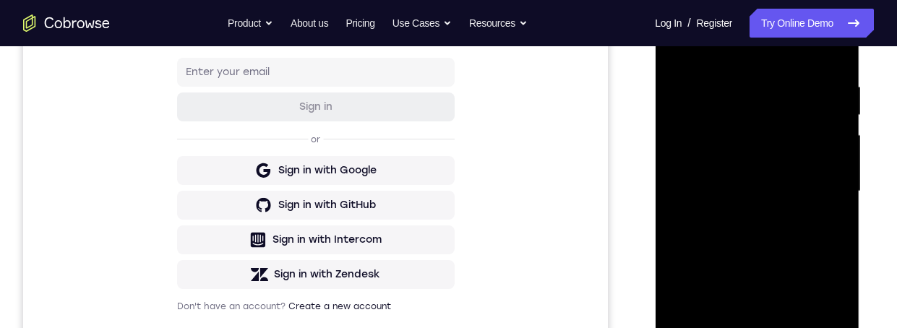
scroll to position [259, 0]
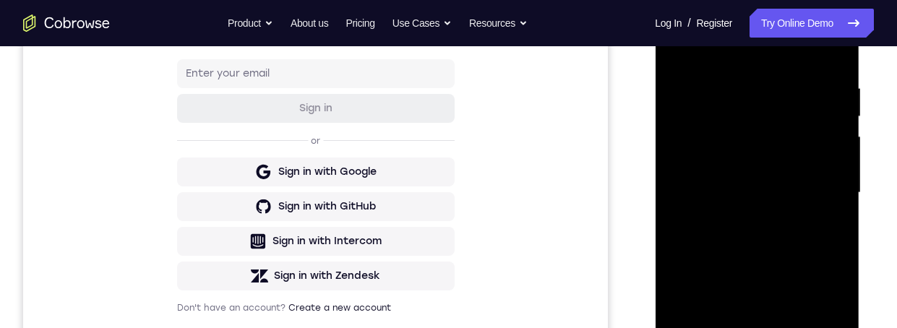
click at [680, 127] on div at bounding box center [756, 193] width 182 height 405
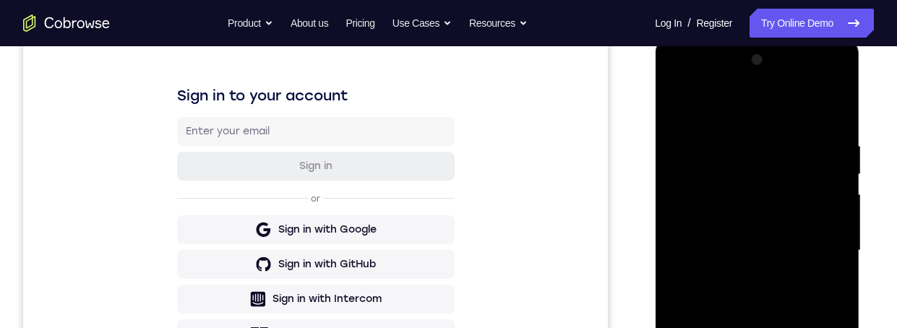
scroll to position [161, 0]
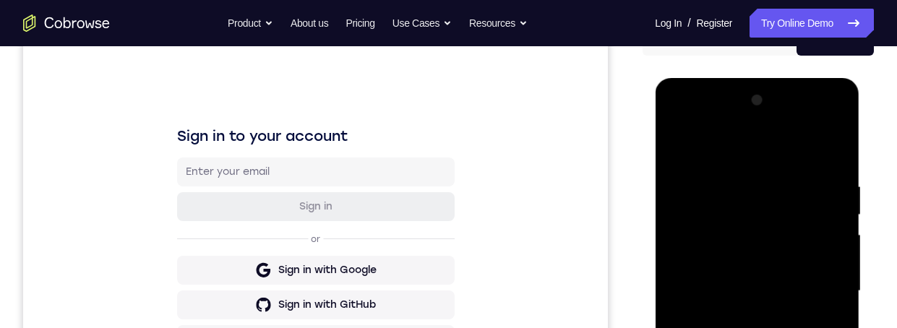
click at [673, 134] on div at bounding box center [756, 291] width 182 height 405
click at [683, 147] on div at bounding box center [756, 291] width 182 height 405
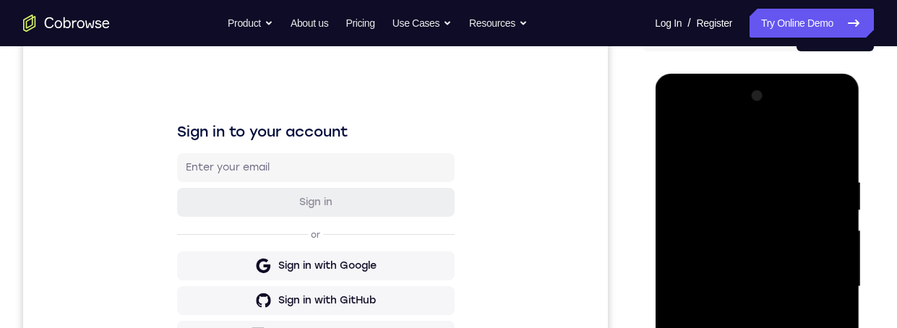
scroll to position [154, 0]
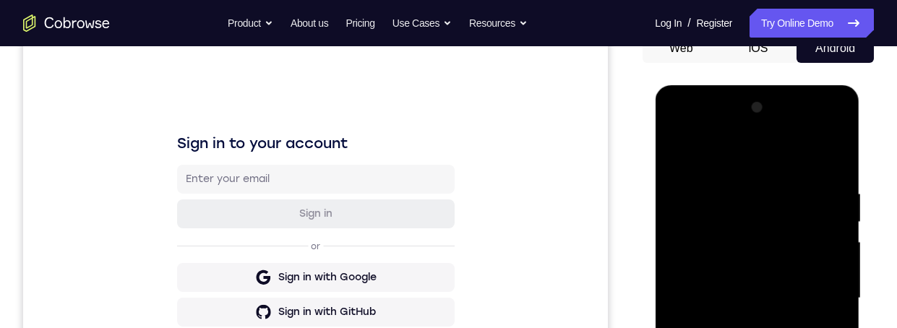
click at [683, 141] on div at bounding box center [756, 298] width 182 height 405
click at [680, 145] on div at bounding box center [756, 298] width 182 height 405
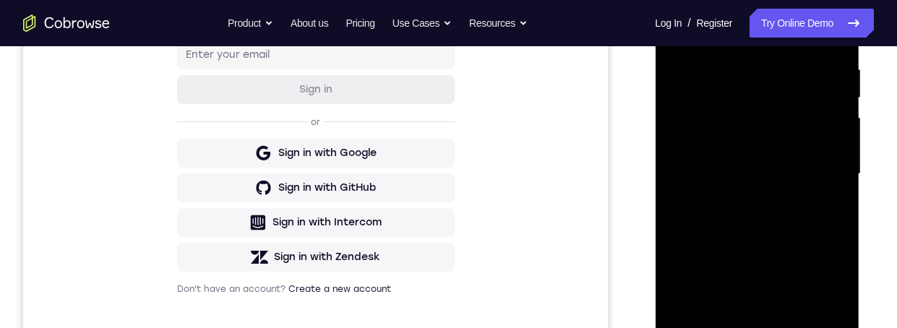
scroll to position [266, 0]
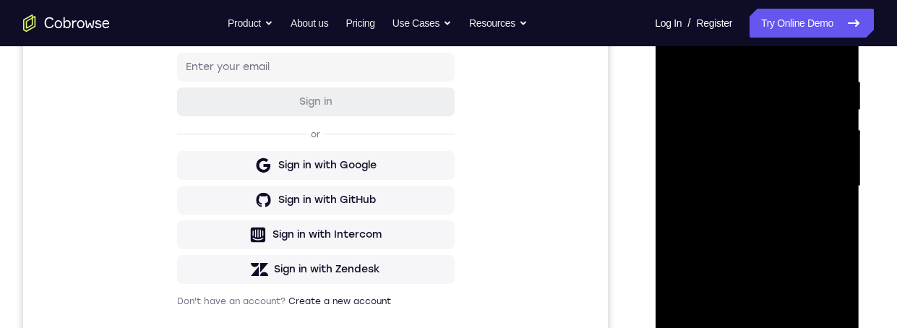
click at [687, 125] on div at bounding box center [756, 186] width 182 height 405
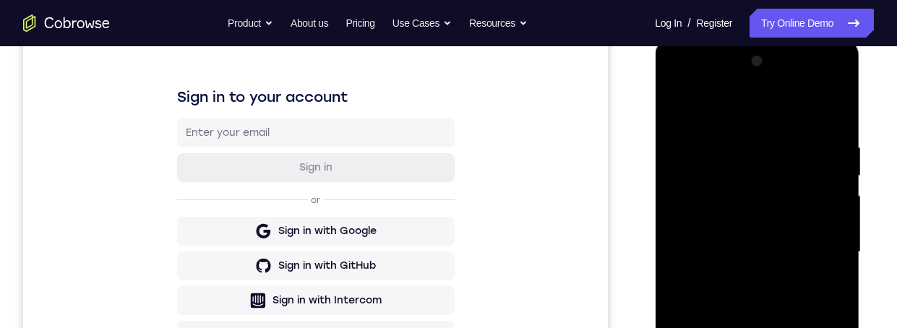
click at [678, 89] on div at bounding box center [756, 252] width 182 height 405
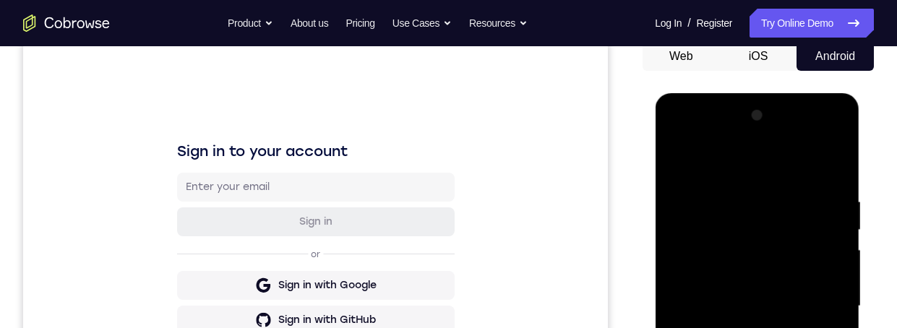
click at [680, 152] on div at bounding box center [756, 306] width 182 height 405
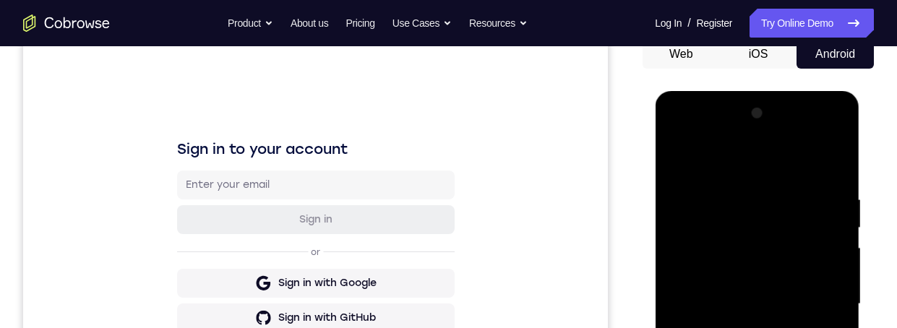
scroll to position [286, 0]
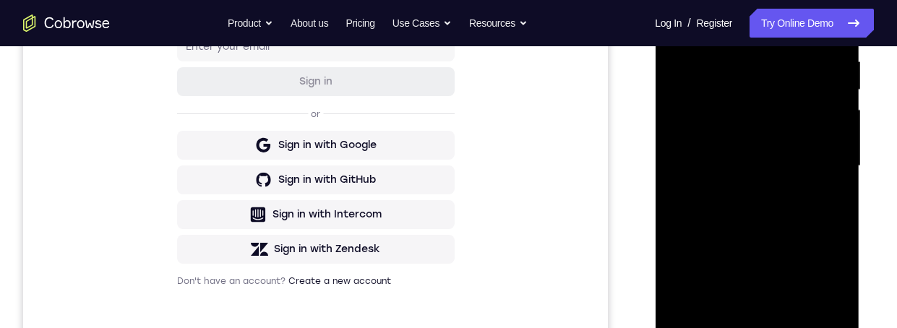
click at [681, 35] on div at bounding box center [756, 166] width 182 height 405
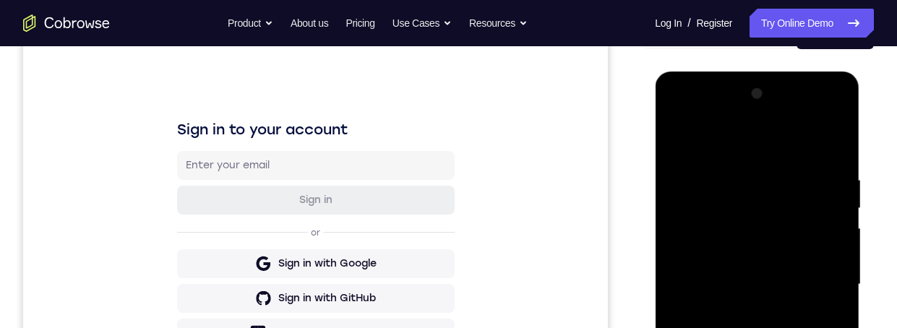
click at [830, 161] on div at bounding box center [756, 284] width 182 height 405
click at [828, 161] on div at bounding box center [756, 284] width 182 height 405
click at [828, 160] on div at bounding box center [756, 284] width 182 height 405
click at [828, 155] on div at bounding box center [756, 284] width 182 height 405
click at [829, 152] on div at bounding box center [756, 284] width 182 height 405
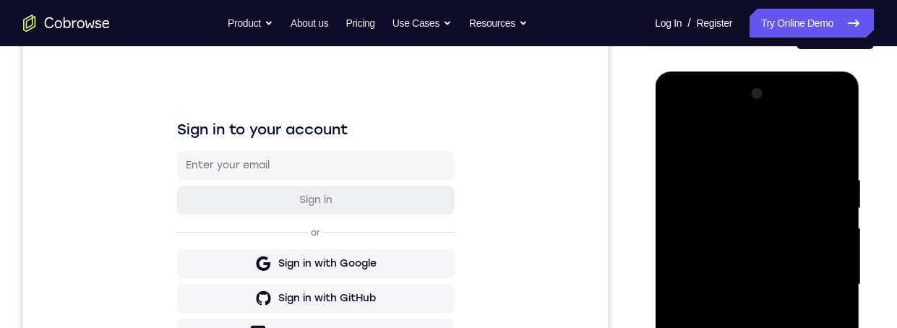
click at [829, 148] on div at bounding box center [756, 284] width 182 height 405
click at [830, 146] on div at bounding box center [756, 284] width 182 height 405
click at [832, 143] on div at bounding box center [756, 284] width 182 height 405
click at [832, 140] on div at bounding box center [756, 284] width 182 height 405
click at [833, 140] on div at bounding box center [756, 284] width 182 height 405
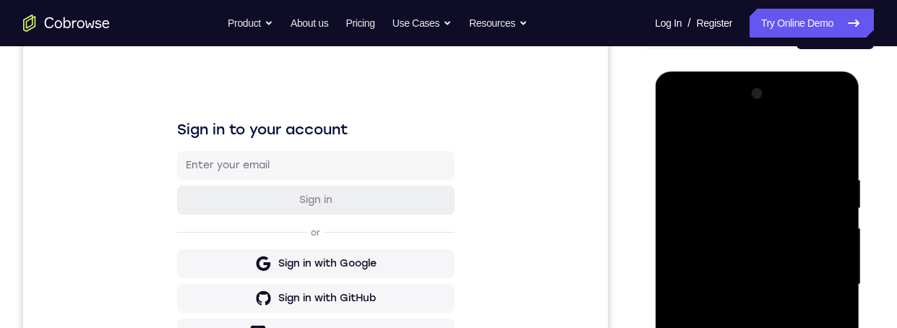
click at [832, 140] on div at bounding box center [756, 284] width 182 height 405
click at [834, 139] on div at bounding box center [756, 284] width 182 height 405
click at [834, 138] on div at bounding box center [756, 284] width 182 height 405
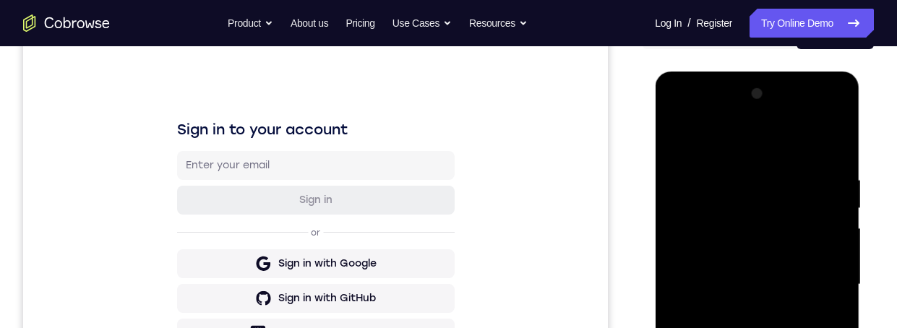
click at [834, 138] on div at bounding box center [756, 284] width 182 height 405
click at [834, 137] on div at bounding box center [756, 284] width 182 height 405
click at [835, 137] on div at bounding box center [756, 284] width 182 height 405
click at [835, 136] on div at bounding box center [756, 284] width 182 height 405
click at [835, 135] on div at bounding box center [756, 284] width 182 height 405
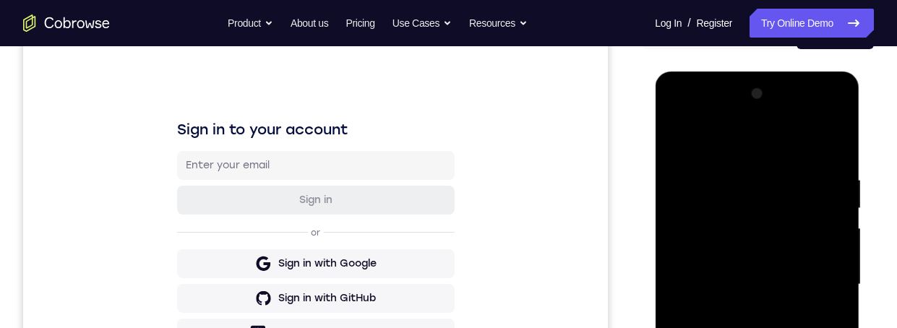
click at [835, 137] on div at bounding box center [756, 284] width 182 height 405
click at [834, 137] on div at bounding box center [756, 284] width 182 height 405
click at [673, 140] on div at bounding box center [756, 284] width 182 height 405
click at [677, 142] on div at bounding box center [756, 284] width 182 height 405
click at [678, 142] on div at bounding box center [756, 284] width 182 height 405
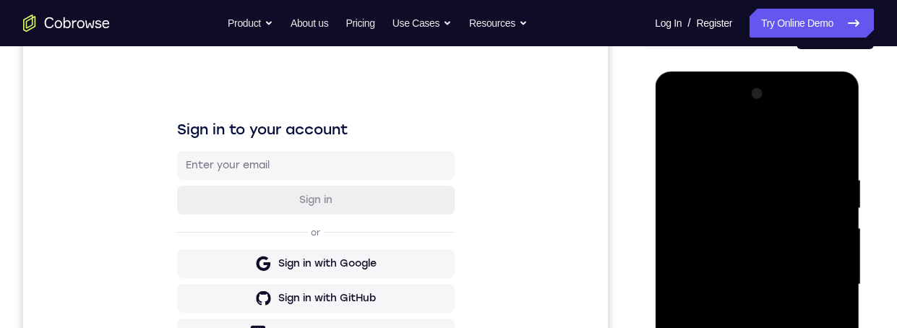
click at [677, 269] on div at bounding box center [756, 284] width 182 height 405
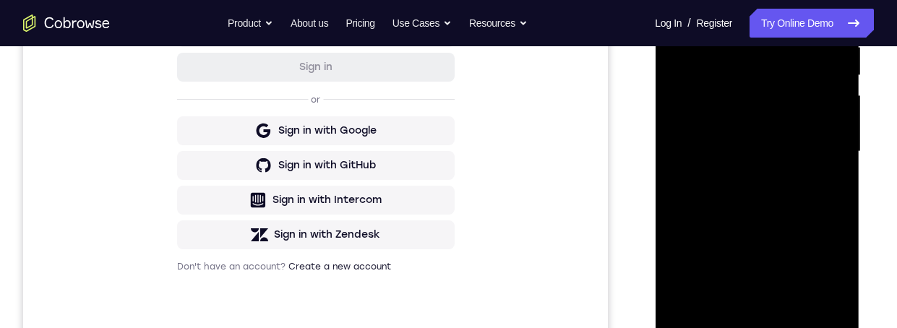
scroll to position [231, 0]
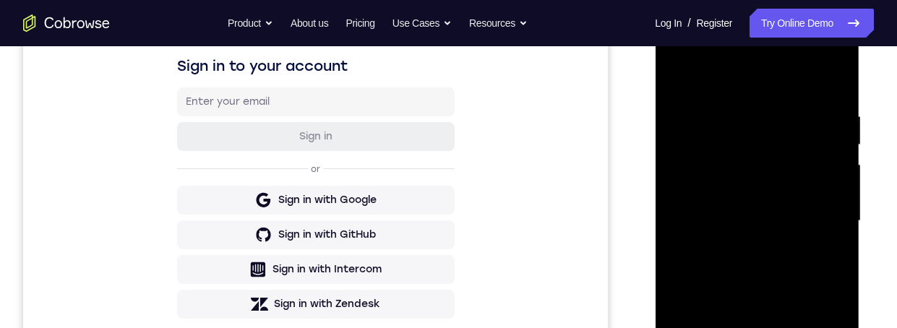
click at [678, 84] on div at bounding box center [756, 221] width 182 height 405
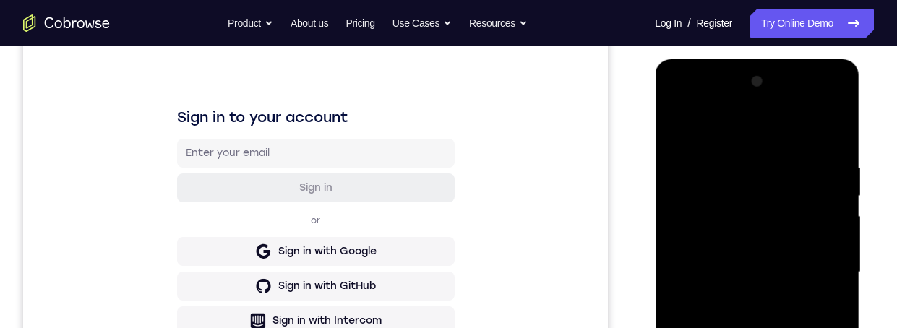
click at [684, 135] on div at bounding box center [756, 272] width 182 height 405
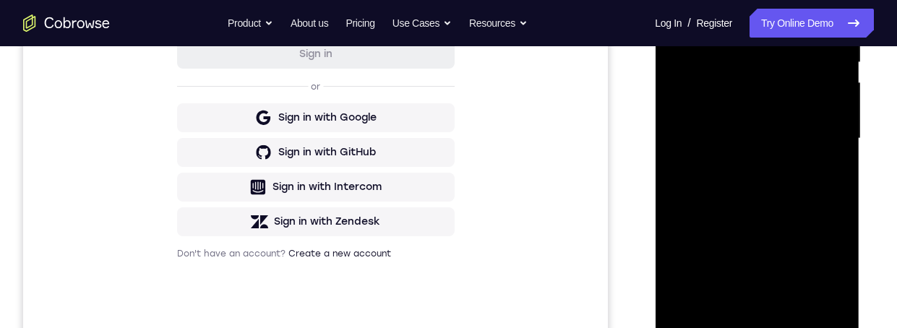
scroll to position [120, 0]
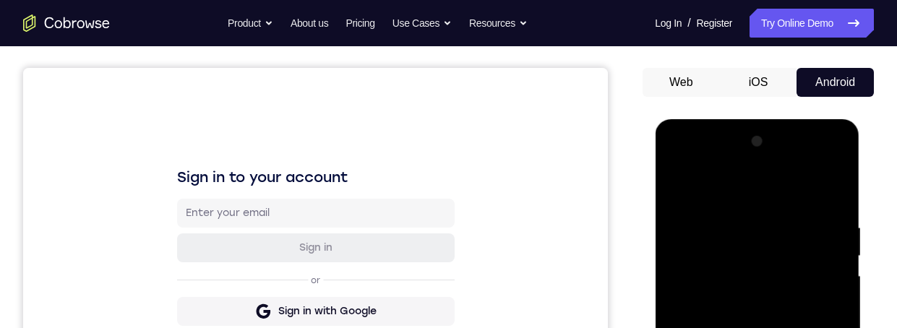
click at [684, 176] on div at bounding box center [756, 332] width 182 height 405
click at [683, 166] on div at bounding box center [756, 332] width 182 height 405
click at [826, 192] on div at bounding box center [756, 332] width 182 height 405
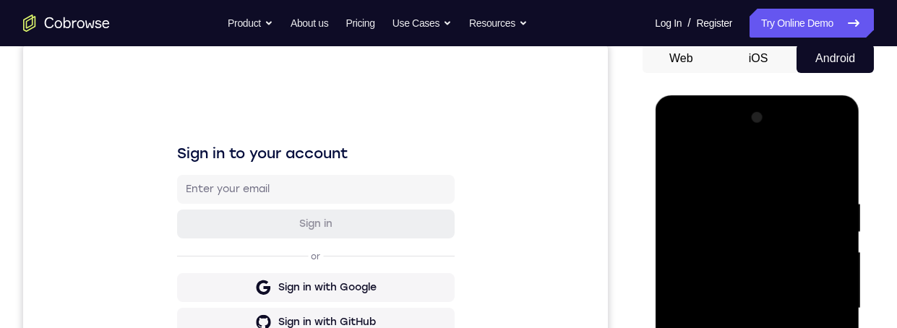
click at [683, 238] on div at bounding box center [756, 308] width 182 height 405
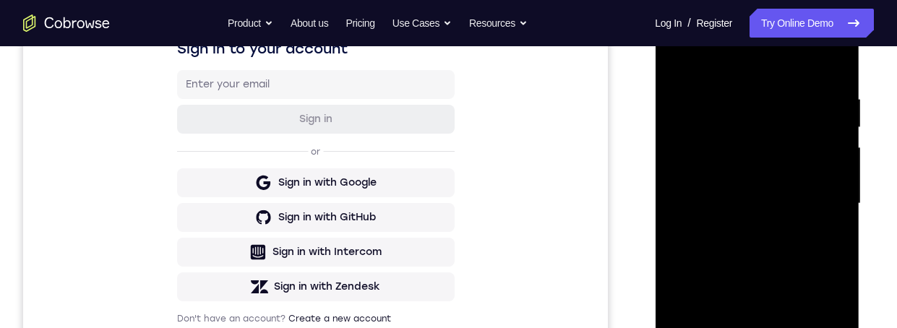
scroll to position [377, 0]
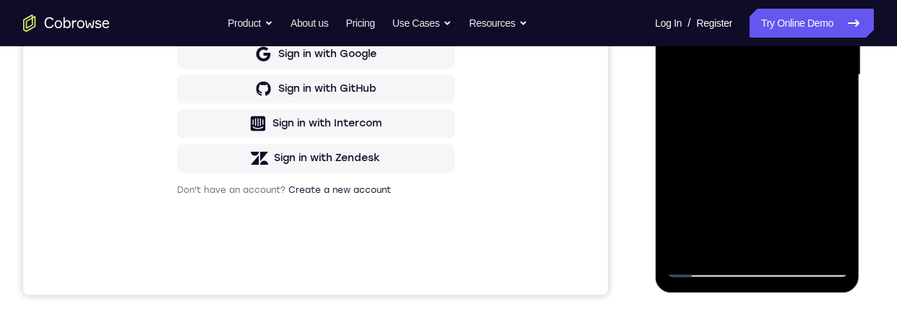
click at [680, 0] on div at bounding box center [756, 75] width 182 height 405
